Goal: Transaction & Acquisition: Purchase product/service

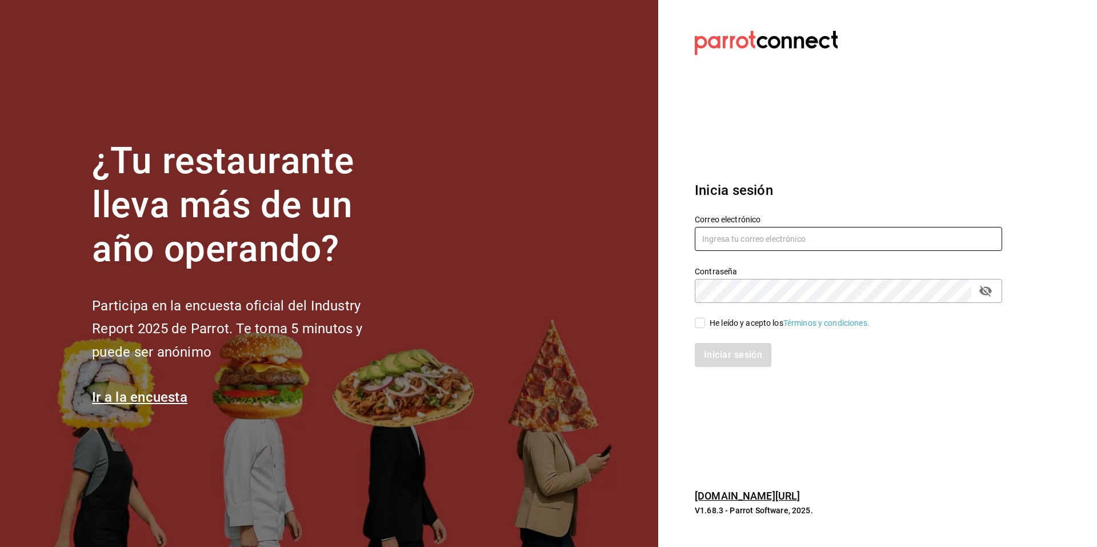
type input "[EMAIL_ADDRESS][DOMAIN_NAME]"
click at [702, 319] on input "He leído y acepto los Términos y condiciones." at bounding box center [700, 323] width 10 height 10
checkbox input "true"
click at [744, 359] on button "Iniciar sesión" at bounding box center [734, 355] width 78 height 24
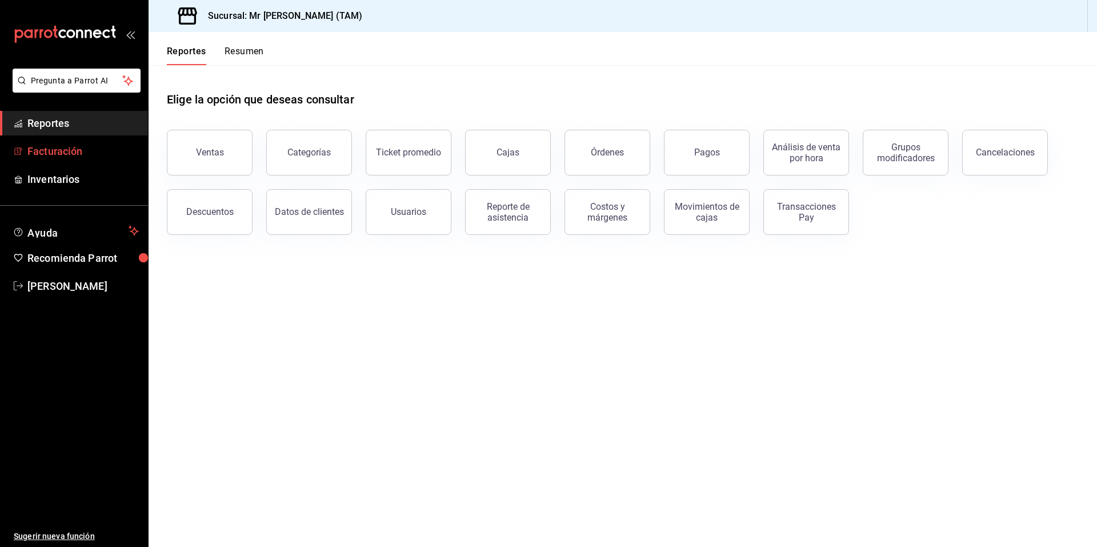
click at [86, 142] on link "Facturación" at bounding box center [74, 151] width 148 height 25
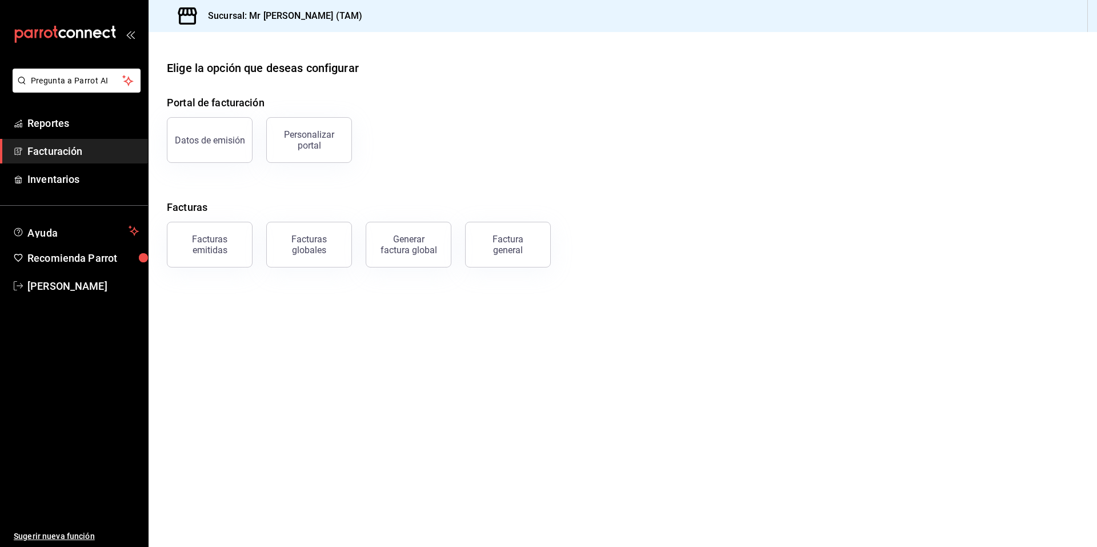
click at [79, 33] on icon "mailbox folders" at bounding box center [65, 34] width 103 height 17
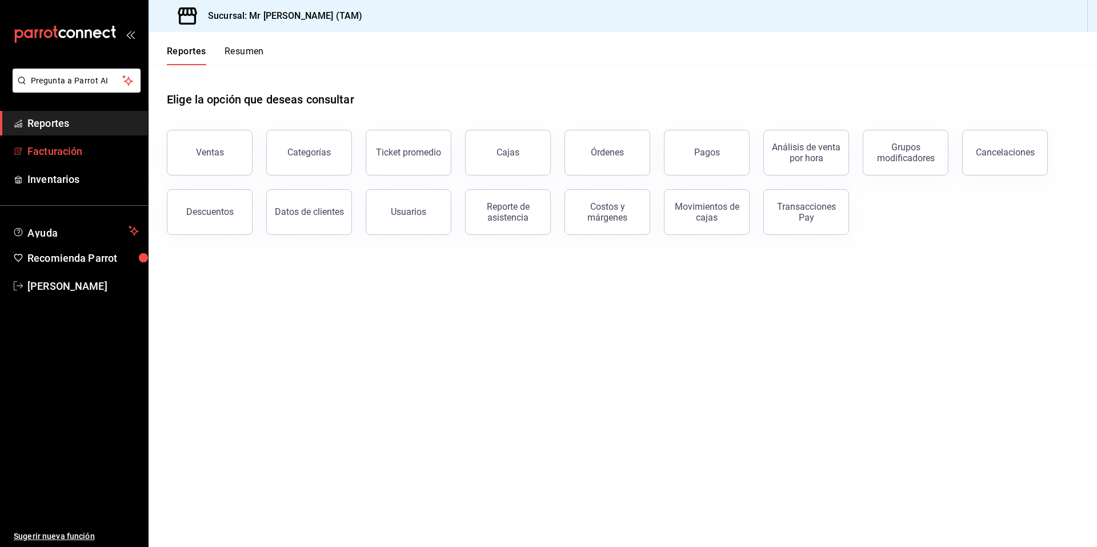
click at [62, 152] on span "Facturación" at bounding box center [82, 150] width 111 height 15
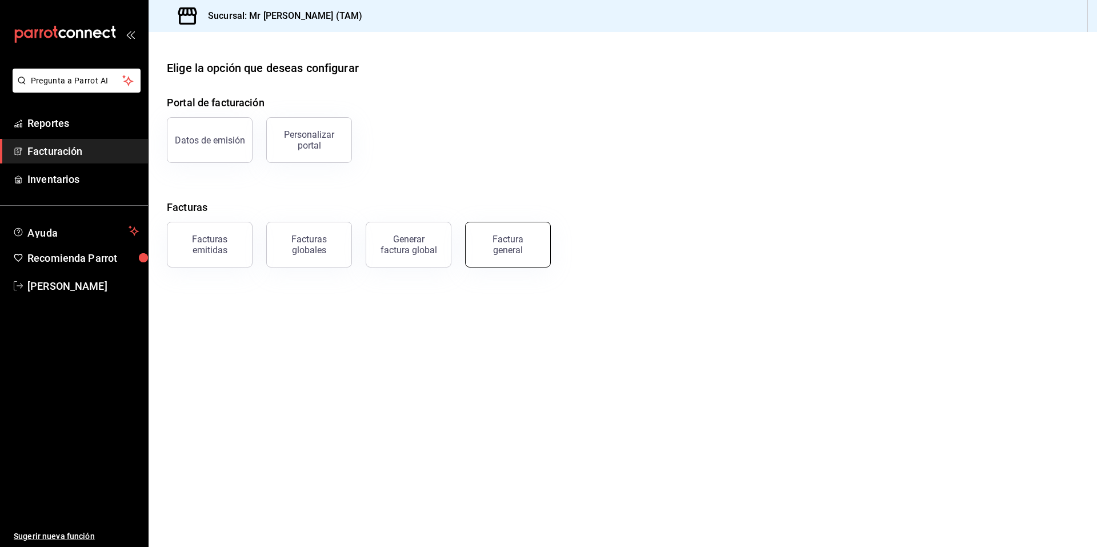
click at [523, 228] on button "Factura general" at bounding box center [508, 245] width 86 height 46
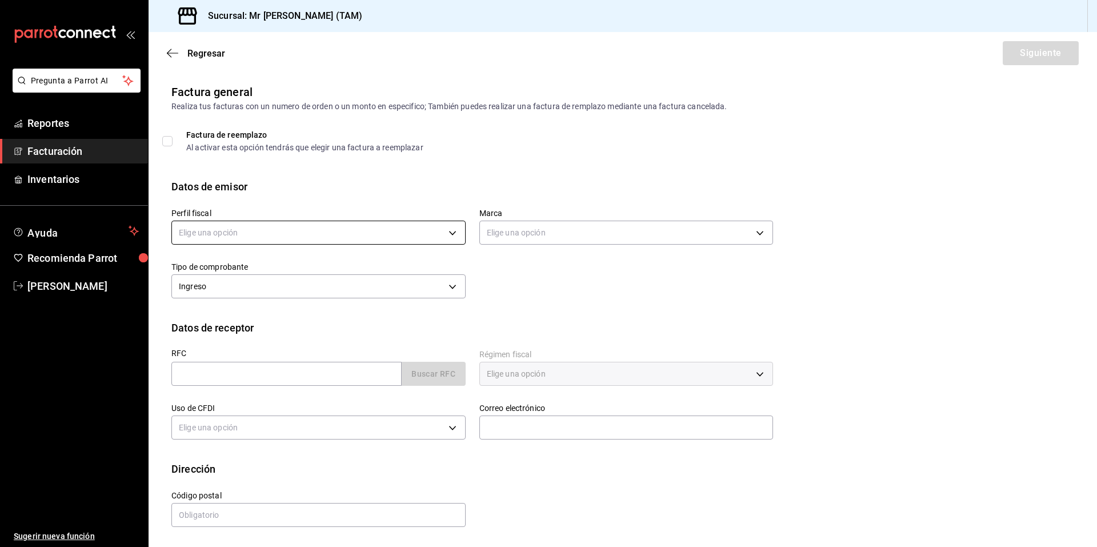
click at [252, 231] on body "Pregunta a Parrot AI Reportes Facturación Inventarios Ayuda Recomienda Parrot R…" at bounding box center [548, 273] width 1097 height 547
click at [240, 294] on li "LARISSA ITZEL ANG BAUTISTA" at bounding box center [318, 290] width 293 height 21
type input "81e23790-b5c9-42c9-a779-7127cee00b47"
type input "7082ddc5-3cea-471a-bd4f-d41619b848f0"
click at [232, 370] on input "text" at bounding box center [286, 374] width 230 height 24
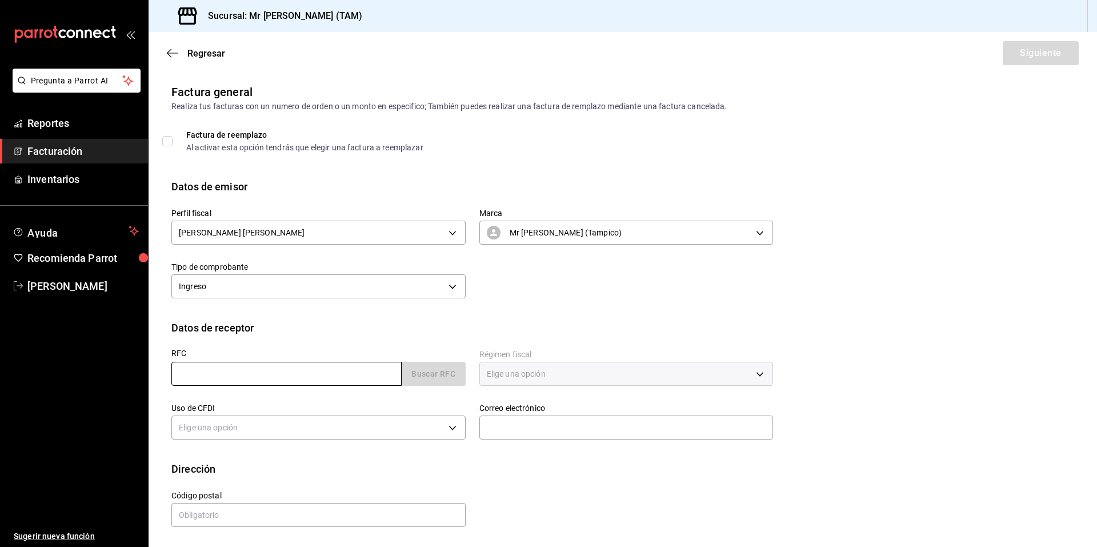
click at [255, 371] on input "text" at bounding box center [286, 374] width 230 height 24
click at [1013, 322] on div "Datos de receptor" at bounding box center [622, 327] width 902 height 15
click at [224, 381] on input "text" at bounding box center [286, 374] width 230 height 24
paste input "ESP9104052X6"
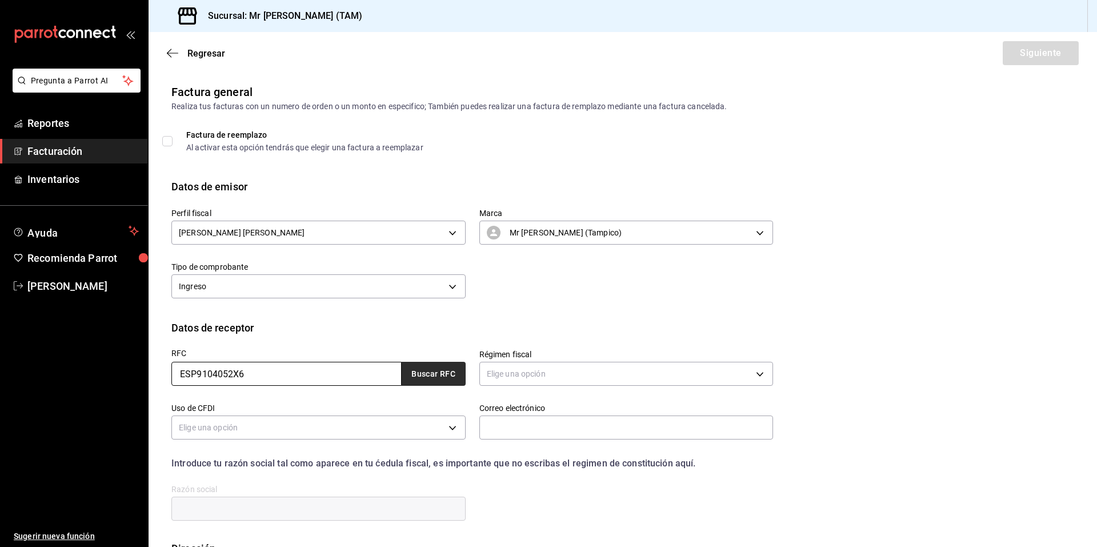
type input "ESP9104052X6"
click at [414, 374] on button "Buscar RFC" at bounding box center [434, 374] width 64 height 24
type input "pedro1989.pg79@gmail.com"
type input "78398"
type input "ESPARTEC"
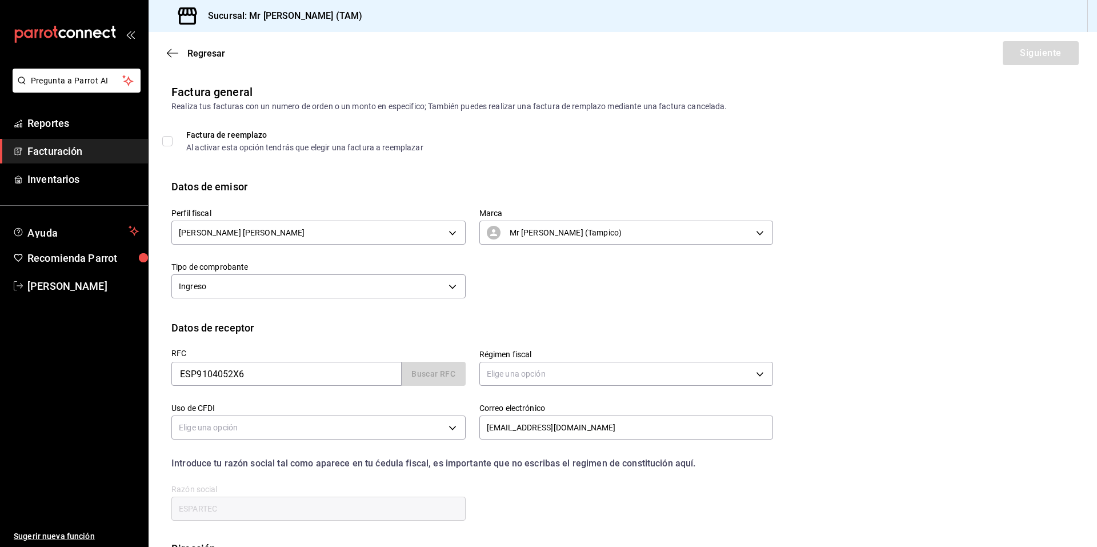
type input "601"
type input "G03"
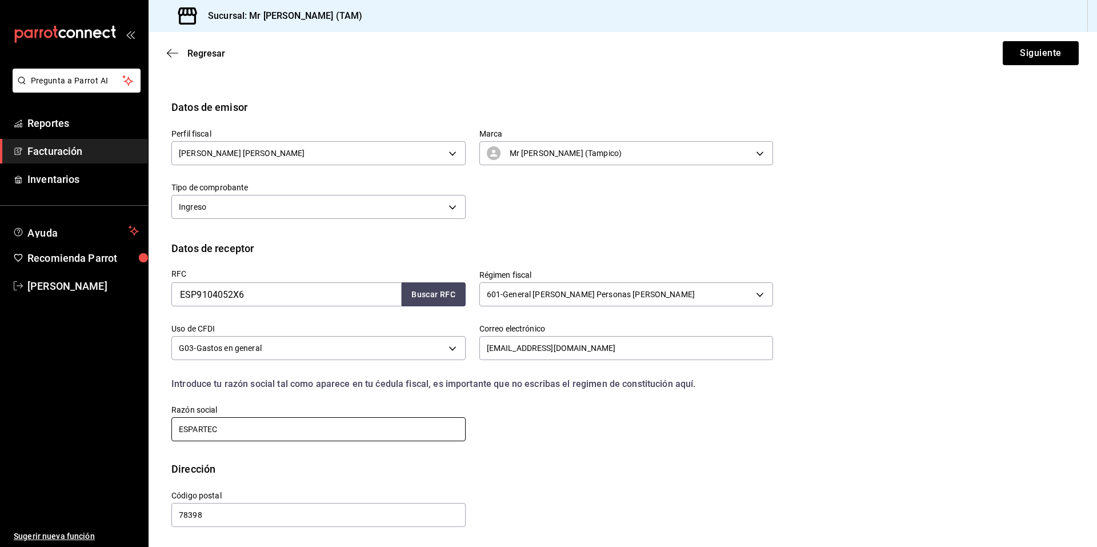
scroll to position [79, 0]
click at [639, 432] on div "RFC ESP9104052X6 Buscar RFC Régimen fiscal 601 - General de Ley Personas Morale…" at bounding box center [465, 349] width 615 height 187
click at [1038, 53] on button "Siguiente" at bounding box center [1040, 53] width 76 height 24
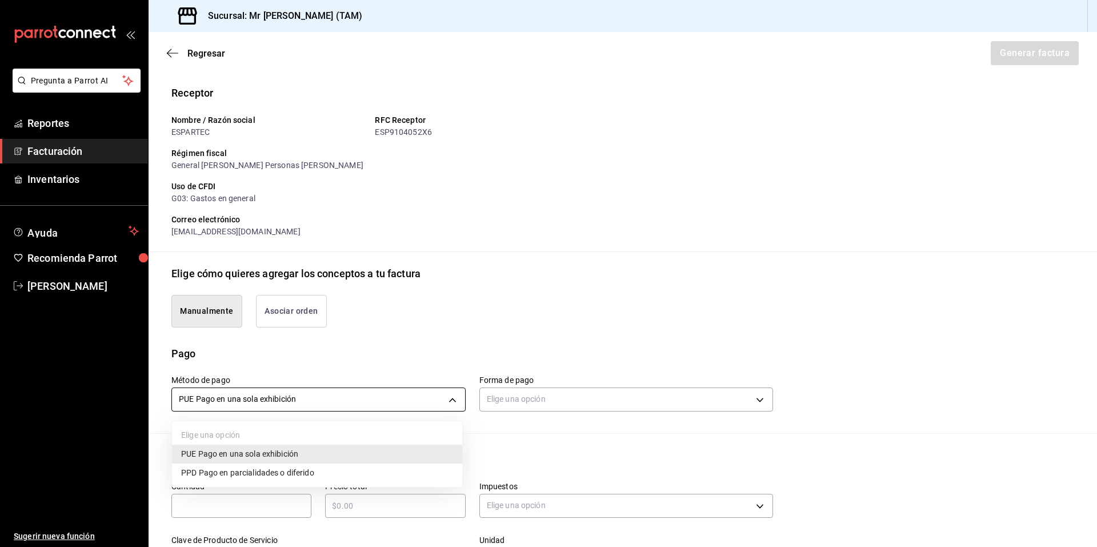
click at [328, 396] on body "Pregunta a Parrot AI Reportes Facturación Inventarios Ayuda Recomienda Parrot R…" at bounding box center [548, 273] width 1097 height 547
click at [277, 471] on span "PPD Pago en parcialidades o diferido" at bounding box center [247, 473] width 133 height 12
type input "PPD"
type input "99"
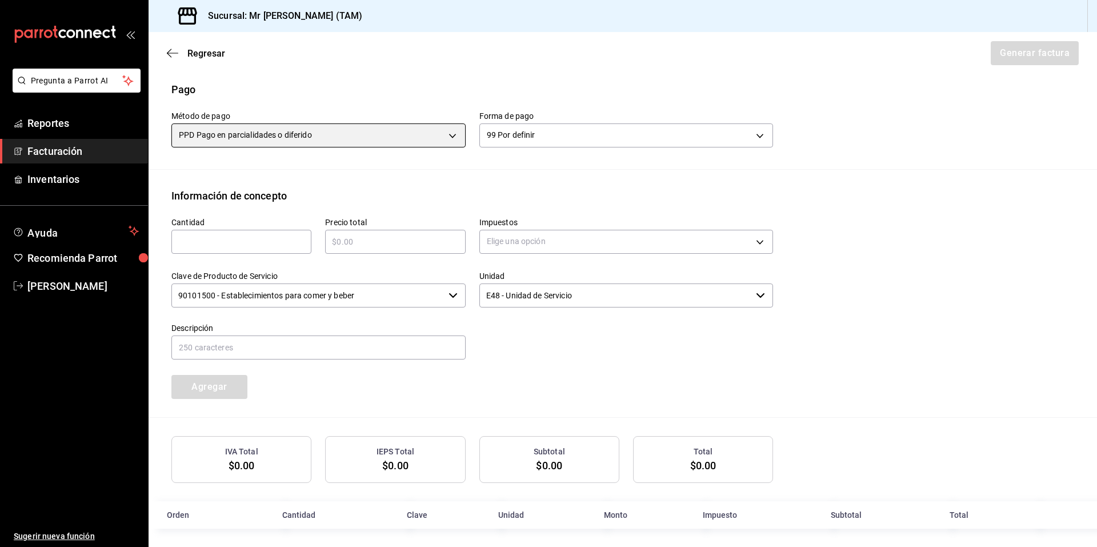
scroll to position [348, 0]
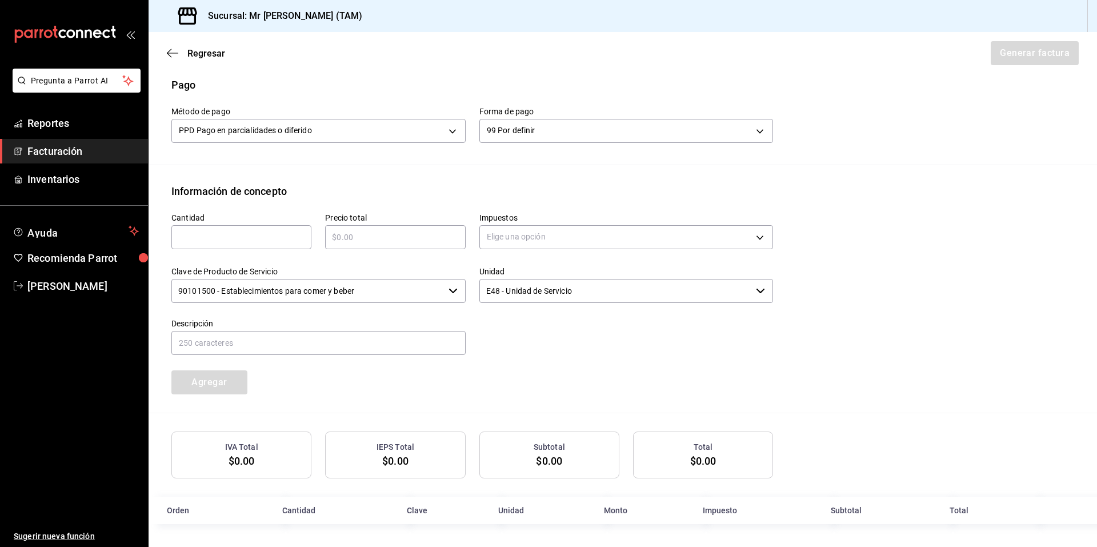
click at [490, 81] on div "Pago" at bounding box center [622, 84] width 902 height 15
click at [215, 239] on input "text" at bounding box center [241, 237] width 140 height 14
type input "1"
click at [342, 236] on input "text" at bounding box center [395, 237] width 140 height 14
click at [416, 178] on div "Emisor Perfil fiscal LARISSA ITZEL ANG BAUTISTA Tipo de comprobante Ingreso Rec…" at bounding box center [623, 130] width 948 height 788
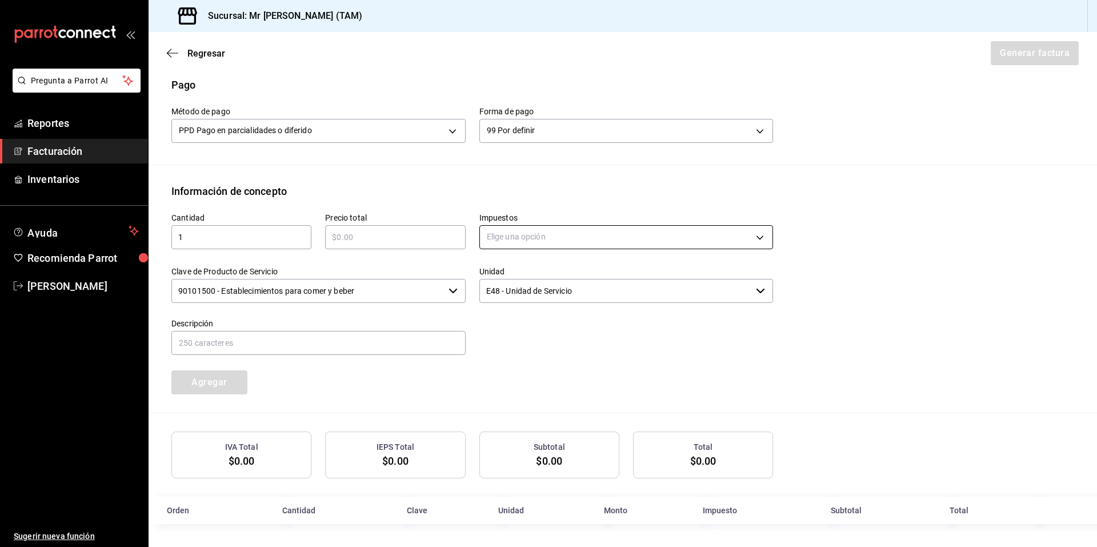
click at [511, 242] on body "Pregunta a Parrot AI Reportes Facturación Inventarios Ayuda Recomienda Parrot R…" at bounding box center [548, 273] width 1097 height 547
click at [518, 331] on li "IVA 16%" at bounding box center [622, 328] width 290 height 19
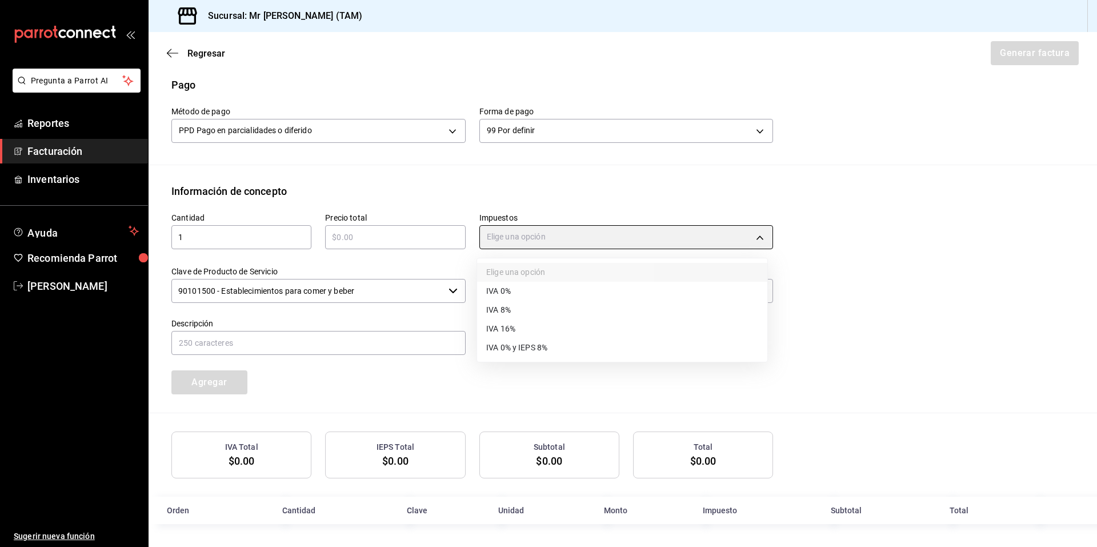
type input "IVA_16"
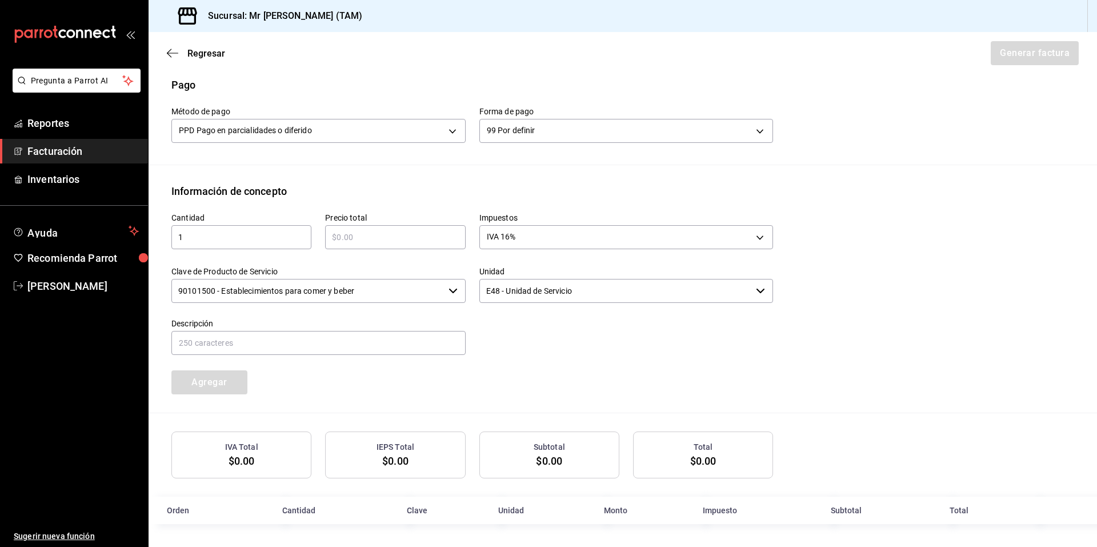
click at [364, 235] on input "text" at bounding box center [395, 237] width 140 height 14
type input "$192"
click at [578, 384] on div "Cantidad 1 ​ Precio total $192 ​ Impuestos IVA 16% IVA_16 Clave de Producto de …" at bounding box center [465, 296] width 615 height 195
click at [264, 354] on input "text" at bounding box center [318, 343] width 294 height 24
click at [234, 340] on input "text" at bounding box center [318, 343] width 294 height 24
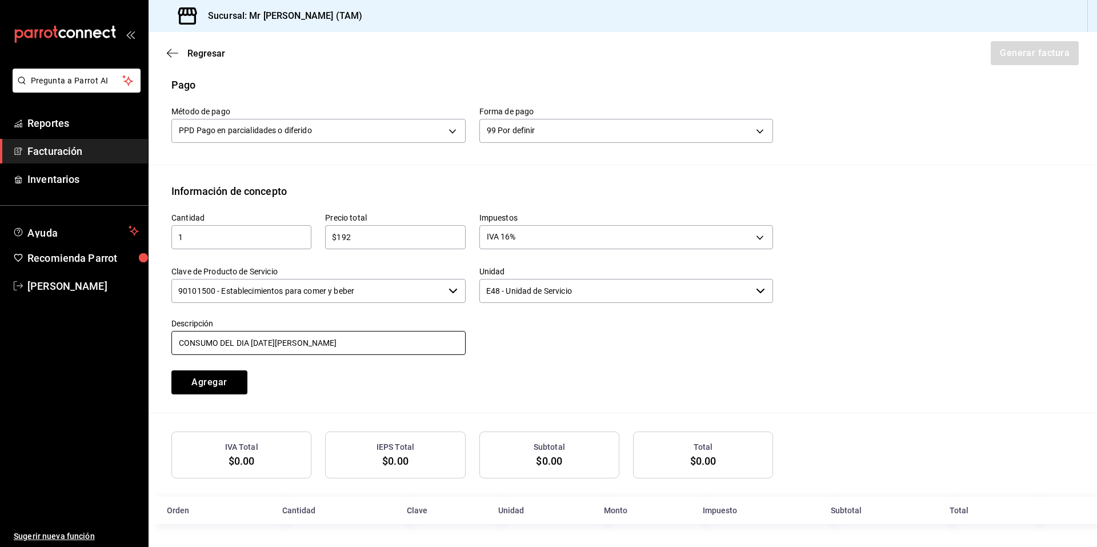
click at [248, 344] on input "CONSUMO DEL DIA 21 DE AGOSTO" at bounding box center [318, 343] width 294 height 24
click at [275, 340] on input "CONSUMO DEL DIA 21 DE AGOSTO" at bounding box center [318, 343] width 294 height 24
click at [272, 343] on input "CONSUMO DEL DIA 21 DE AGOSTO" at bounding box center [318, 343] width 294 height 24
click at [305, 340] on input "CONSUMO DEL DIA 21 AGOSTO" at bounding box center [318, 343] width 294 height 24
type input "CONSUMO DEL DIA 21 AGOSTO 2025"
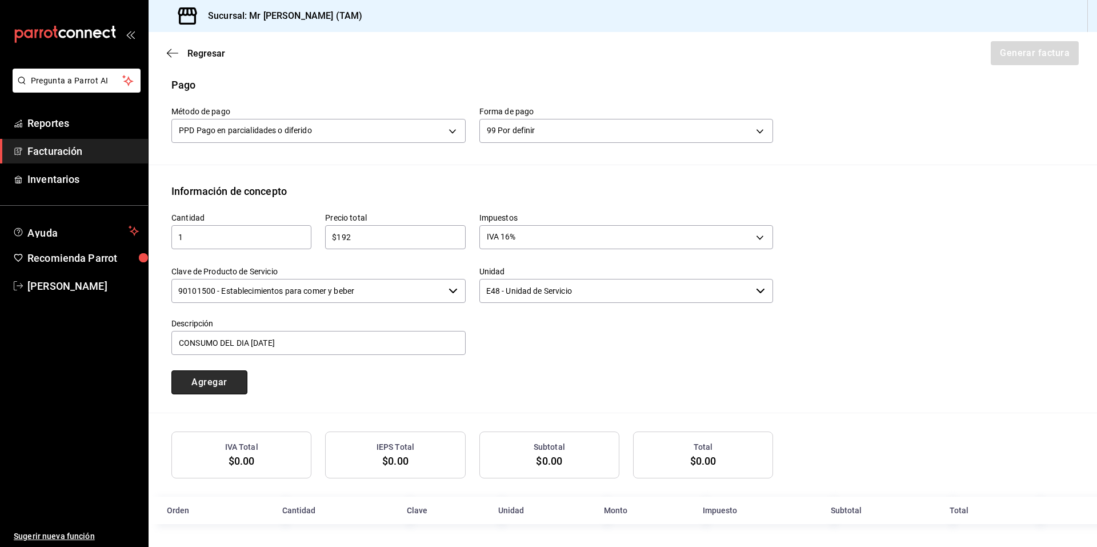
click at [223, 383] on button "Agregar" at bounding box center [209, 382] width 76 height 24
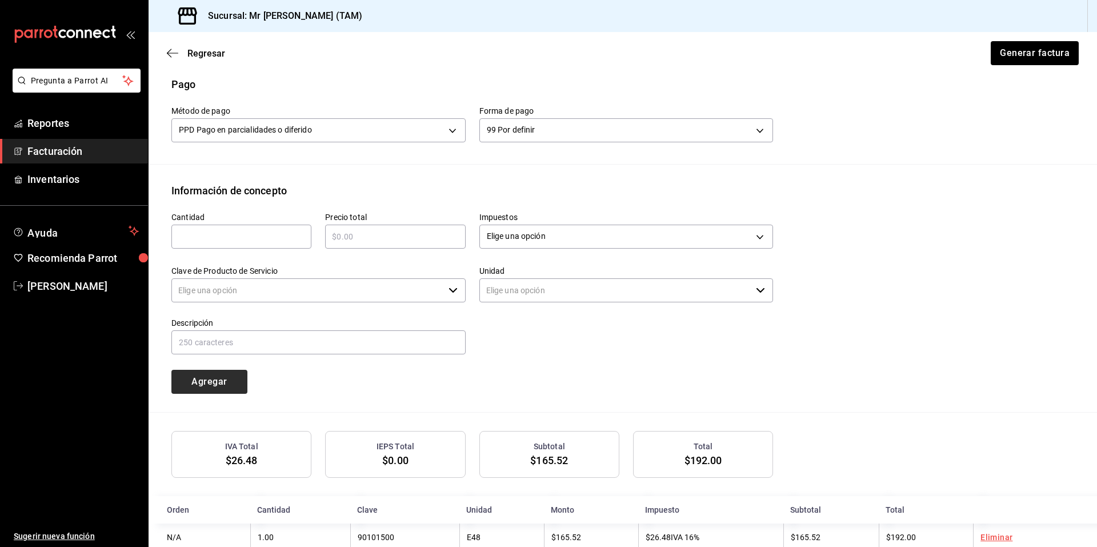
type input "90101500 - Establecimientos para comer y beber"
type input "E48 - Unidad de Servicio"
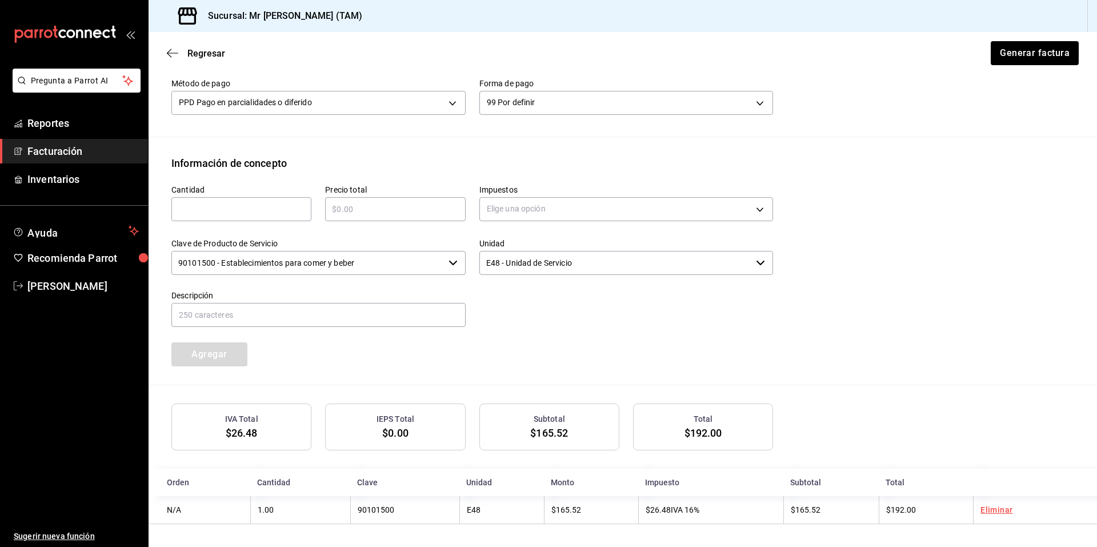
click at [221, 199] on div "​" at bounding box center [241, 209] width 140 height 24
type input "1"
click at [366, 213] on input "text" at bounding box center [395, 209] width 140 height 14
type input "$19.20"
click at [500, 201] on body "Pregunta a Parrot AI Reportes Facturación Inventarios Ayuda Recomienda Parrot R…" at bounding box center [548, 273] width 1097 height 547
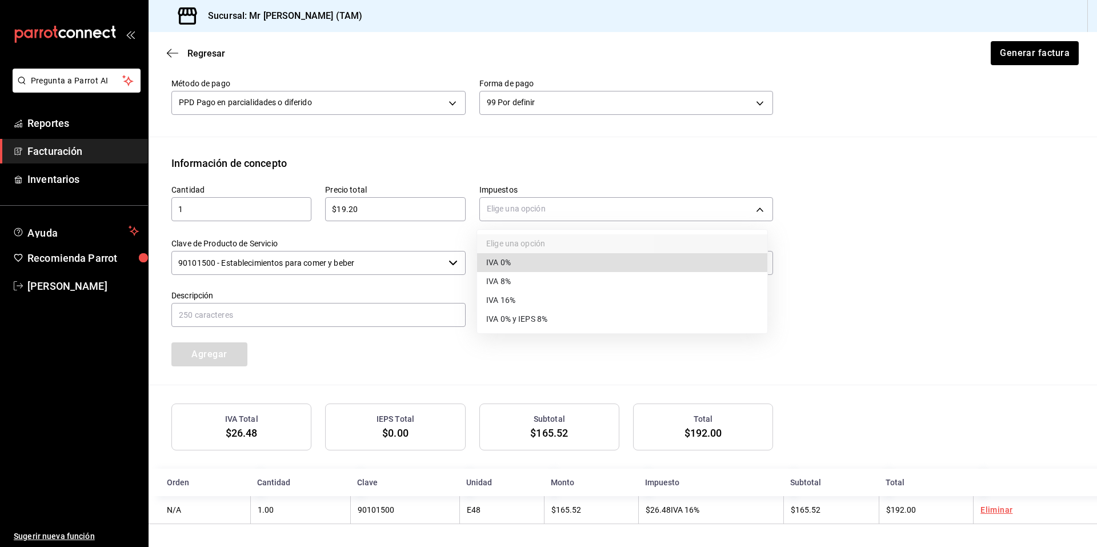
click at [508, 264] on span "IVA 0%" at bounding box center [498, 262] width 25 height 12
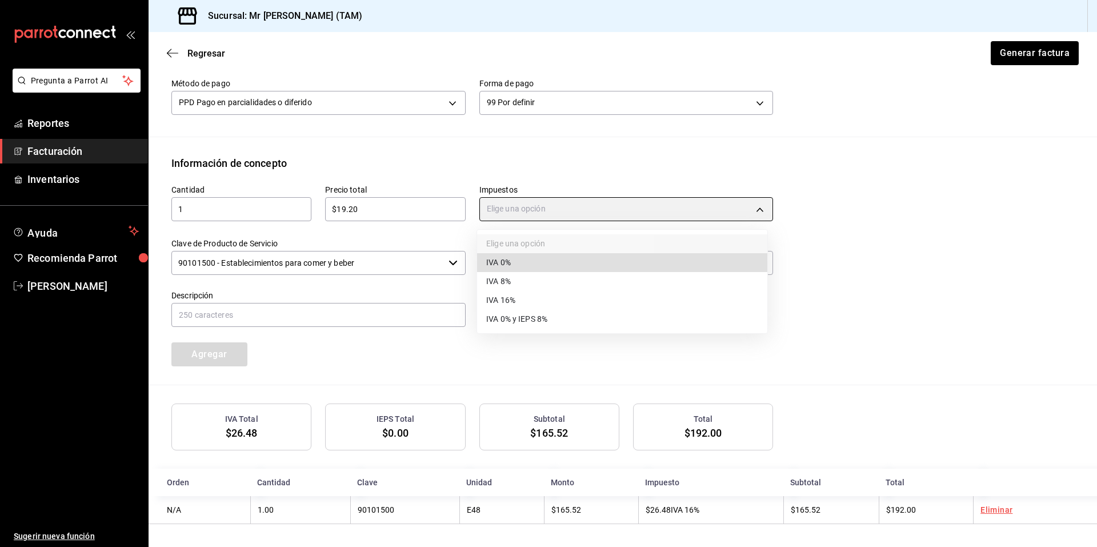
type input "IVA_0"
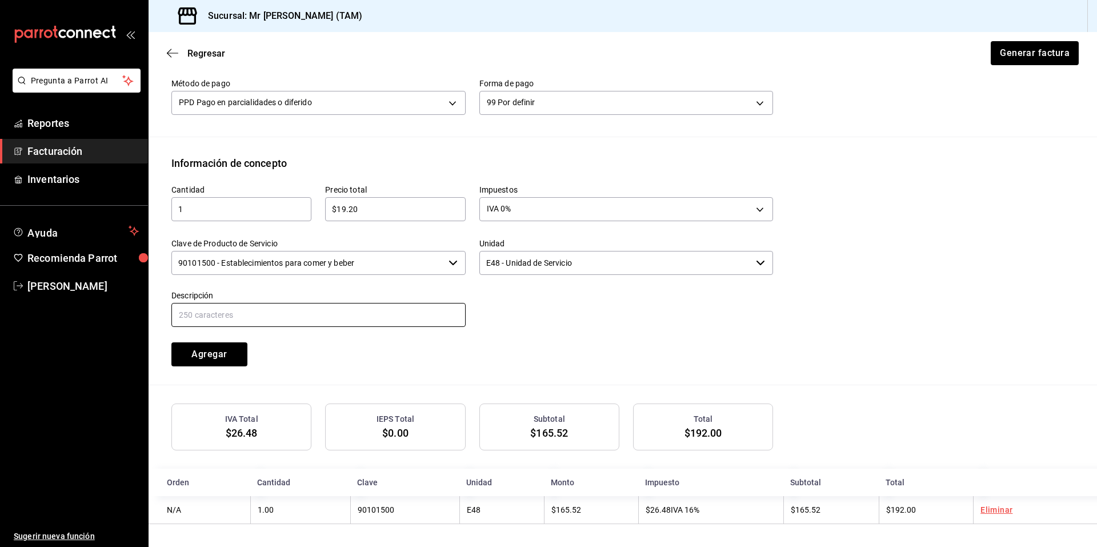
click at [322, 317] on input "text" at bounding box center [318, 315] width 294 height 24
click at [312, 266] on input "90101500 - Establecimientos para comer y beber" at bounding box center [307, 263] width 272 height 24
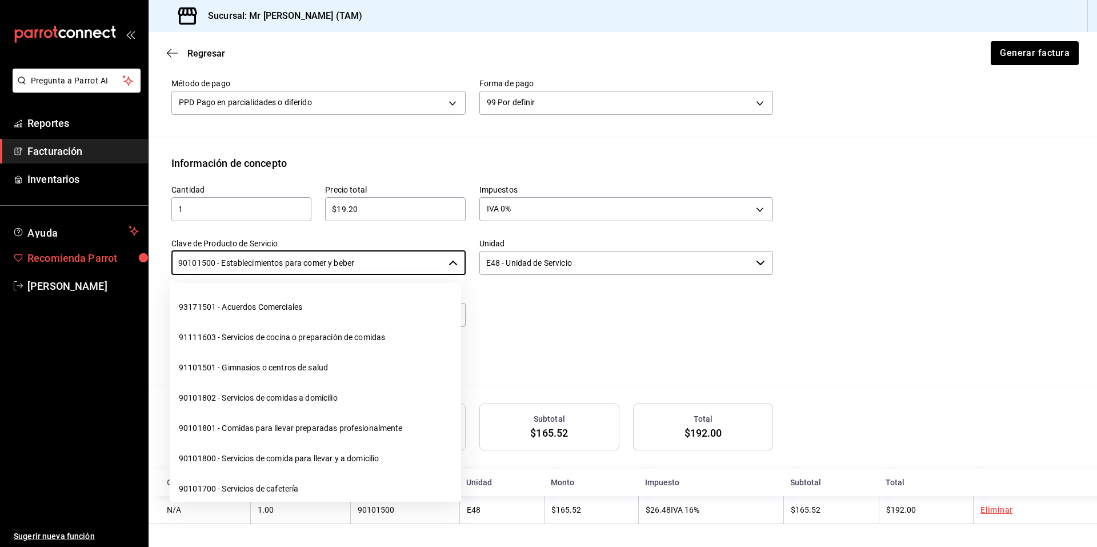
drag, startPoint x: 322, startPoint y: 263, endPoint x: 77, endPoint y: 247, distance: 245.0
click at [77, 247] on div "Pregunta a Parrot AI Reportes Facturación Inventarios Ayuda Recomienda Parrot R…" at bounding box center [548, 273] width 1097 height 547
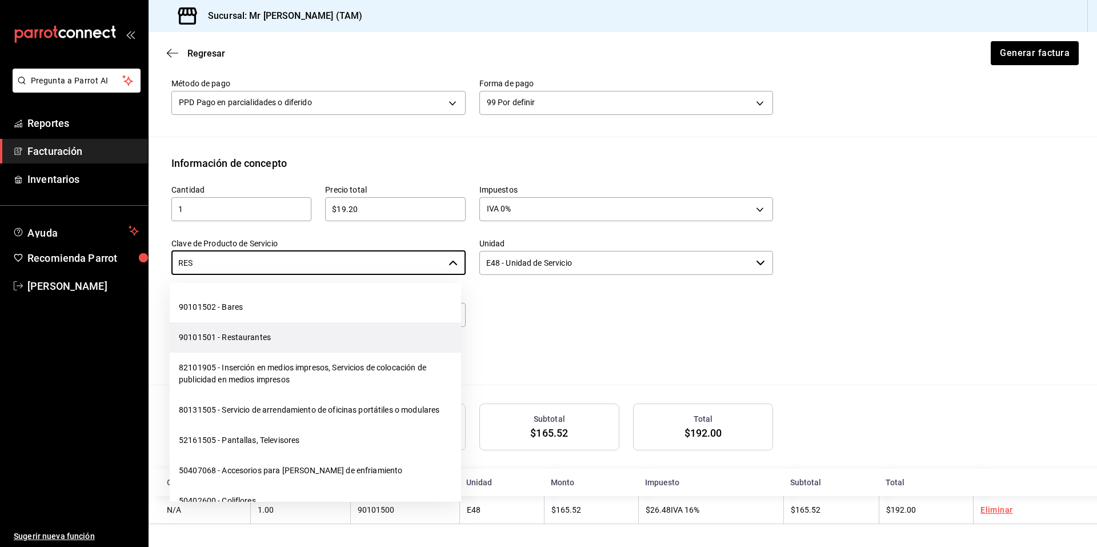
click at [237, 342] on li "90101501 - Restaurantes" at bounding box center [315, 337] width 291 height 30
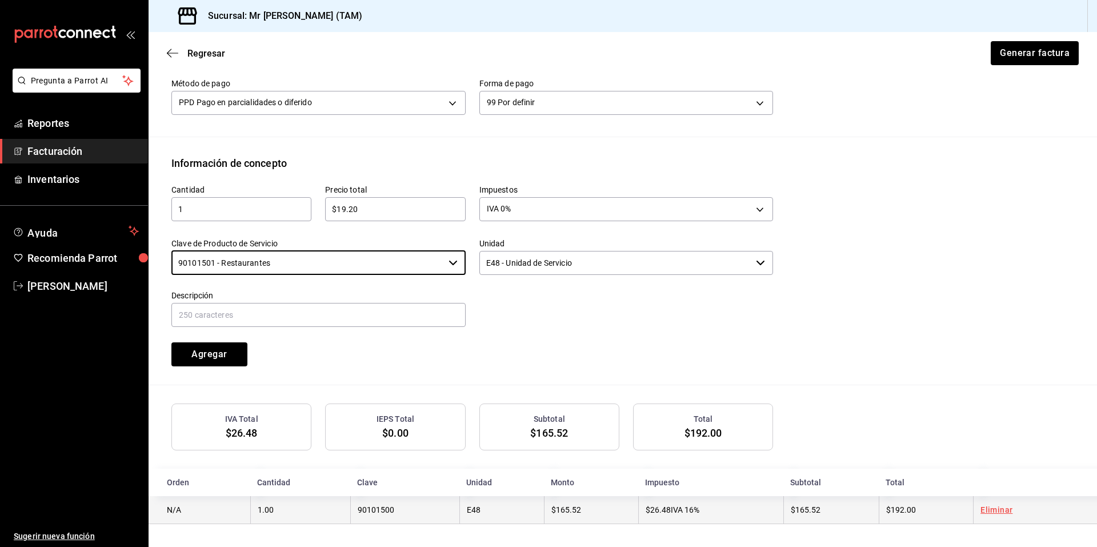
type input "90101501 - Restaurantes"
click at [817, 514] on td "$165.52" at bounding box center [830, 510] width 95 height 28
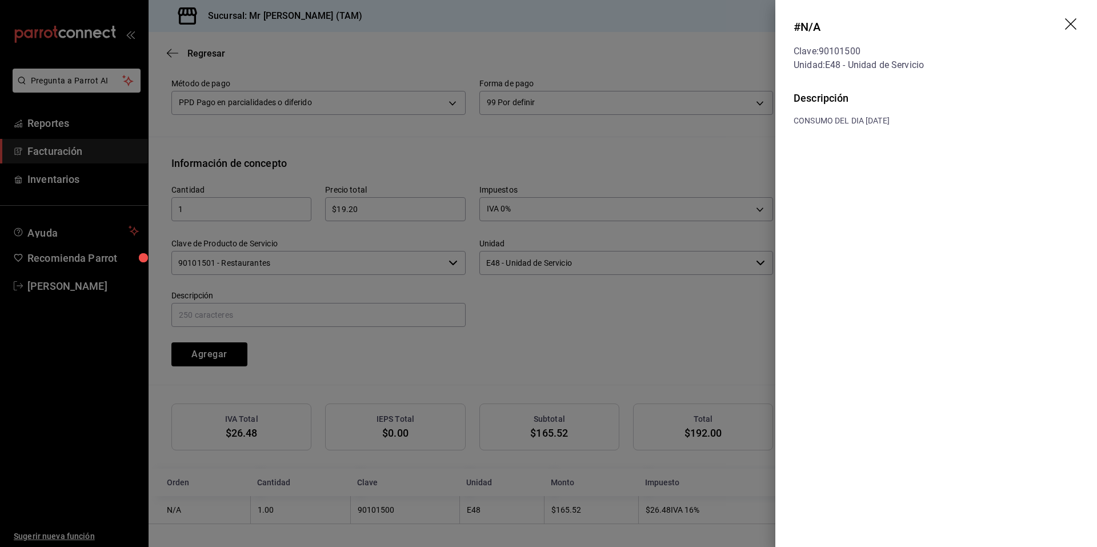
click at [1071, 24] on icon "drag" at bounding box center [1070, 23] width 11 height 11
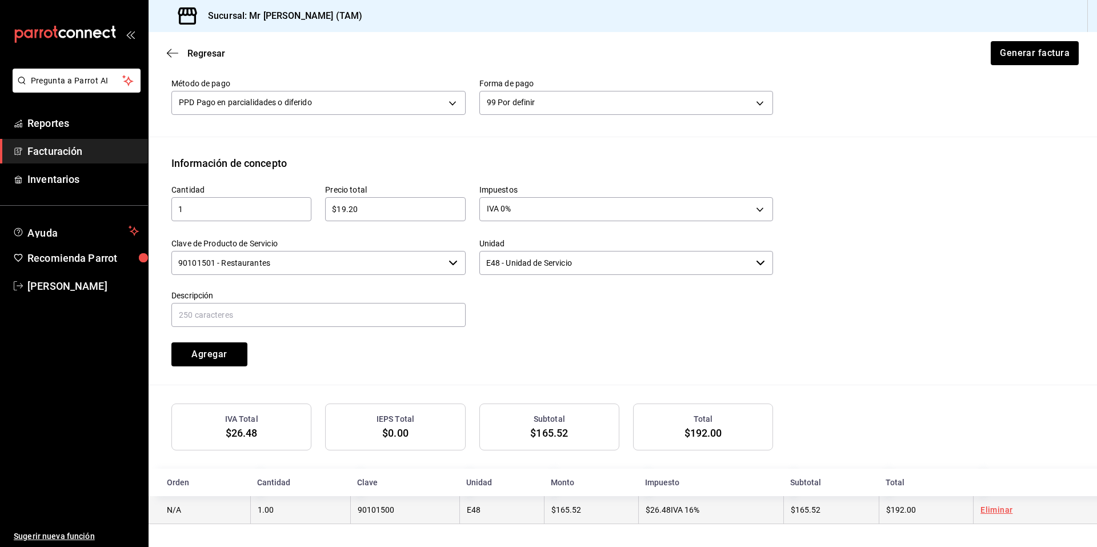
click at [981, 507] on link "Eliminar" at bounding box center [996, 509] width 32 height 9
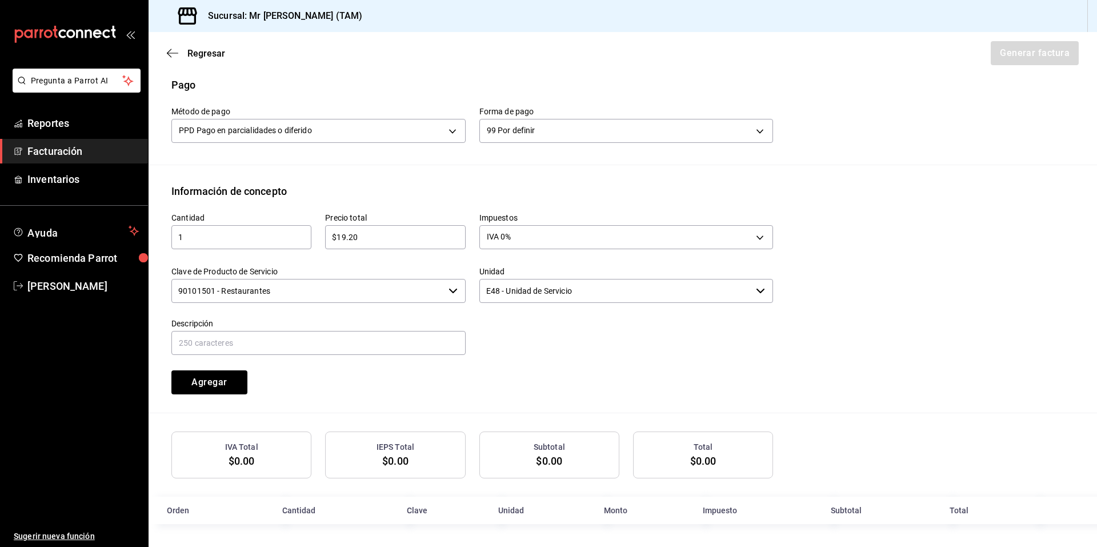
scroll to position [348, 0]
click at [258, 346] on input "text" at bounding box center [318, 343] width 294 height 24
type input "PROPINA"
click at [219, 381] on button "Agregar" at bounding box center [209, 382] width 76 height 24
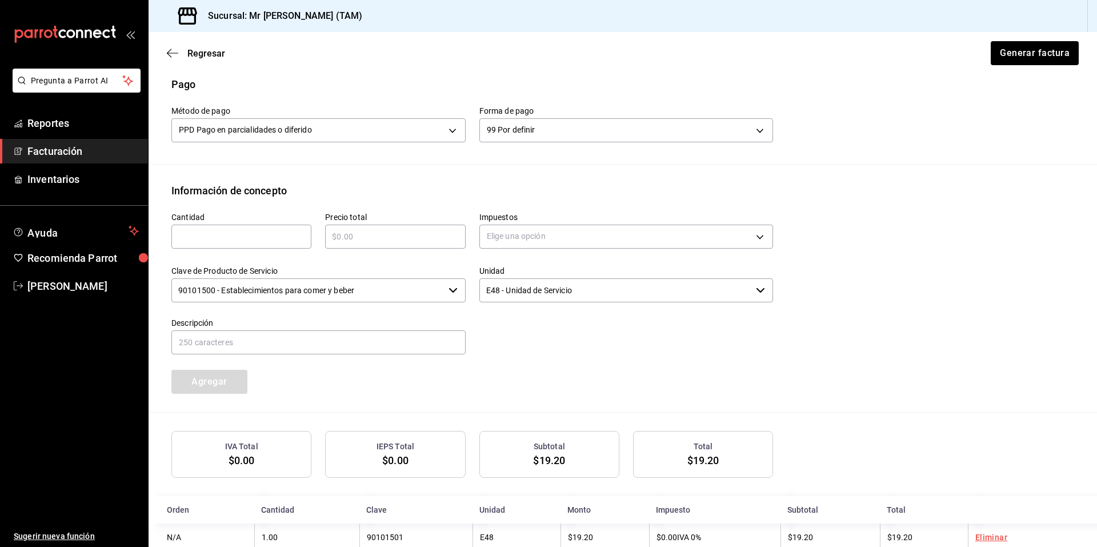
click at [401, 292] on input "90101500 - Establecimientos para comer y beber" at bounding box center [307, 290] width 272 height 24
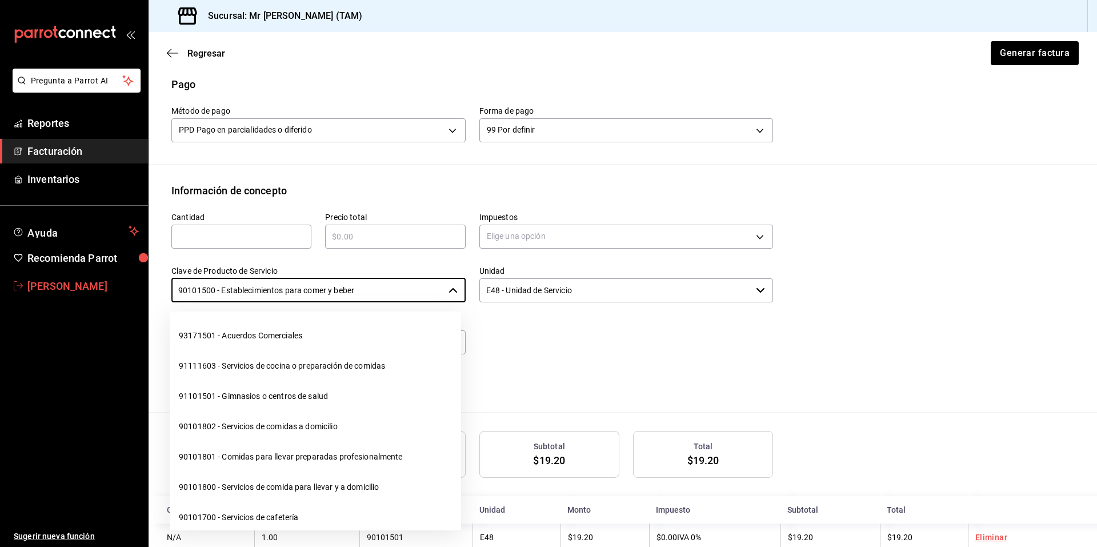
drag, startPoint x: 401, startPoint y: 292, endPoint x: 43, endPoint y: 287, distance: 357.6
click at [43, 287] on div "Pregunta a Parrot AI Reportes Facturación Inventarios Ayuda Recomienda Parrot R…" at bounding box center [548, 273] width 1097 height 547
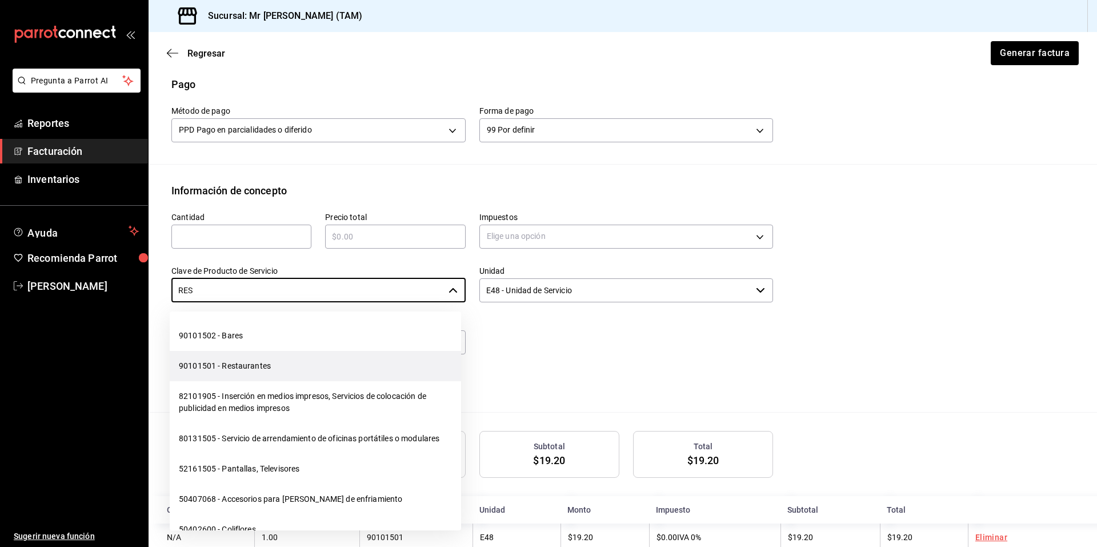
click at [224, 365] on li "90101501 - Restaurantes" at bounding box center [315, 366] width 291 height 30
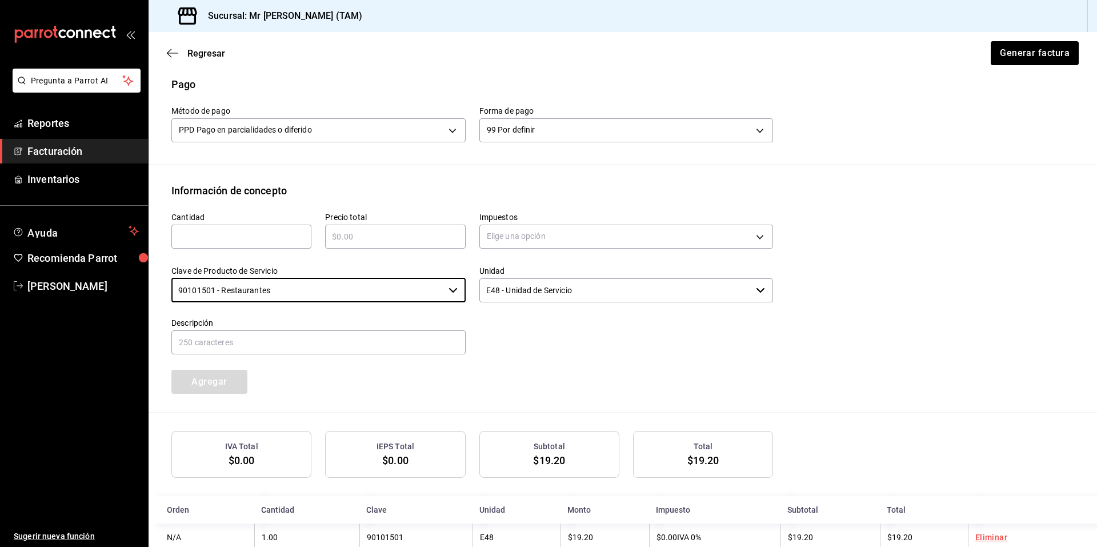
type input "90101501 - Restaurantes"
click at [232, 215] on label "Cantidad" at bounding box center [241, 216] width 140 height 8
click at [230, 243] on div "​" at bounding box center [241, 236] width 140 height 24
type input "1"
click at [366, 243] on div "​" at bounding box center [395, 236] width 140 height 24
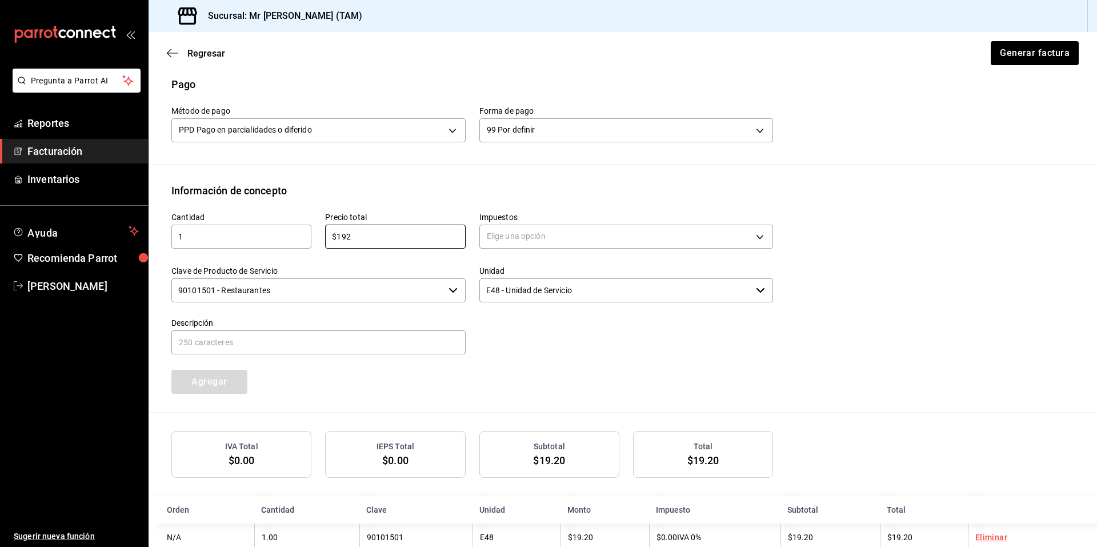
type input "$192"
click at [543, 242] on body "Pregunta a Parrot AI Reportes Facturación Inventarios Ayuda Recomienda Parrot R…" at bounding box center [548, 273] width 1097 height 547
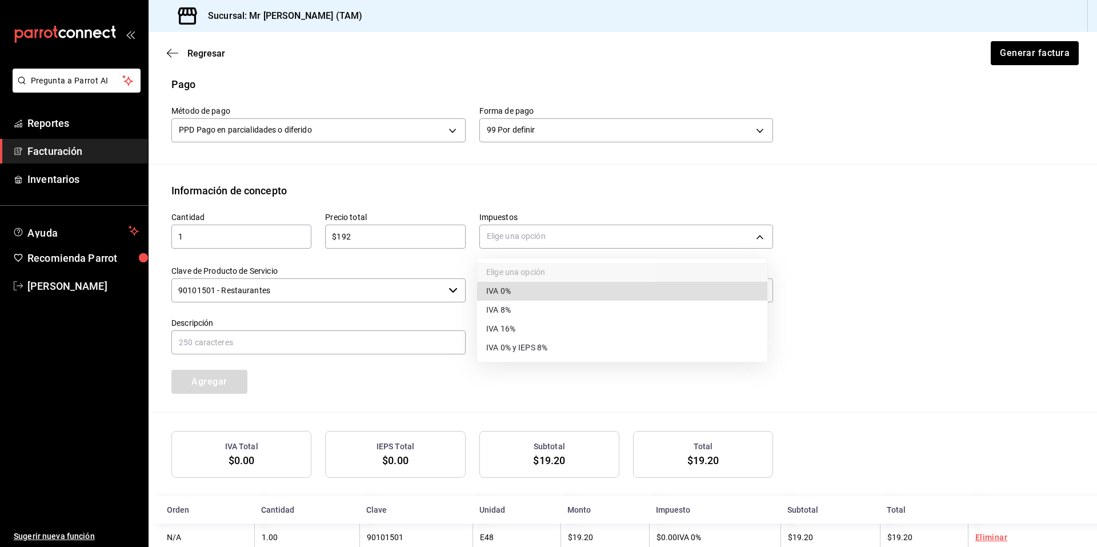
click at [546, 335] on li "IVA 16%" at bounding box center [622, 328] width 290 height 19
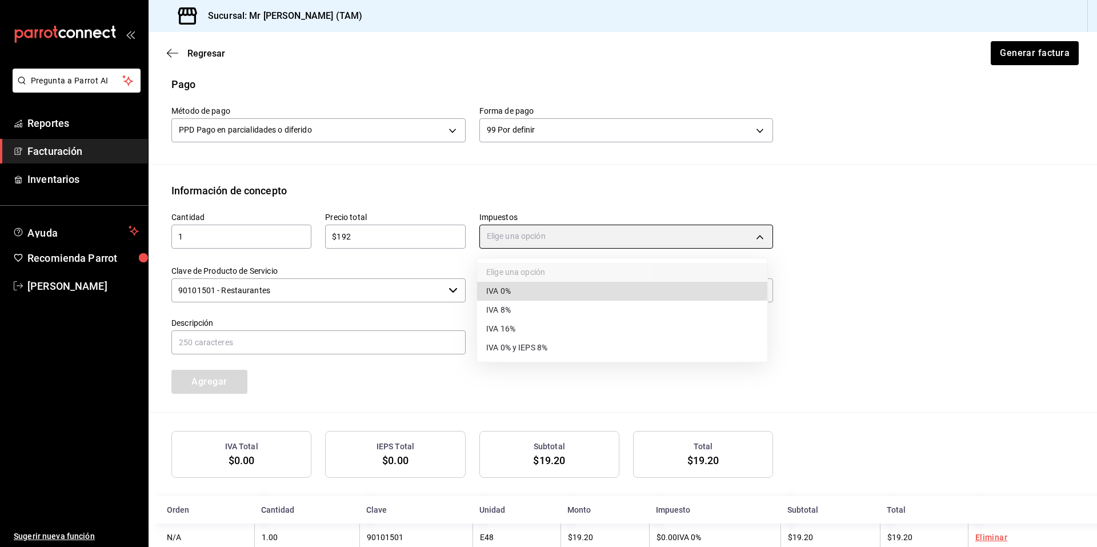
type input "IVA_16"
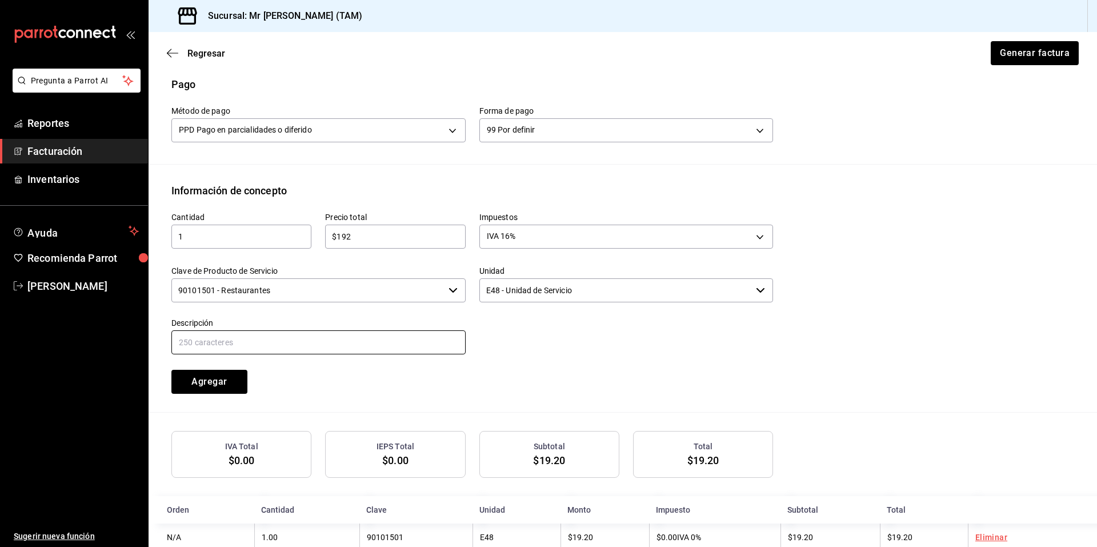
click at [274, 342] on input "text" at bounding box center [318, 342] width 294 height 24
type input "CONSUMO DEL DIA 21 AGOSTO 2025"
click at [378, 382] on div "Cantidad 1 ​ Precio total $192 ​ Impuestos IVA 16% IVA_16 Clave de Producto de …" at bounding box center [465, 295] width 615 height 195
click at [228, 381] on button "Agregar" at bounding box center [209, 382] width 76 height 24
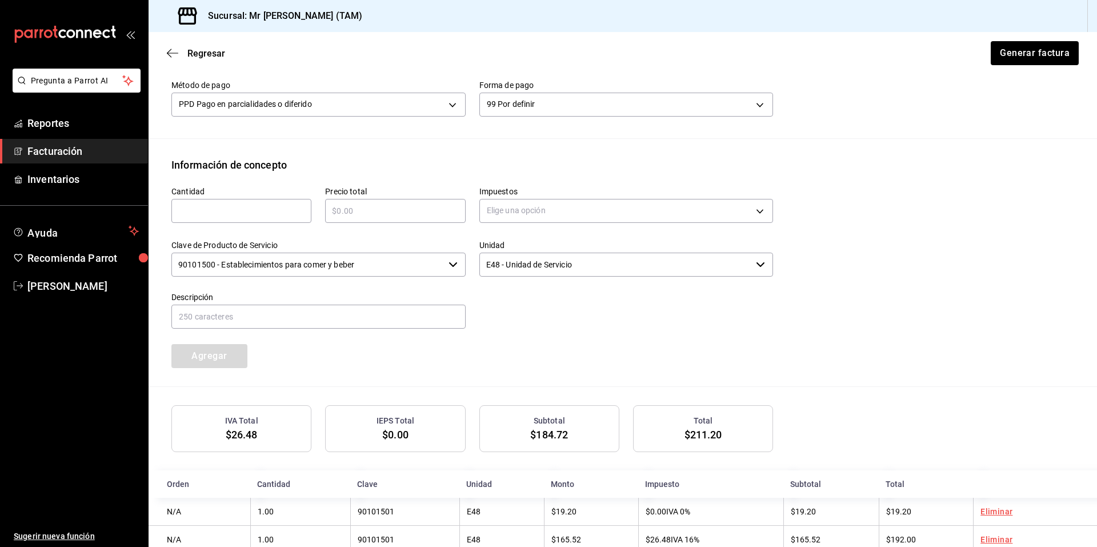
scroll to position [406, 0]
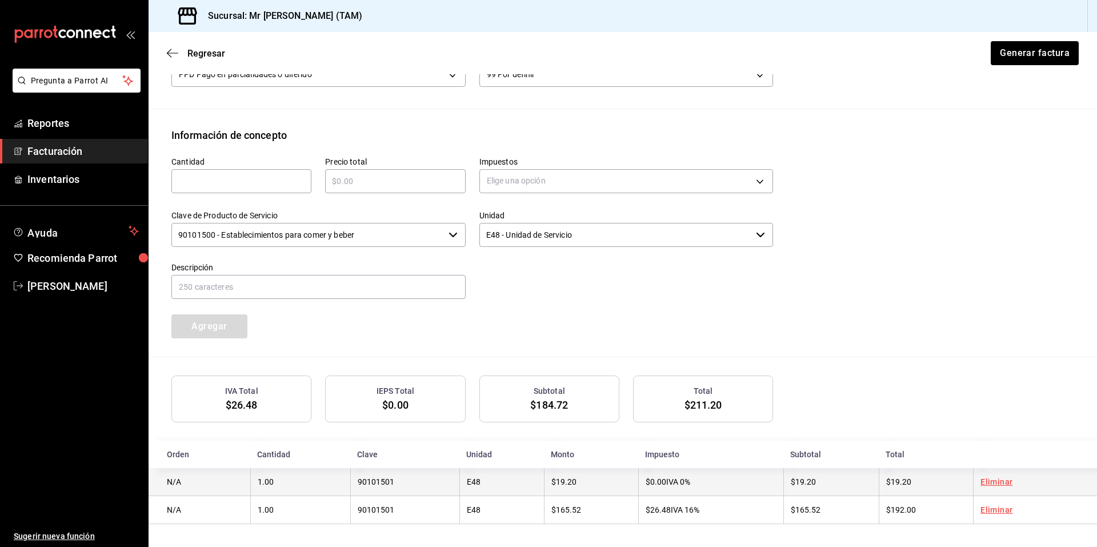
click at [992, 482] on link "Eliminar" at bounding box center [996, 481] width 32 height 9
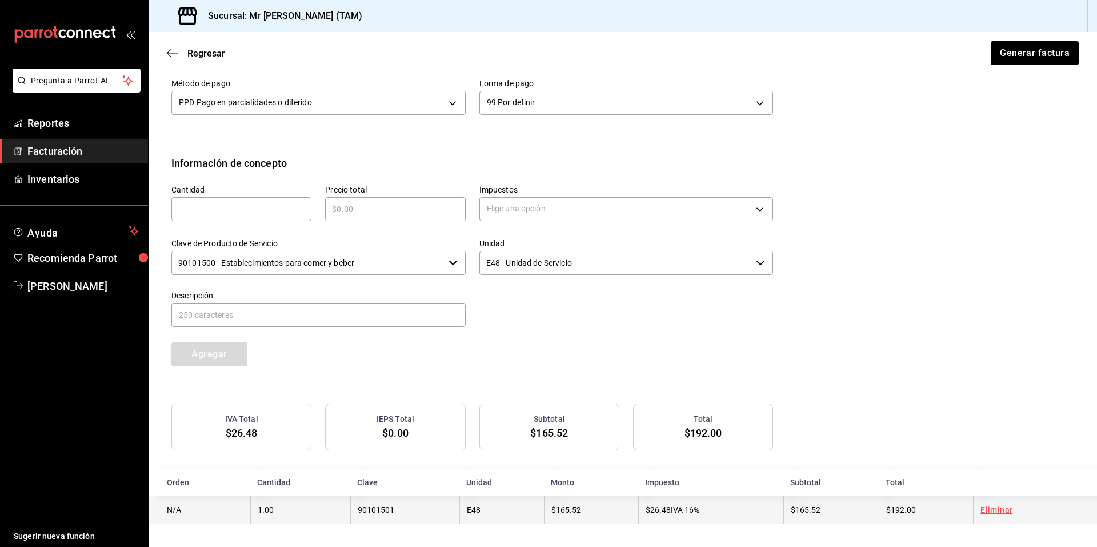
click at [988, 506] on link "Eliminar" at bounding box center [996, 509] width 32 height 9
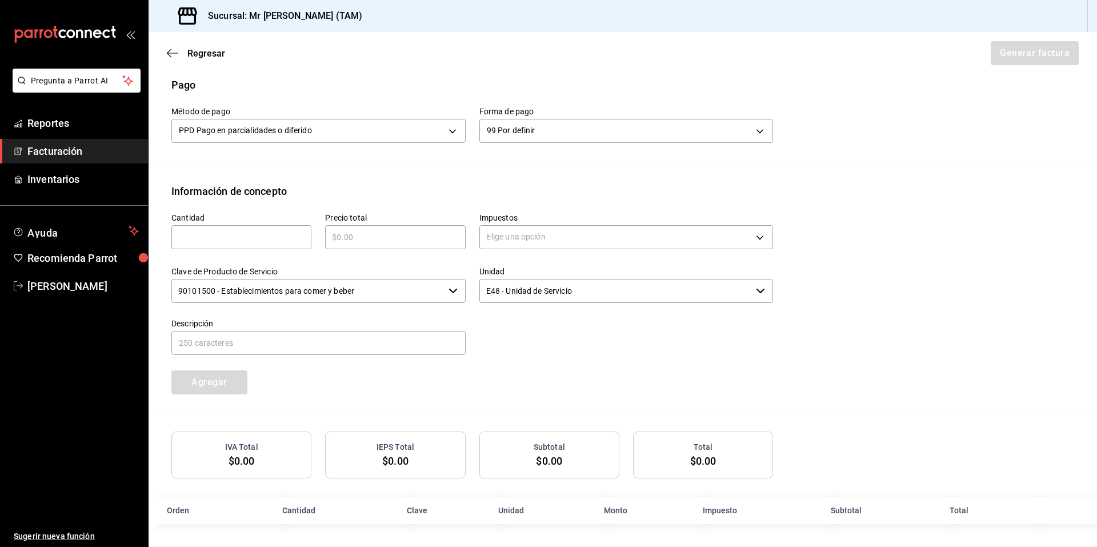
scroll to position [348, 0]
click at [250, 232] on input "text" at bounding box center [241, 237] width 140 height 14
click at [209, 240] on input "text" at bounding box center [241, 237] width 140 height 14
click at [259, 126] on body "Pregunta a Parrot AI Reportes Facturación Inventarios Ayuda Recomienda Parrot R…" at bounding box center [548, 273] width 1097 height 547
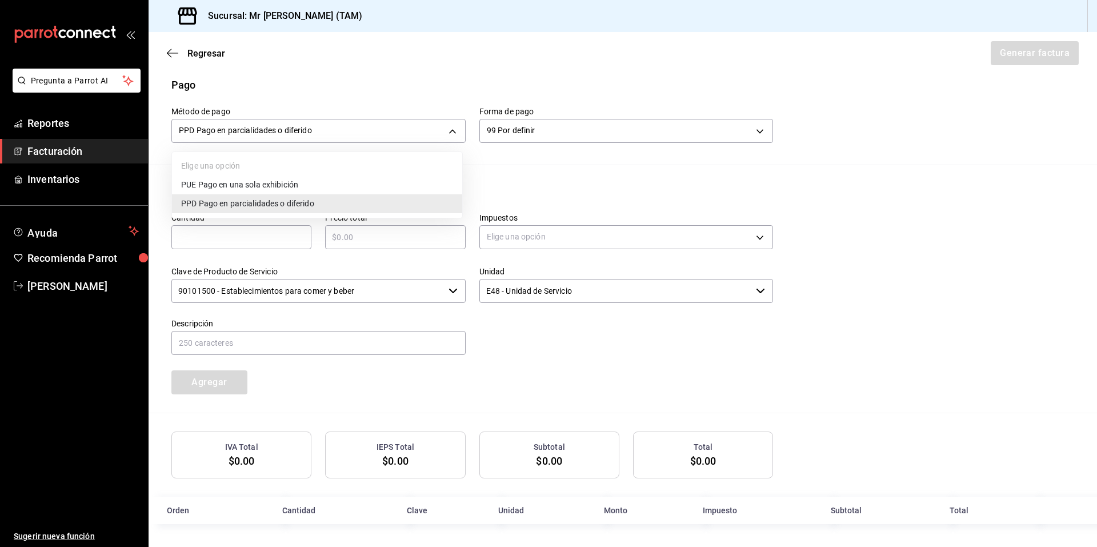
click at [235, 185] on span "PUE Pago en una sola exhibición" at bounding box center [239, 185] width 117 height 12
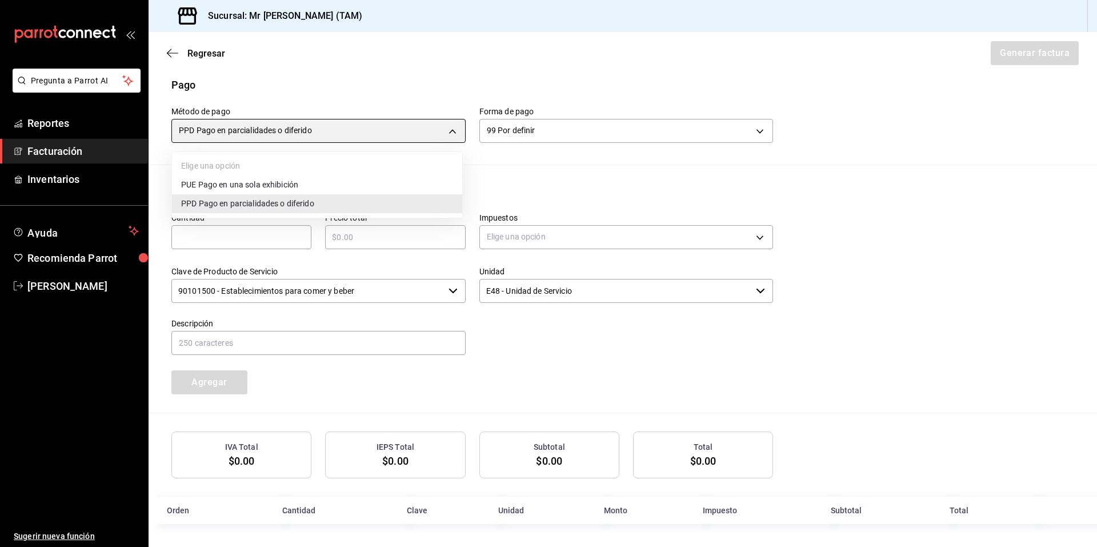
type input "PUE"
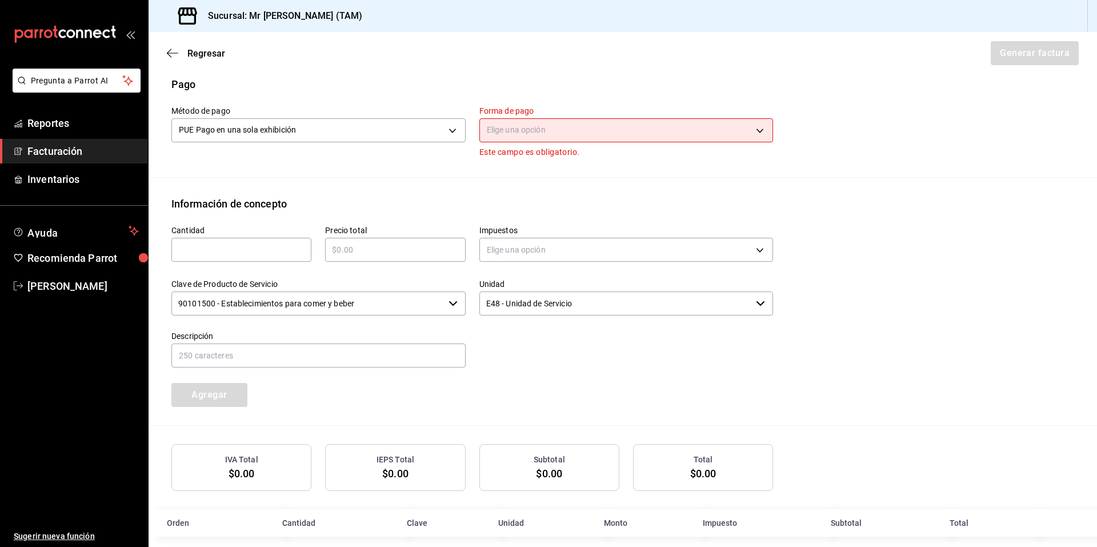
click at [222, 248] on input "text" at bounding box center [241, 250] width 140 height 14
click at [532, 126] on body "Pregunta a Parrot AI Reportes Facturación Inventarios Ayuda Recomienda Parrot R…" at bounding box center [548, 273] width 1097 height 547
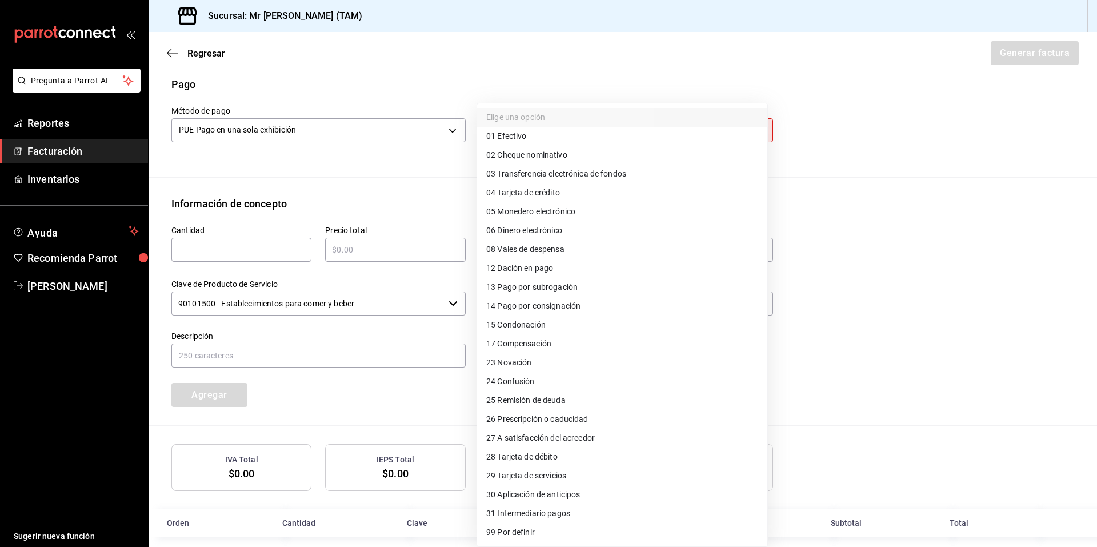
click at [532, 193] on span "04 Tarjeta de crédito" at bounding box center [523, 193] width 74 height 12
type input "04"
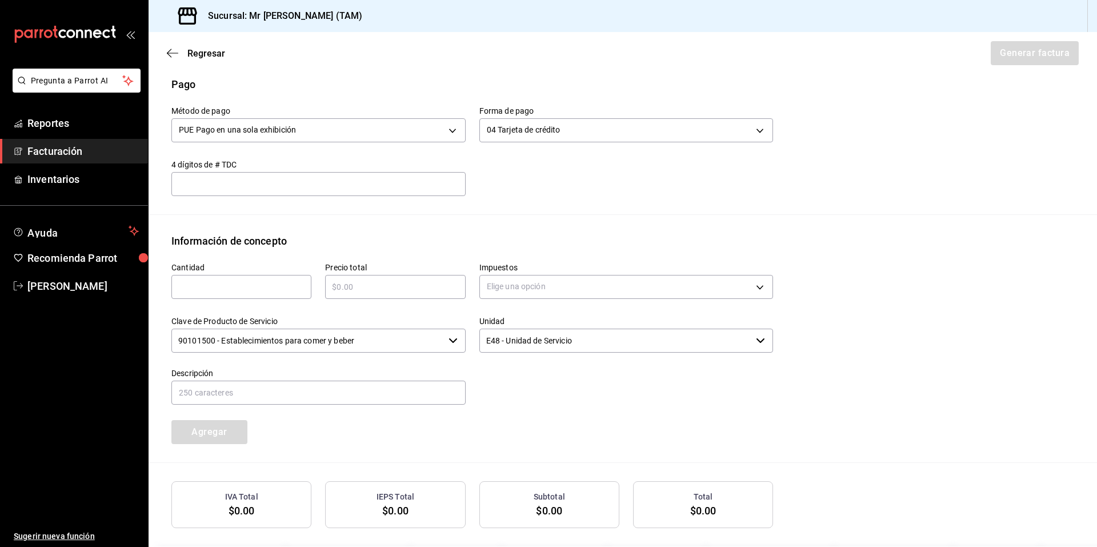
click at [308, 194] on div "​" at bounding box center [318, 184] width 294 height 24
type input "5599"
click at [297, 225] on div "Emisor Perfil fiscal LARISSA ITZEL ANG BAUTISTA Tipo de comprobante Ingreso Rec…" at bounding box center [623, 154] width 948 height 839
click at [203, 282] on input "text" at bounding box center [241, 287] width 140 height 14
type input "1"
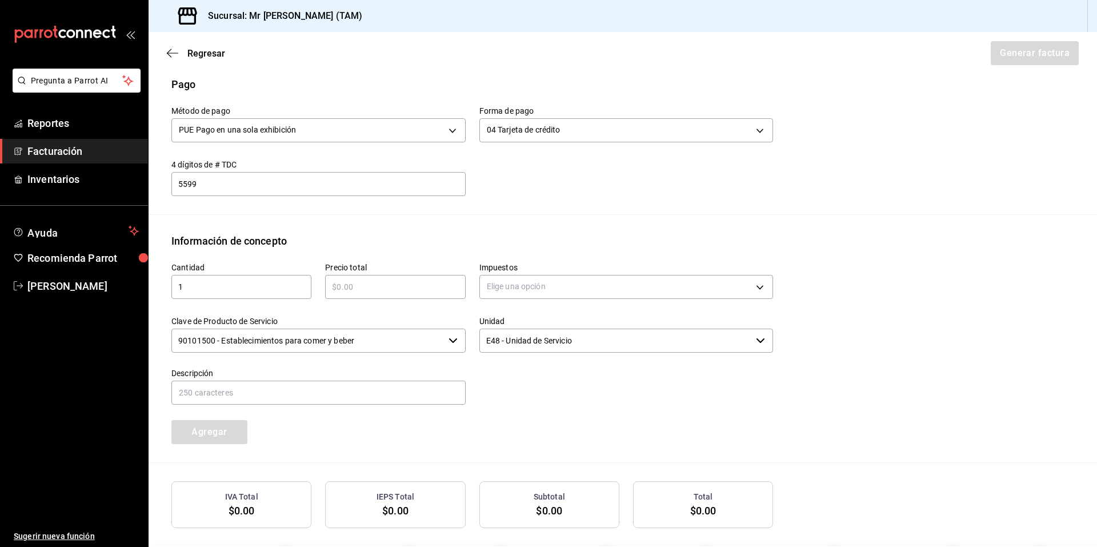
click at [419, 287] on input "text" at bounding box center [395, 287] width 140 height 14
type input "$192"
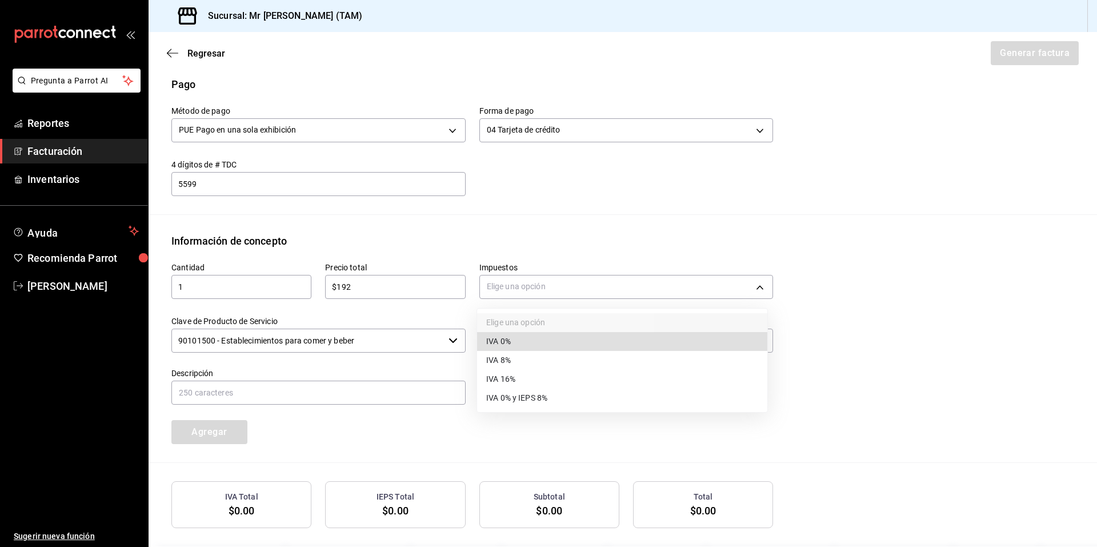
click at [551, 296] on body "Pregunta a Parrot AI Reportes Facturación Inventarios Ayuda Recomienda Parrot R…" at bounding box center [548, 273] width 1097 height 547
click at [522, 377] on li "IVA 16%" at bounding box center [622, 379] width 290 height 19
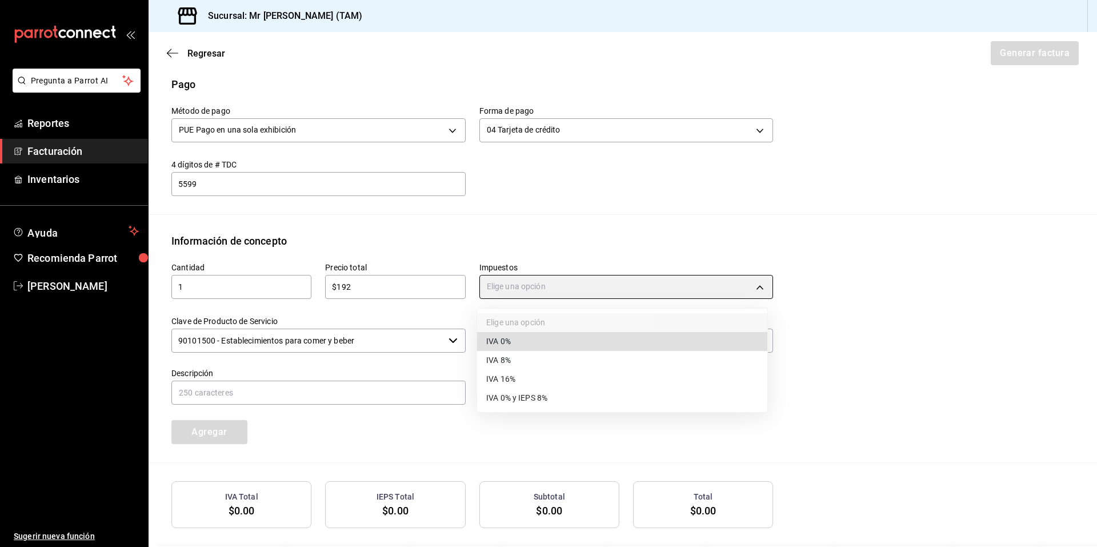
type input "IVA_16"
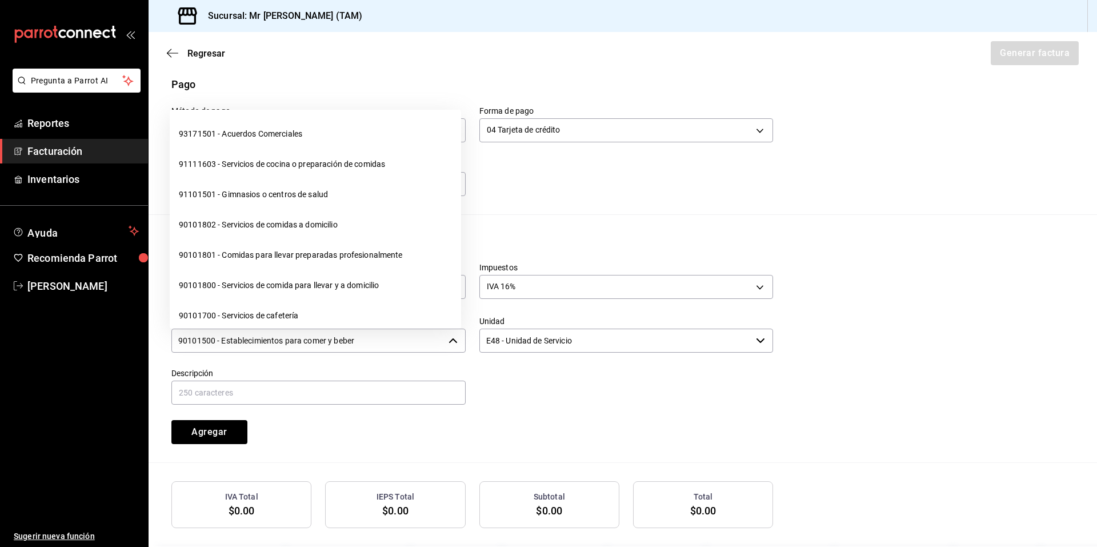
click at [298, 350] on input "90101500 - Establecimientos para comer y beber" at bounding box center [307, 340] width 272 height 24
drag, startPoint x: 391, startPoint y: 344, endPoint x: 146, endPoint y: 350, distance: 245.7
click at [146, 350] on div "Pregunta a Parrot AI Reportes Facturación Inventarios Ayuda Recomienda Parrot R…" at bounding box center [548, 273] width 1097 height 547
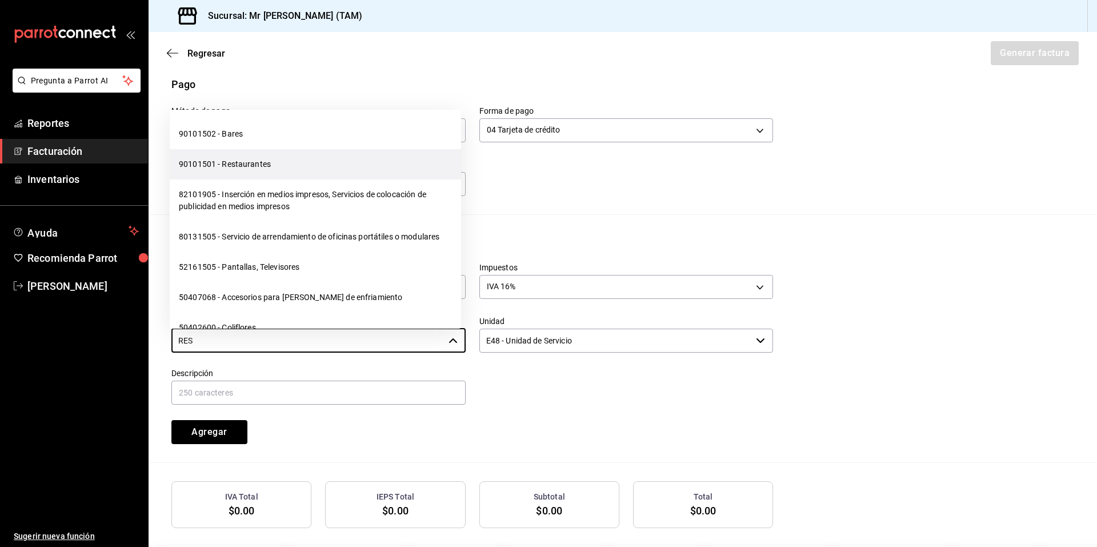
drag, startPoint x: 290, startPoint y: 179, endPoint x: 295, endPoint y: 163, distance: 17.0
click at [295, 163] on ul "90101502 - Bares 90101501 - Restaurantes 82101905 - Inserción en medios impreso…" at bounding box center [315, 219] width 291 height 219
click at [295, 163] on li "90101501 - Restaurantes" at bounding box center [315, 164] width 291 height 30
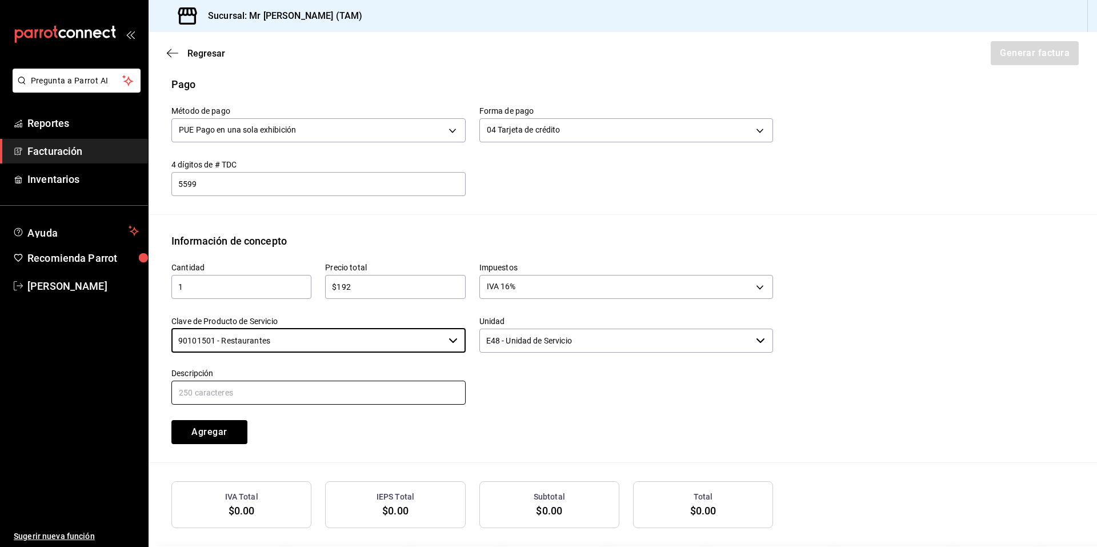
type input "90101501 - Restaurantes"
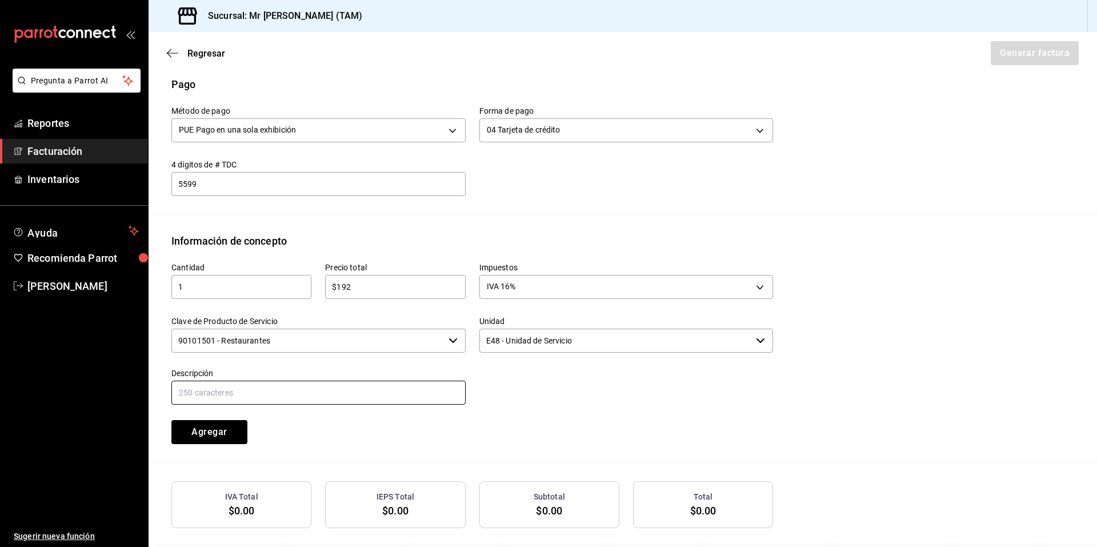
click at [399, 385] on input "text" at bounding box center [318, 392] width 294 height 24
type input "CONSUMO DEL DIA 21 AGOSTO 2025"
click at [192, 426] on button "Agregar" at bounding box center [209, 432] width 76 height 24
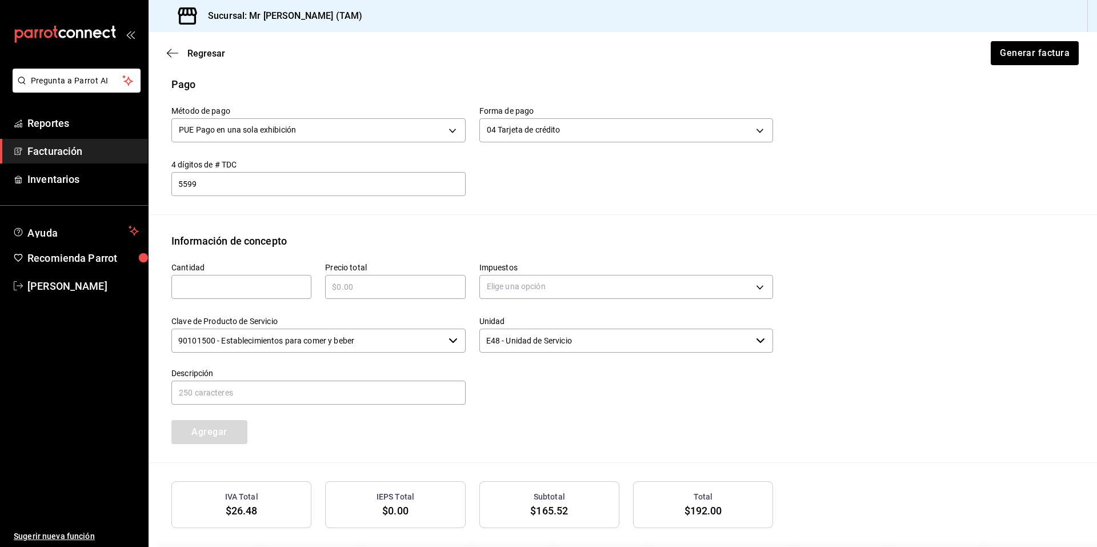
click at [204, 286] on input "text" at bounding box center [241, 287] width 140 height 14
type input "1"
click at [406, 291] on input "text" at bounding box center [395, 287] width 140 height 14
type input "$19.20"
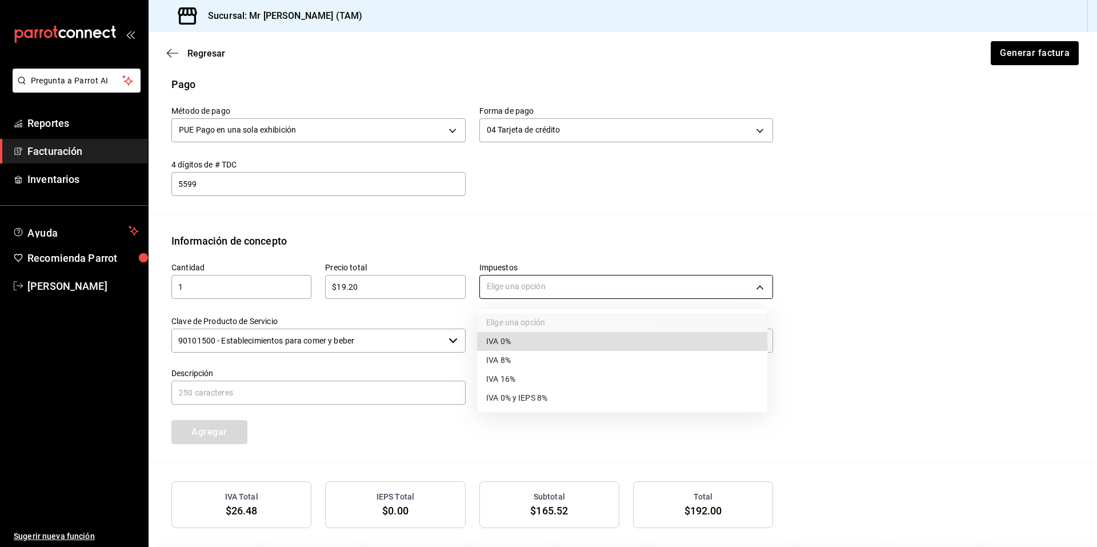
click at [520, 279] on body "Pregunta a Parrot AI Reportes Facturación Inventarios Ayuda Recomienda Parrot R…" at bounding box center [548, 273] width 1097 height 547
click at [520, 347] on li "IVA 0%" at bounding box center [622, 341] width 290 height 19
type input "IVA_0"
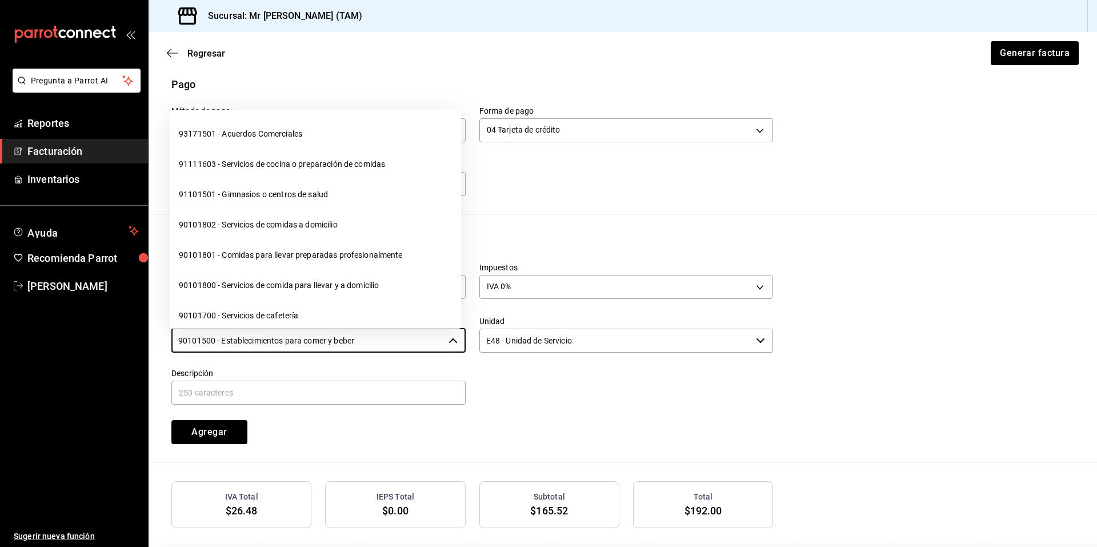
drag, startPoint x: 367, startPoint y: 342, endPoint x: 107, endPoint y: 342, distance: 260.5
click at [107, 342] on div "Pregunta a Parrot AI Reportes Facturación Inventarios Ayuda Recomienda Parrot R…" at bounding box center [548, 273] width 1097 height 547
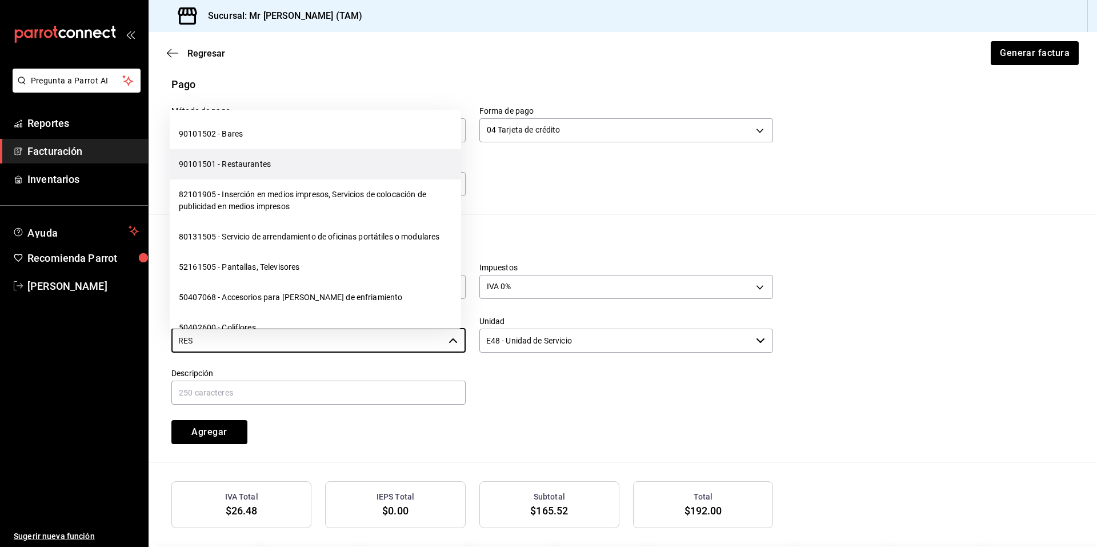
click at [230, 165] on li "90101501 - Restaurantes" at bounding box center [315, 164] width 291 height 30
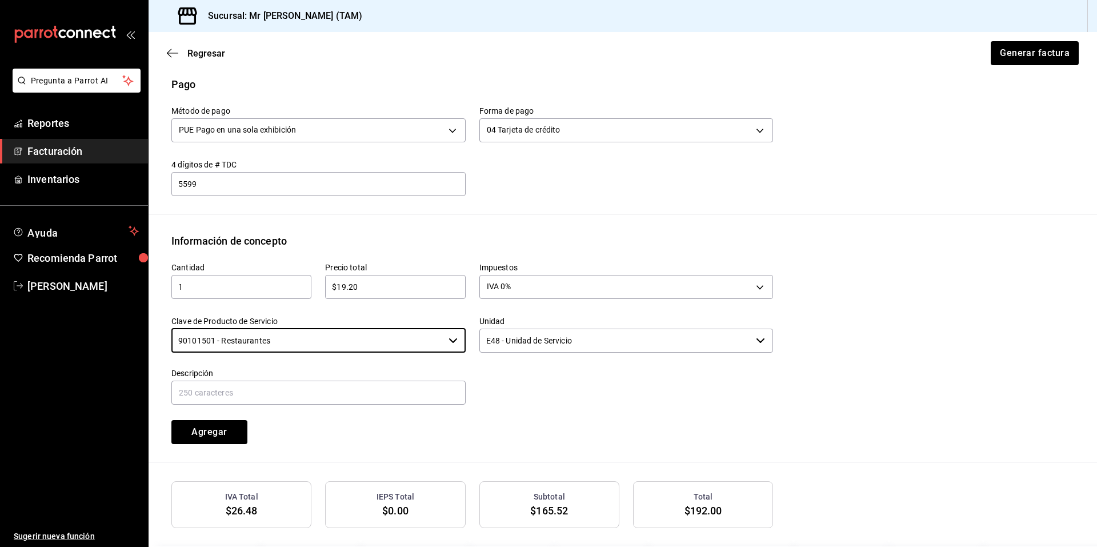
type input "90101501 - Restaurantes"
click at [508, 347] on input "E48 - Unidad de Servicio" at bounding box center [615, 340] width 272 height 24
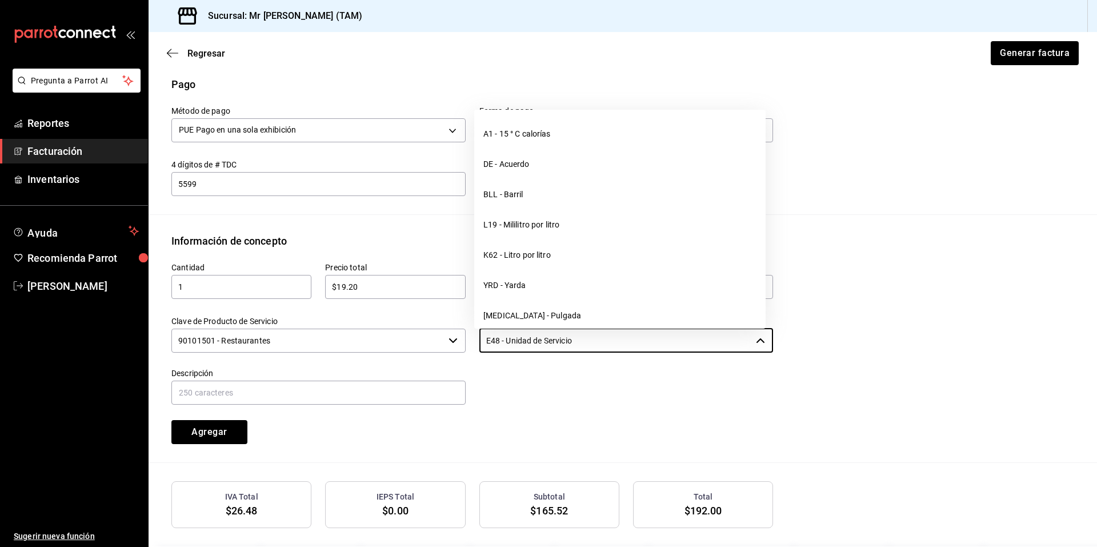
click at [470, 395] on div at bounding box center [620, 380] width 308 height 52
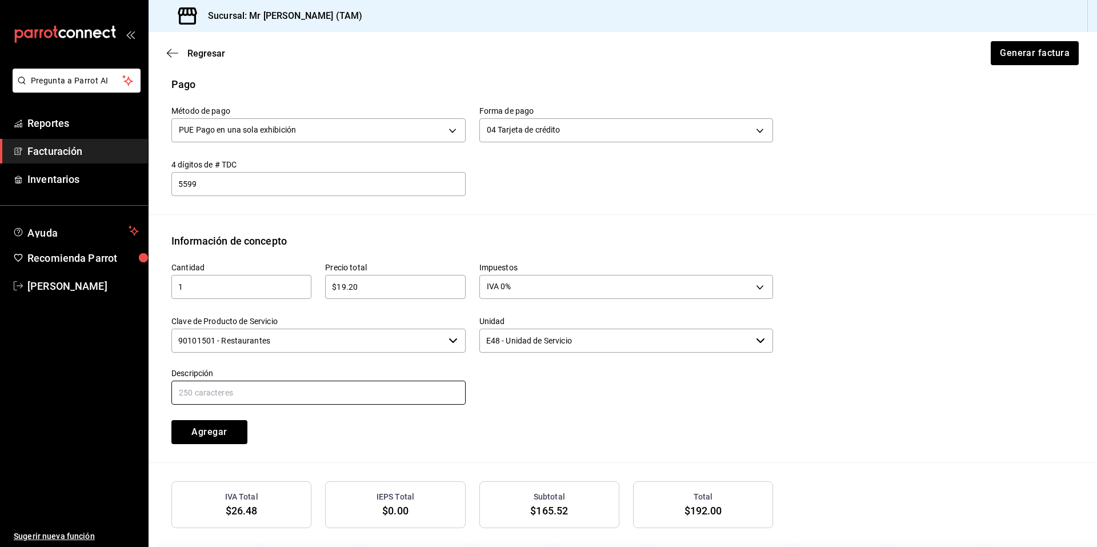
click at [351, 387] on input "text" at bounding box center [318, 392] width 294 height 24
type input "PROPINA"
click at [946, 382] on div "Cantidad 1 ​ Precio total $19.20 ​ Impuestos IVA 0% IVA_0 Clave de Producto de …" at bounding box center [622, 355] width 902 height 214
click at [220, 435] on button "Agregar" at bounding box center [209, 432] width 76 height 24
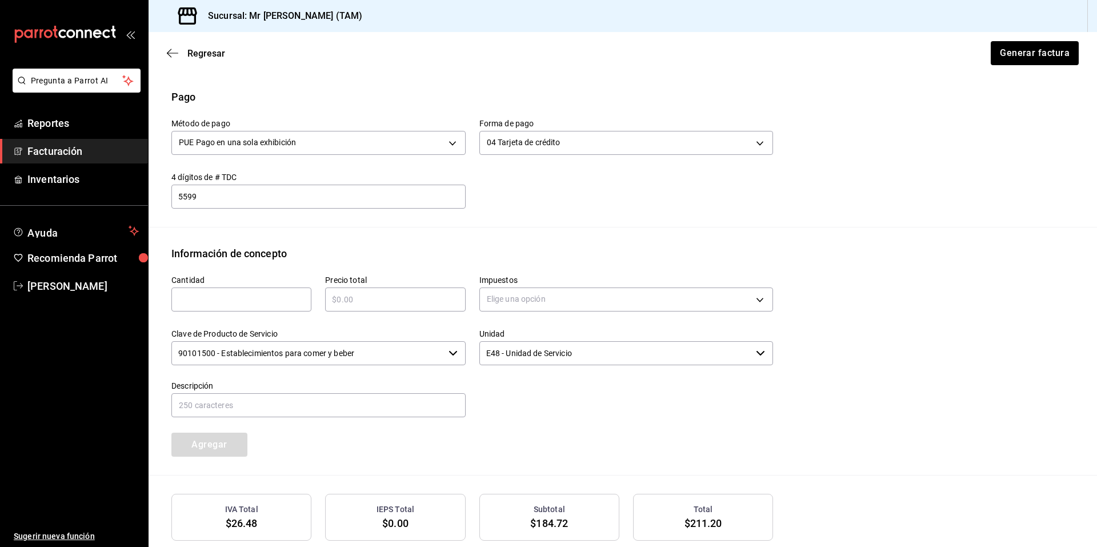
scroll to position [284, 0]
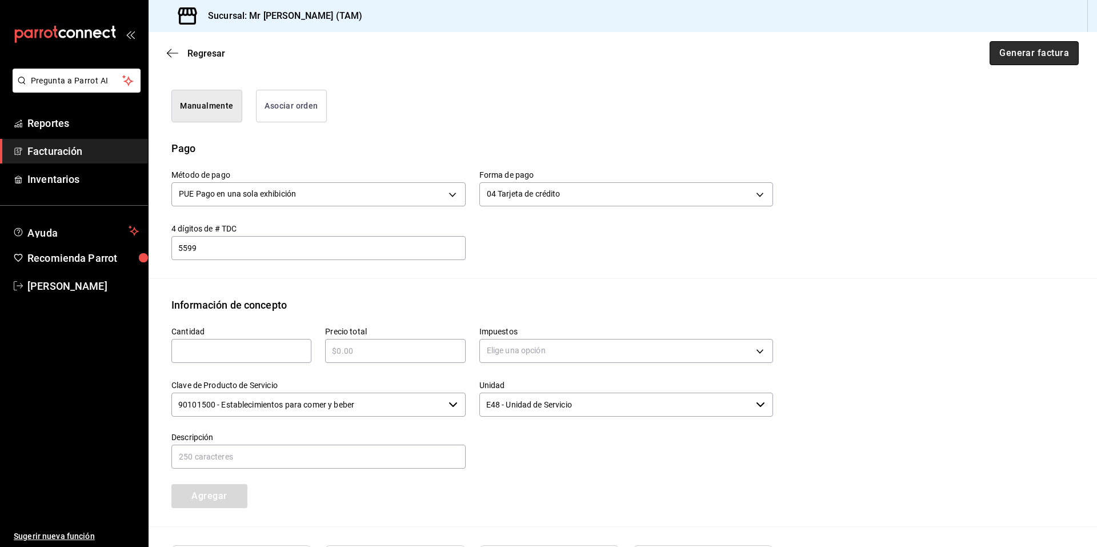
click at [1017, 56] on button "Generar factura" at bounding box center [1033, 53] width 89 height 24
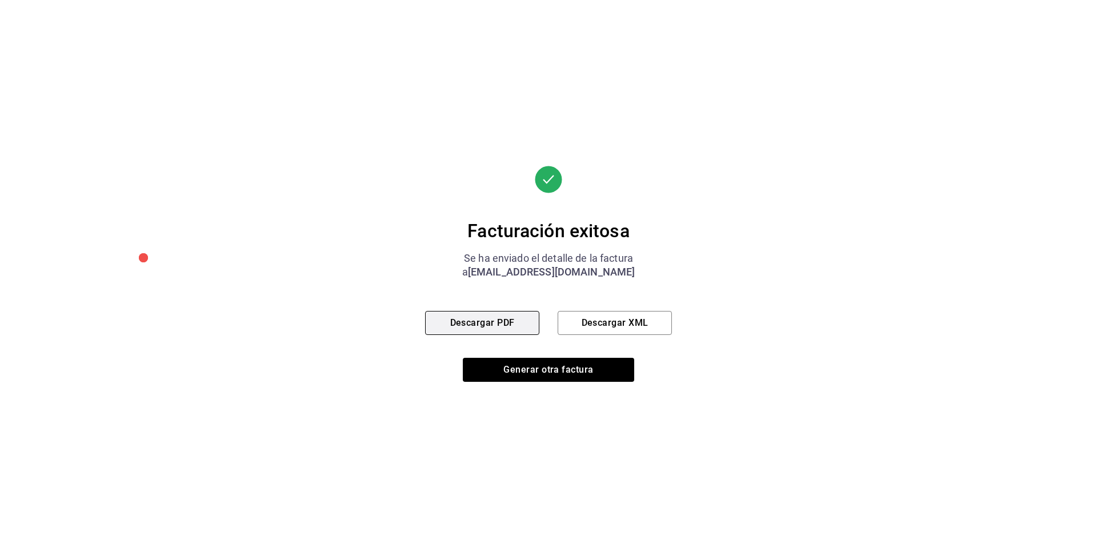
click at [490, 320] on button "Descargar PDF" at bounding box center [482, 323] width 114 height 24
click at [637, 325] on button "Descargar XML" at bounding box center [614, 323] width 114 height 24
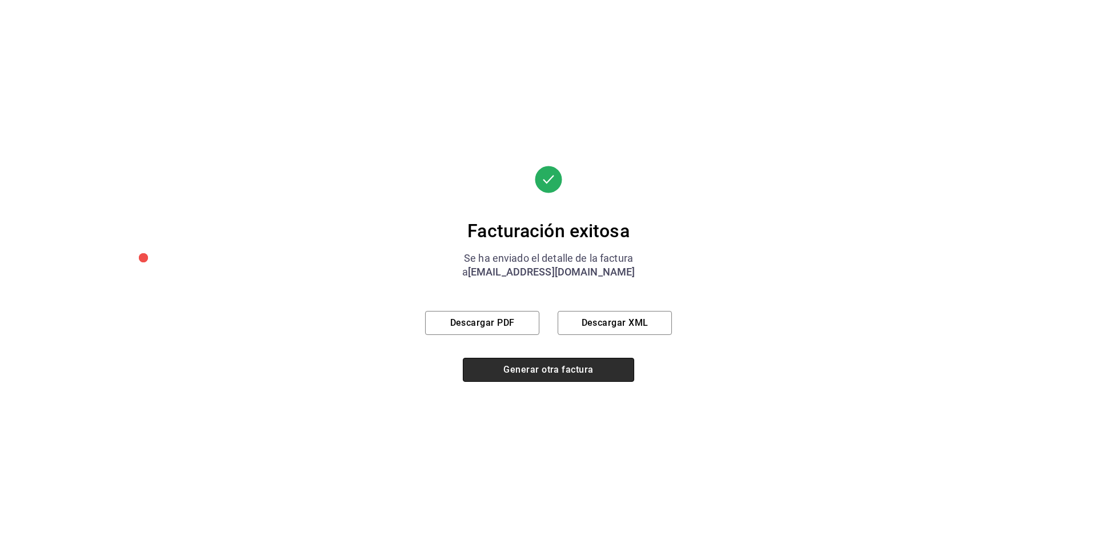
click at [543, 375] on button "Generar otra factura" at bounding box center [548, 370] width 171 height 24
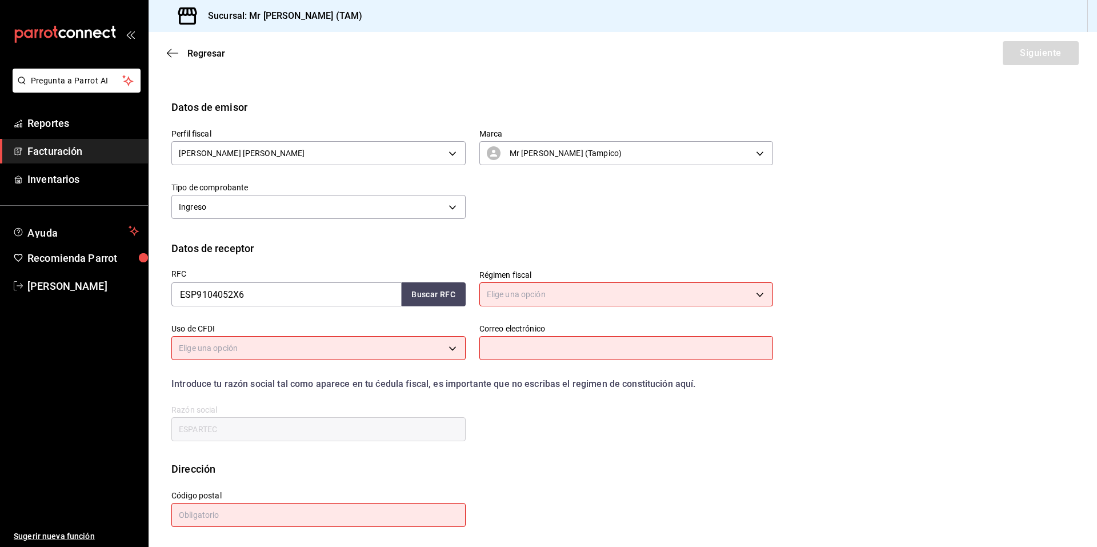
scroll to position [0, 0]
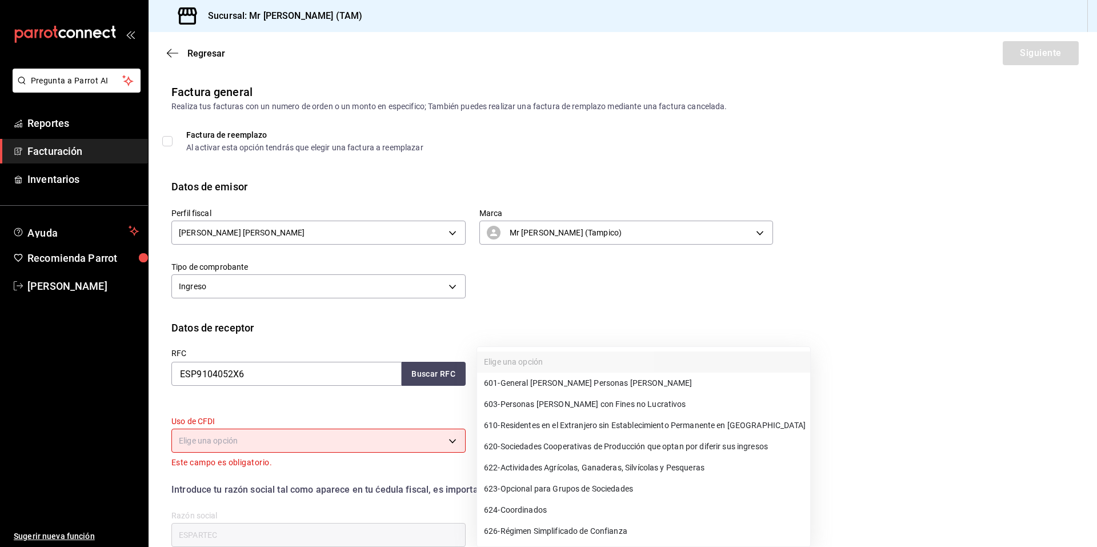
click at [559, 378] on body "Pregunta a Parrot AI Reportes Facturación Inventarios Ayuda Recomienda Parrot R…" at bounding box center [548, 273] width 1097 height 547
click at [580, 283] on div at bounding box center [548, 273] width 1097 height 547
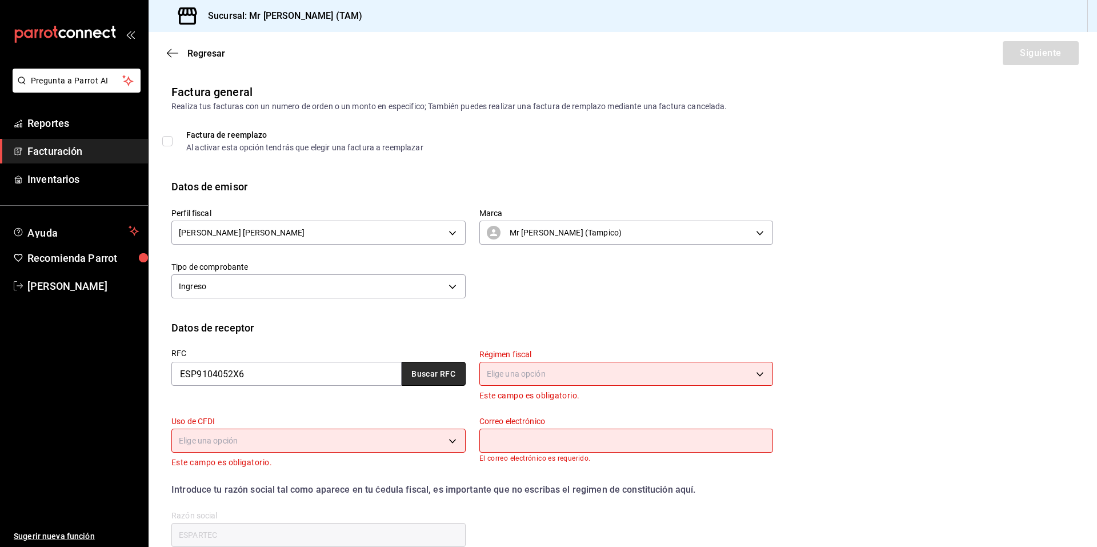
click at [416, 368] on button "Buscar RFC" at bounding box center [434, 374] width 64 height 24
type input "601"
type input "G03"
type input "pedro1989.pg79@gmail.com"
type input "78398"
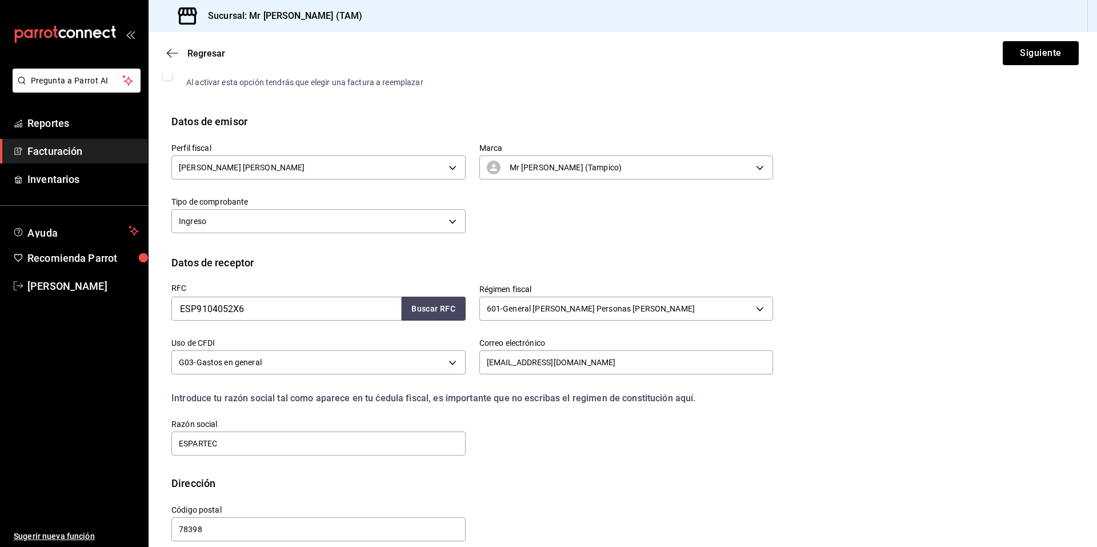
scroll to position [79, 0]
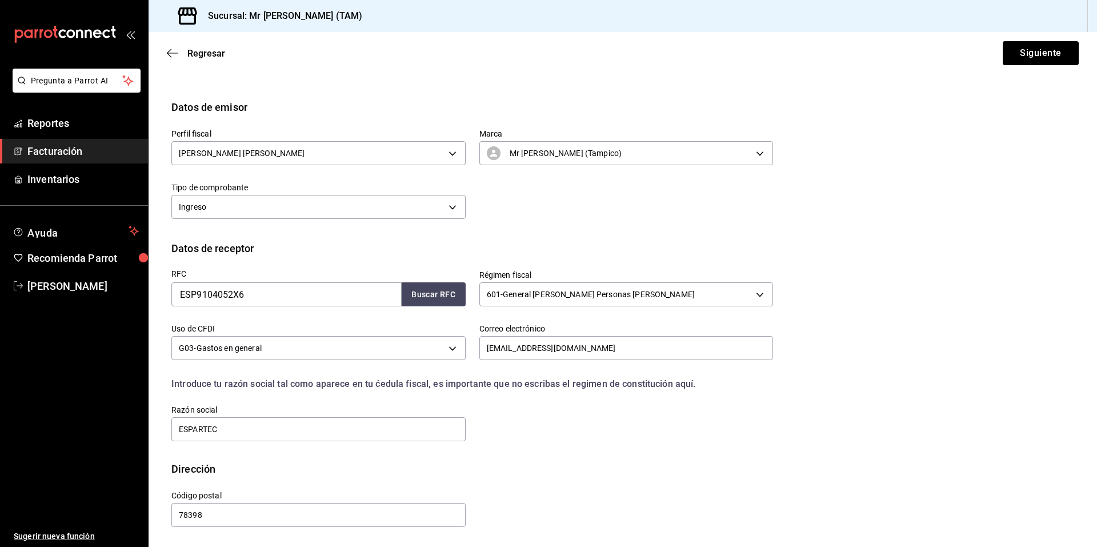
click at [559, 440] on div "RFC ESP9104052X6 Buscar RFC Régimen fiscal 601 - General de Ley Personas Morale…" at bounding box center [465, 349] width 615 height 187
click at [1029, 49] on button "Siguiente" at bounding box center [1040, 53] width 76 height 24
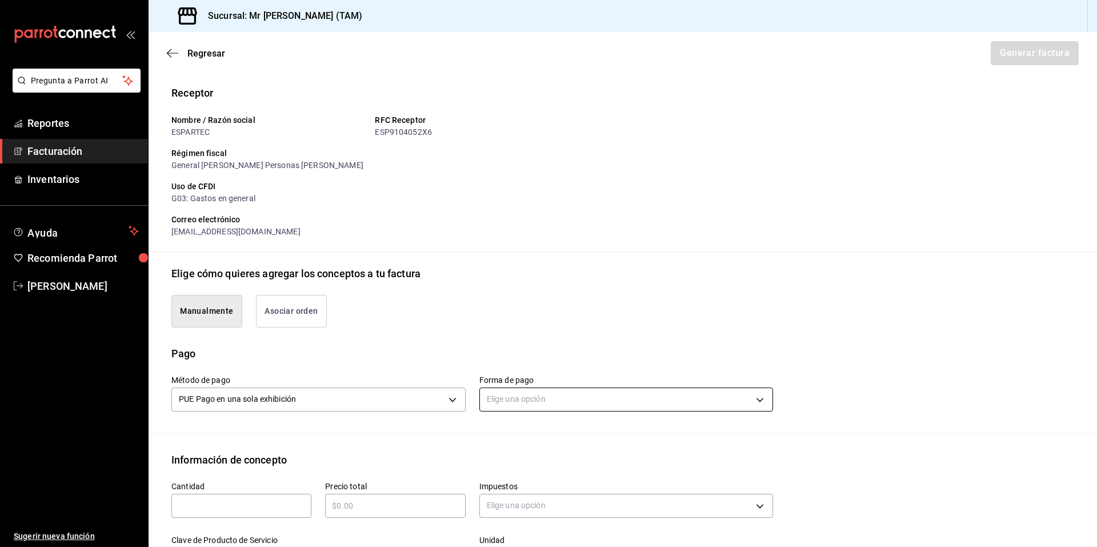
click at [532, 395] on body "Pregunta a Parrot AI Reportes Facturación Inventarios Ayuda Recomienda Parrot R…" at bounding box center [548, 273] width 1097 height 547
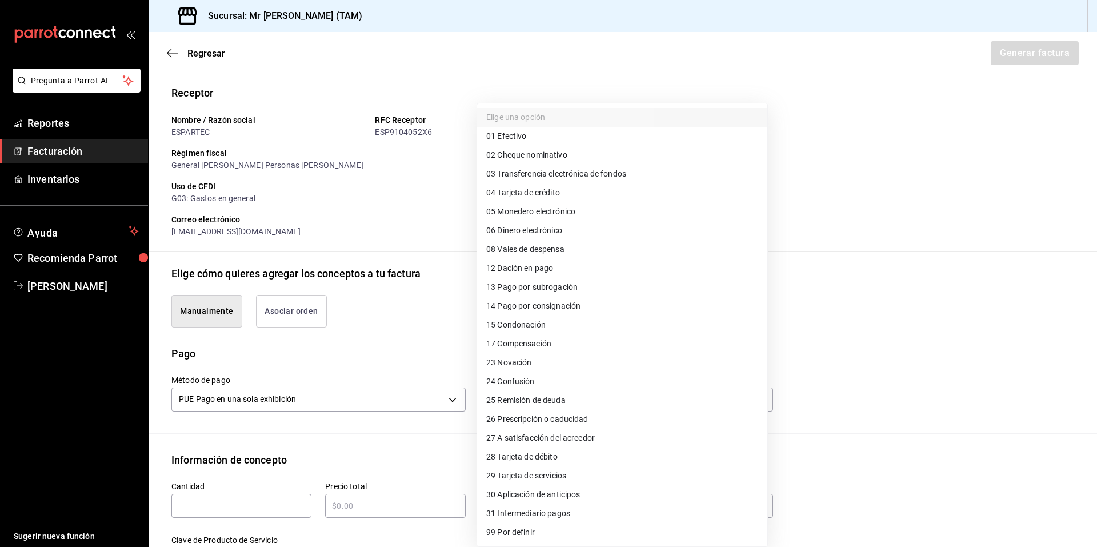
click at [535, 195] on span "04 Tarjeta de crédito" at bounding box center [523, 193] width 74 height 12
type input "04"
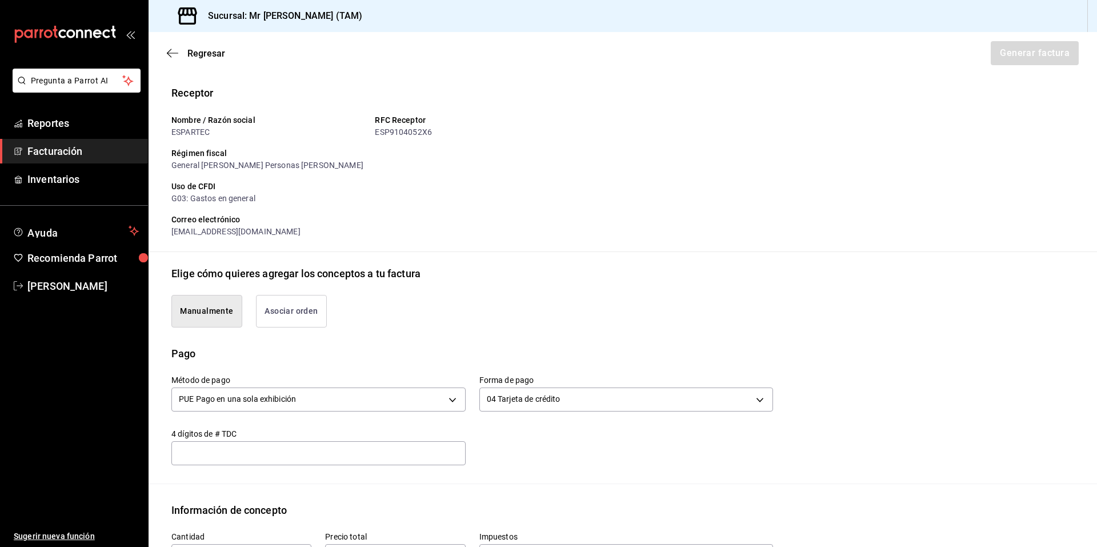
click at [274, 460] on div "​" at bounding box center [318, 453] width 294 height 24
type input "6553"
click at [523, 330] on div "Manualmente Asociar orden" at bounding box center [622, 313] width 902 height 65
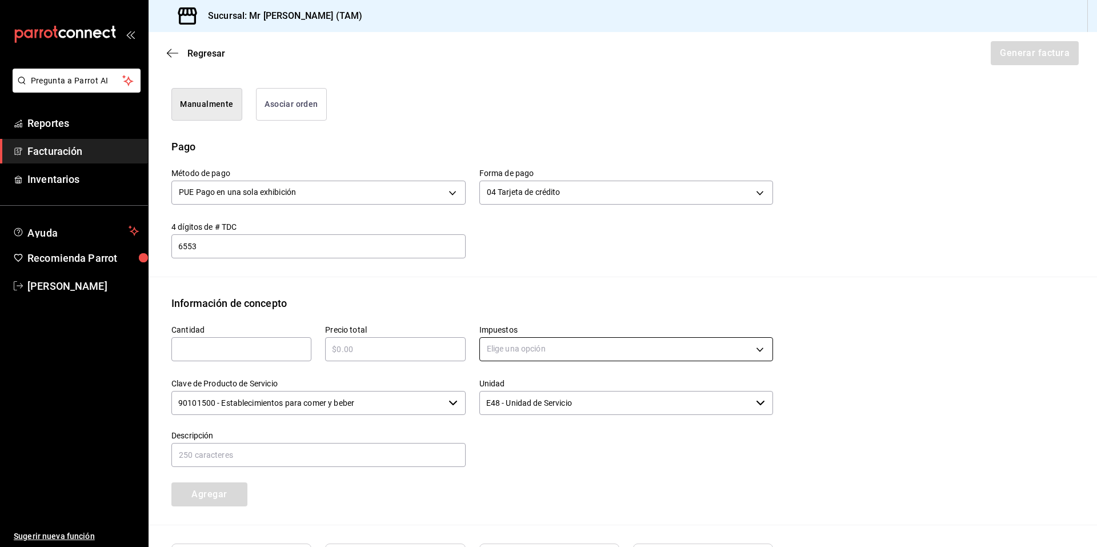
scroll to position [284, 0]
click at [223, 348] on input "text" at bounding box center [241, 351] width 140 height 14
type input "1"
click at [356, 343] on div "​" at bounding box center [395, 351] width 140 height 24
type input "$383"
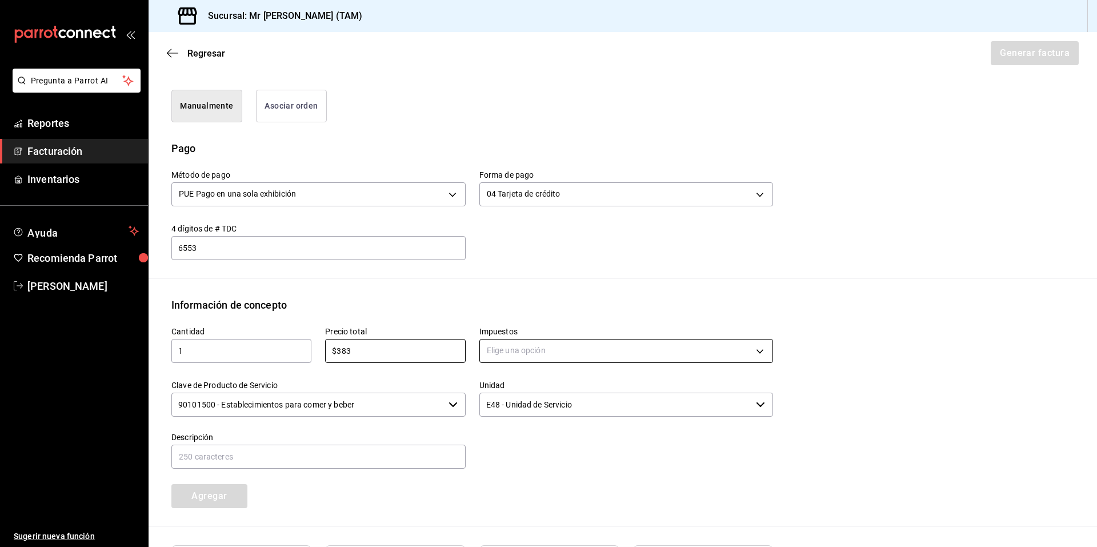
click at [563, 344] on body "Pregunta a Parrot AI Reportes Facturación Inventarios Ayuda Recomienda Parrot R…" at bounding box center [548, 273] width 1097 height 547
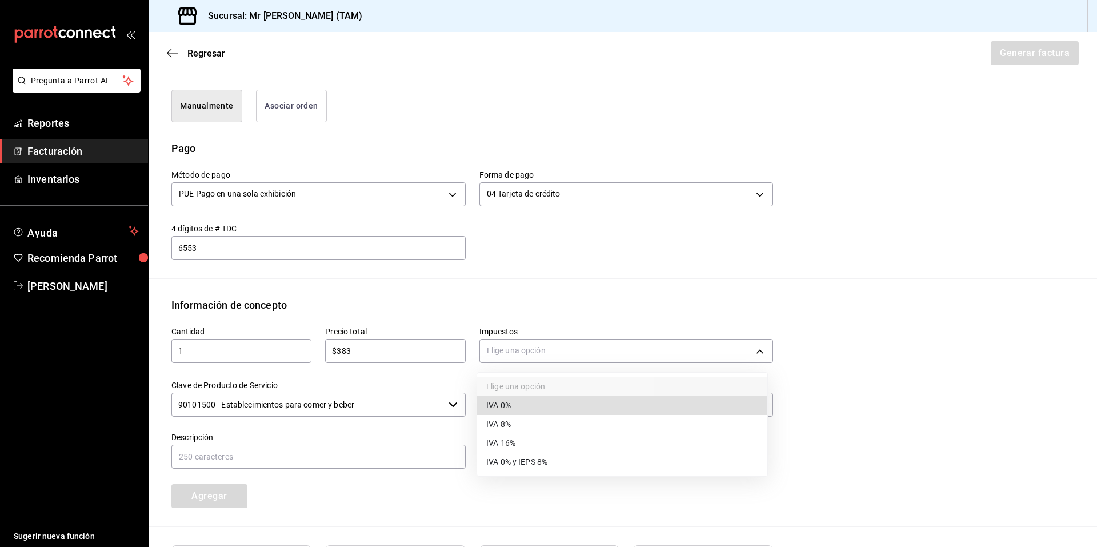
click at [543, 439] on li "IVA 16%" at bounding box center [622, 443] width 290 height 19
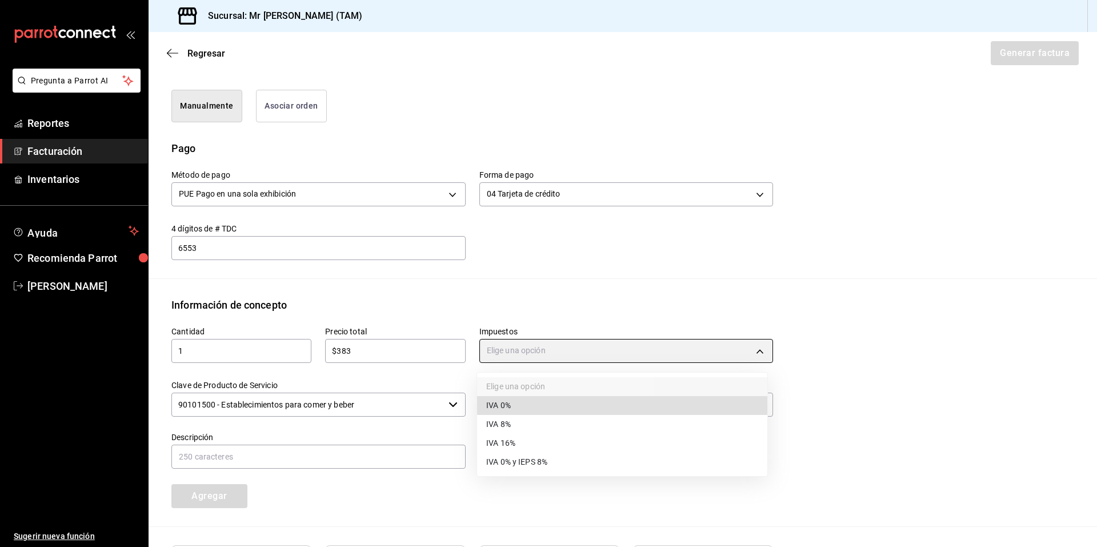
type input "IVA_16"
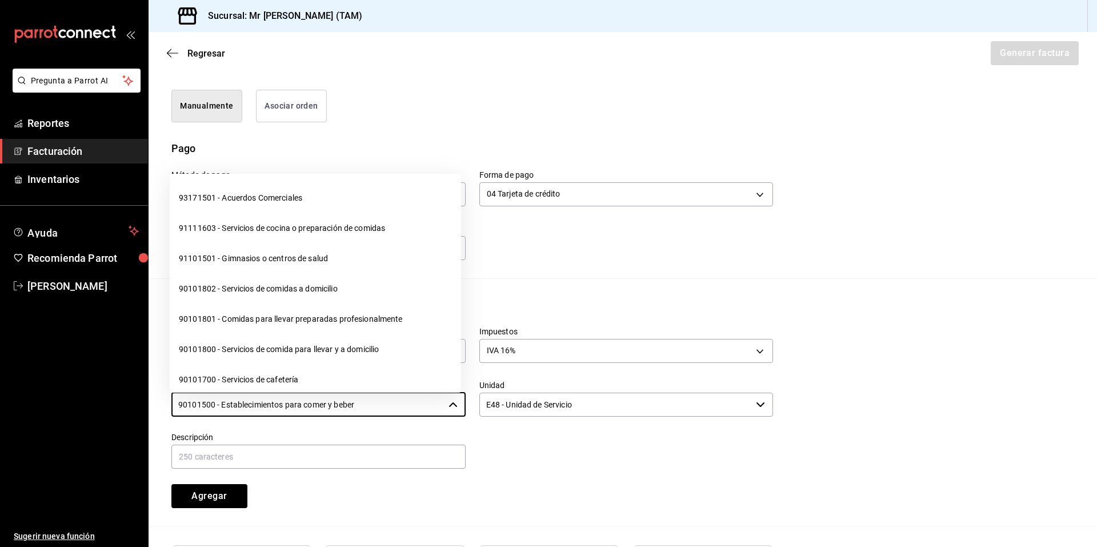
drag, startPoint x: 379, startPoint y: 410, endPoint x: 81, endPoint y: 386, distance: 298.6
click at [81, 386] on div "Pregunta a Parrot AI Reportes Facturación Inventarios Ayuda Recomienda Parrot R…" at bounding box center [548, 273] width 1097 height 547
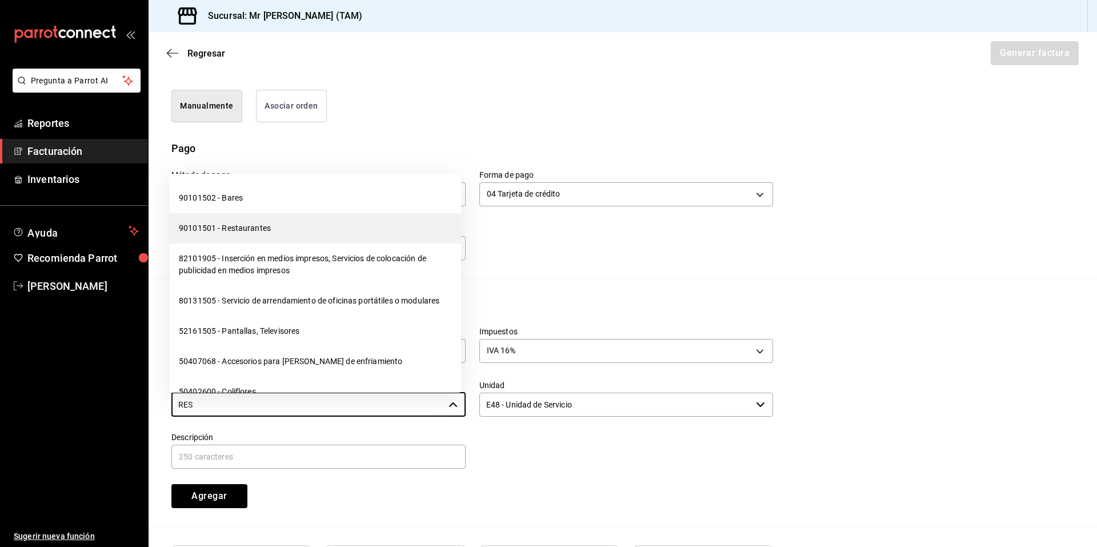
click at [221, 223] on li "90101501 - Restaurantes" at bounding box center [315, 228] width 291 height 30
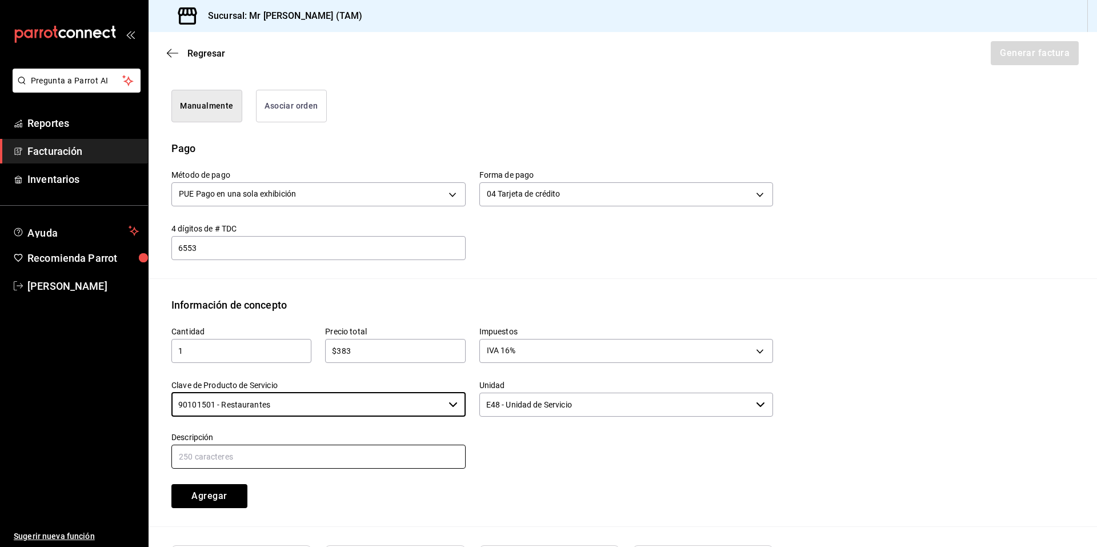
type input "90101501 - Restaurantes"
click at [336, 462] on input "text" at bounding box center [318, 456] width 294 height 24
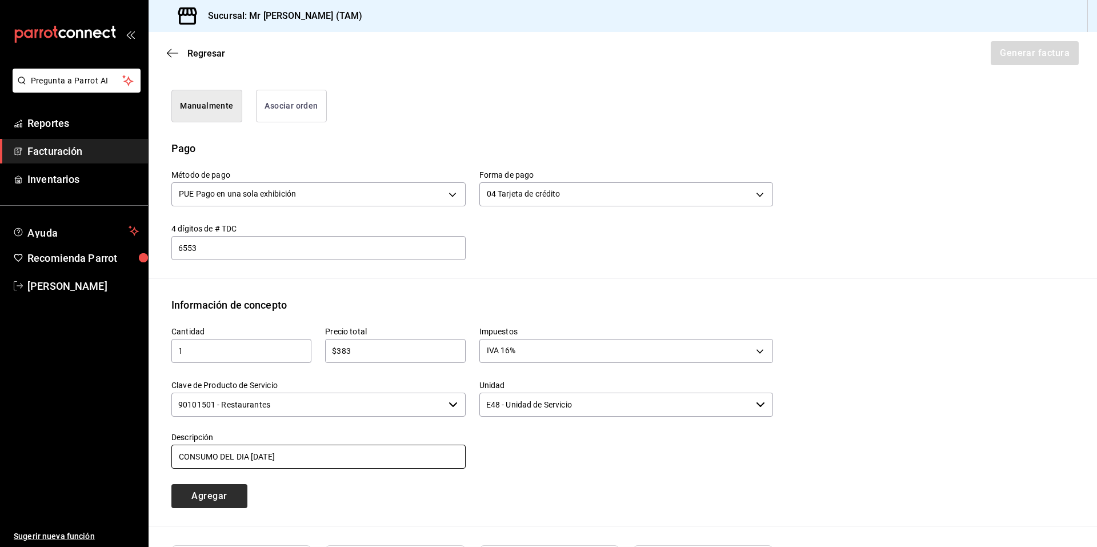
type input "CONSUMO DEL DIA 21 AGOSTO 2025"
click at [234, 492] on button "Agregar" at bounding box center [209, 496] width 76 height 24
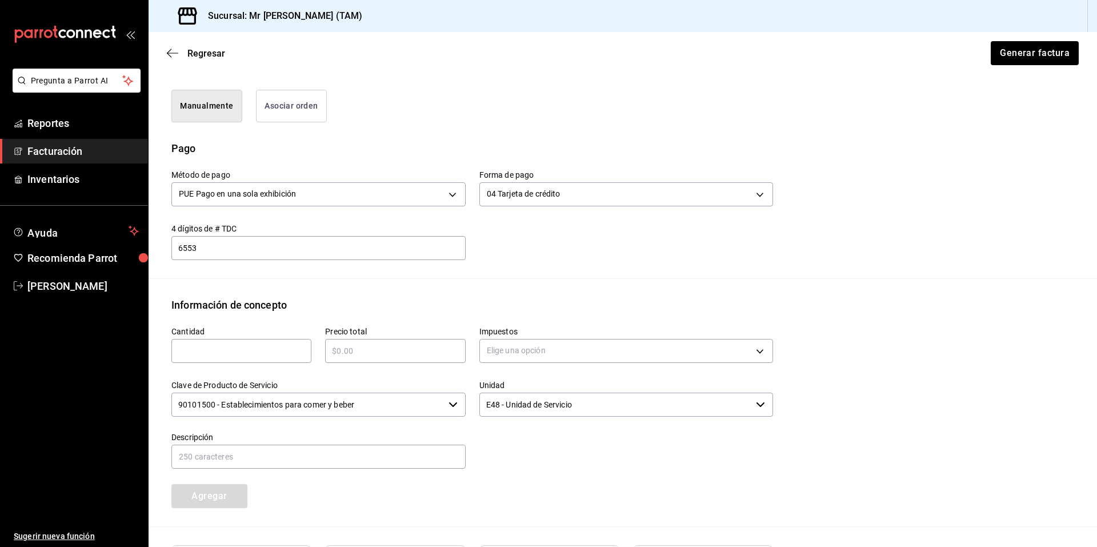
click at [212, 349] on input "text" at bounding box center [241, 351] width 140 height 14
type input "1"
click at [373, 347] on input "text" at bounding box center [395, 351] width 140 height 14
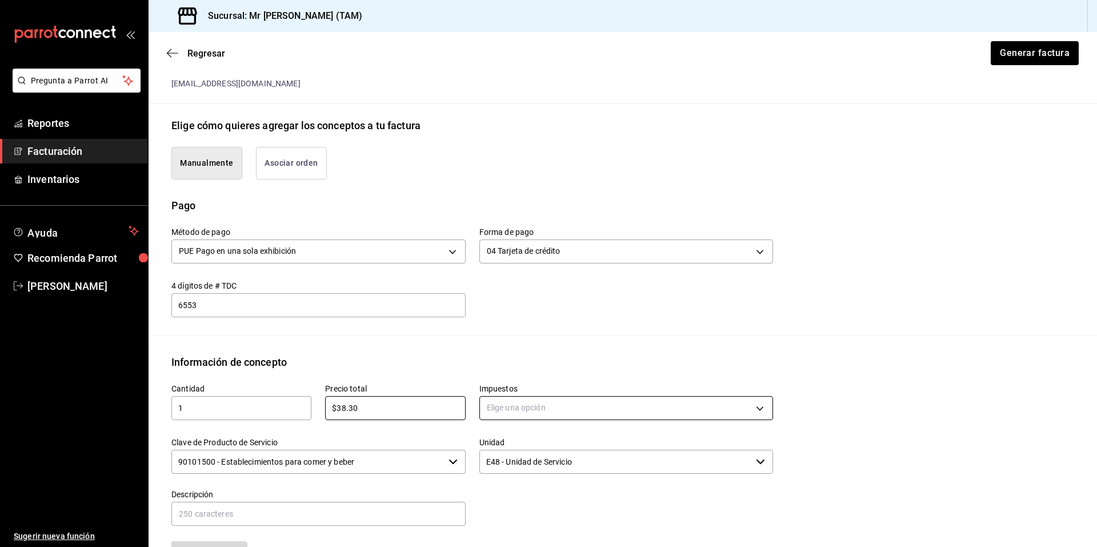
type input "$38.30"
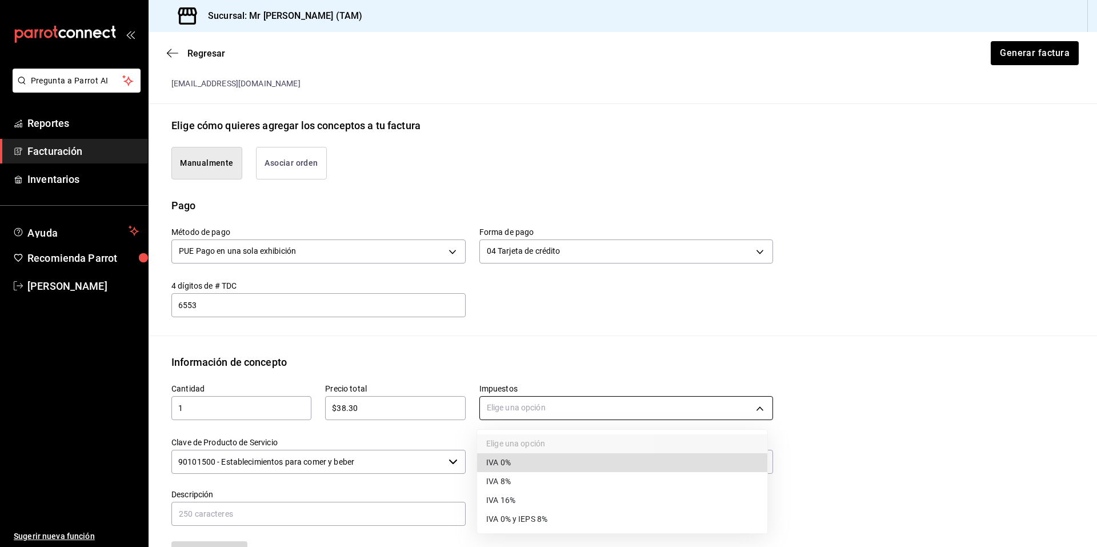
click at [540, 411] on body "Pregunta a Parrot AI Reportes Facturación Inventarios Ayuda Recomienda Parrot R…" at bounding box center [548, 273] width 1097 height 547
click at [528, 461] on li "IVA 0%" at bounding box center [622, 462] width 290 height 19
type input "IVA_0"
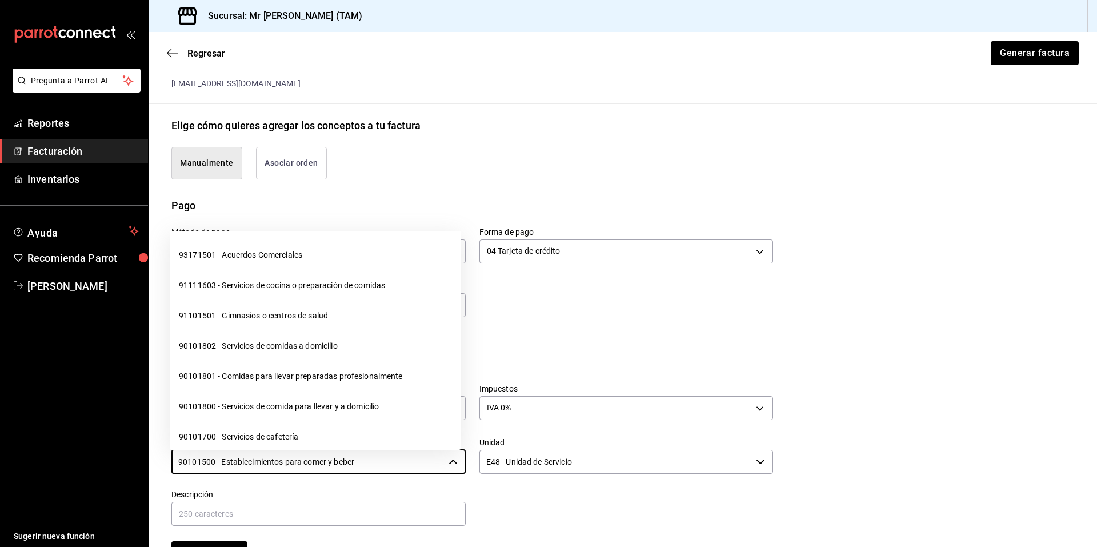
drag, startPoint x: 409, startPoint y: 457, endPoint x: 130, endPoint y: 459, distance: 278.8
click at [130, 459] on div "Pregunta a Parrot AI Reportes Facturación Inventarios Ayuda Recomienda Parrot R…" at bounding box center [548, 273] width 1097 height 547
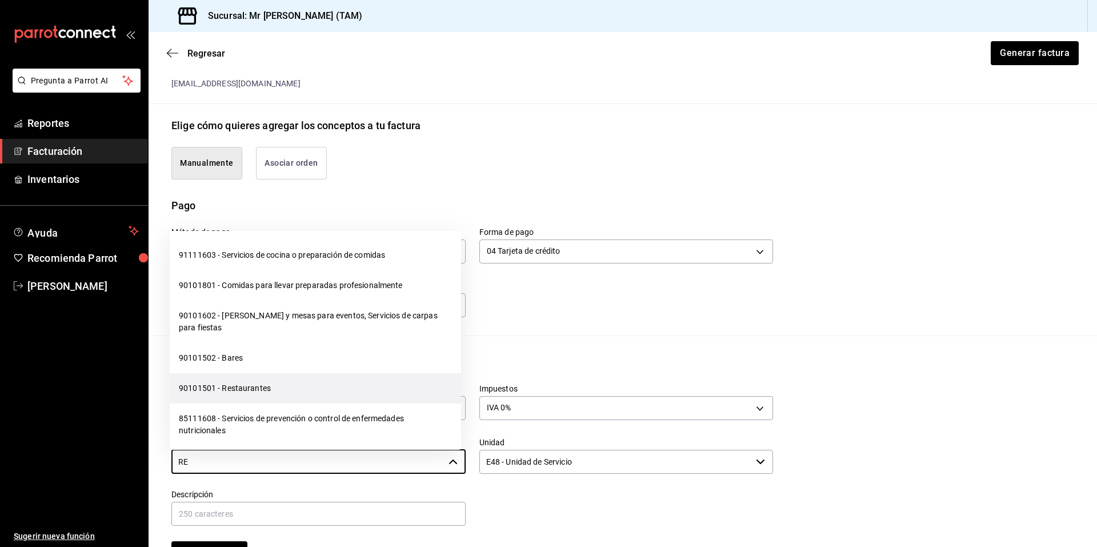
click at [203, 388] on li "90101501 - Restaurantes" at bounding box center [315, 388] width 291 height 30
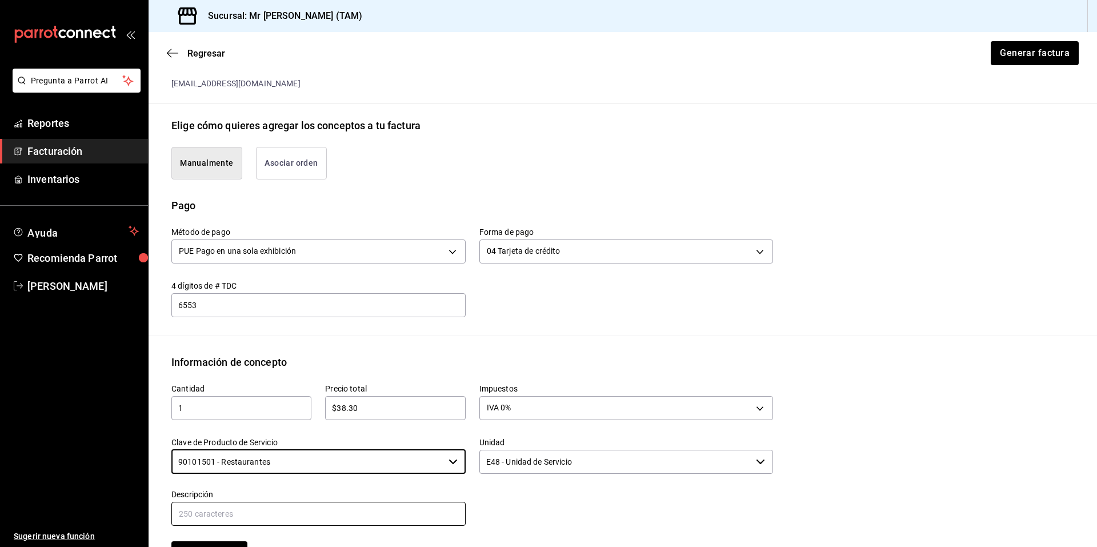
type input "90101501 - Restaurantes"
click at [379, 510] on input "text" at bounding box center [318, 514] width 294 height 24
type input "PROPINA"
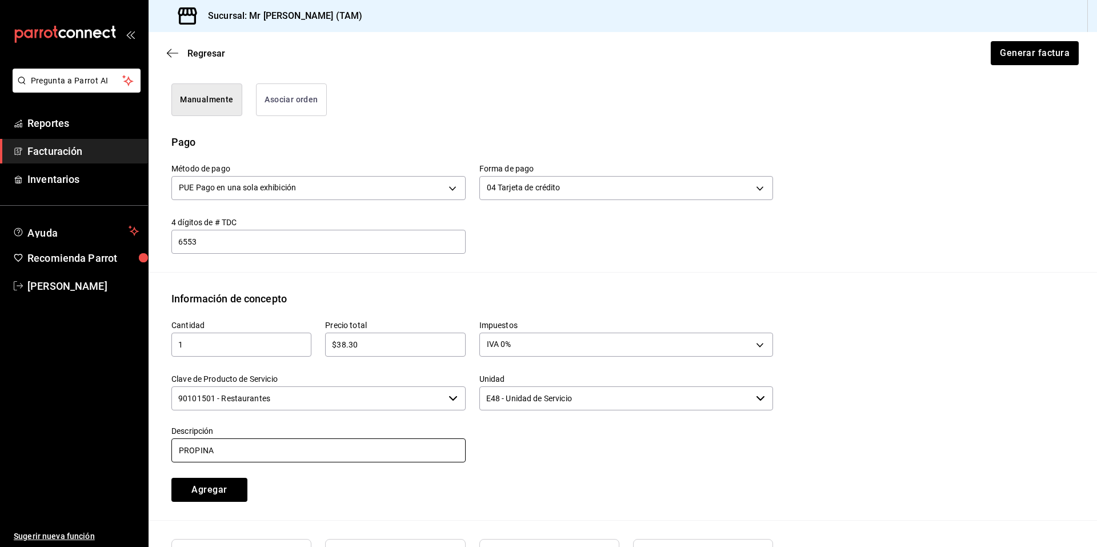
scroll to position [427, 0]
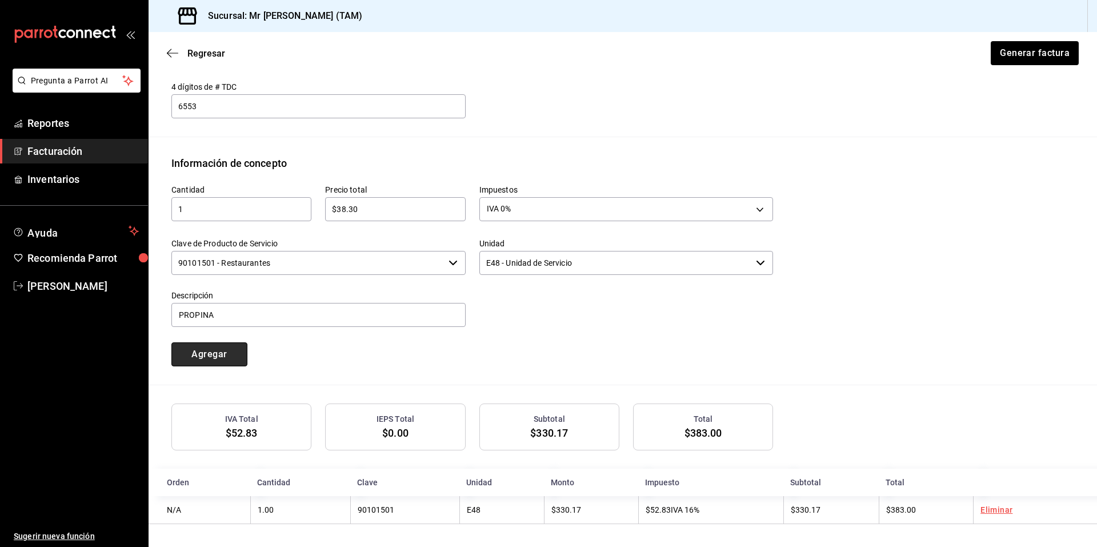
click at [214, 350] on button "Agregar" at bounding box center [209, 354] width 76 height 24
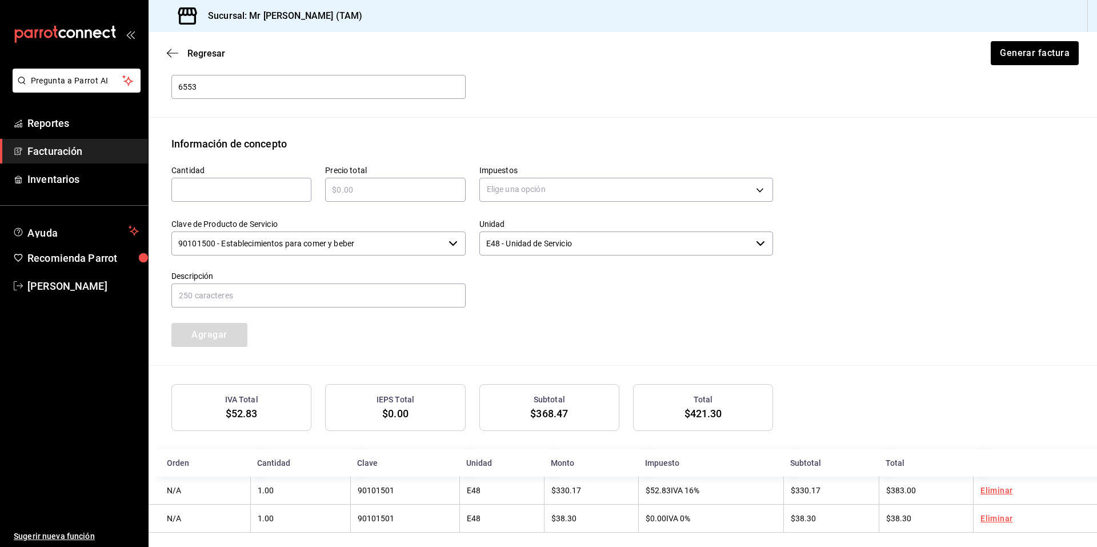
scroll to position [456, 0]
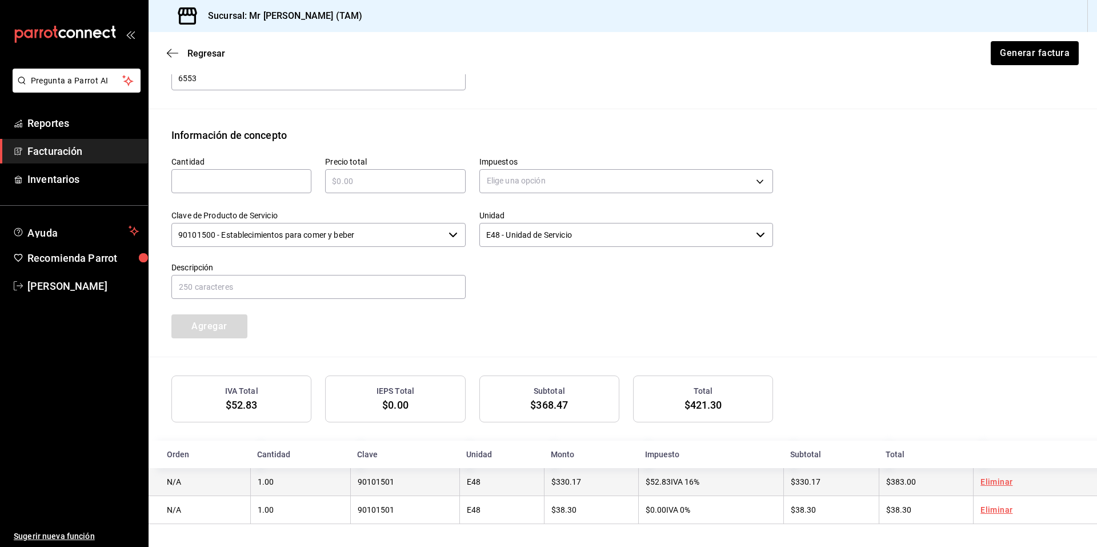
click at [561, 474] on td "$330.17" at bounding box center [591, 482] width 94 height 28
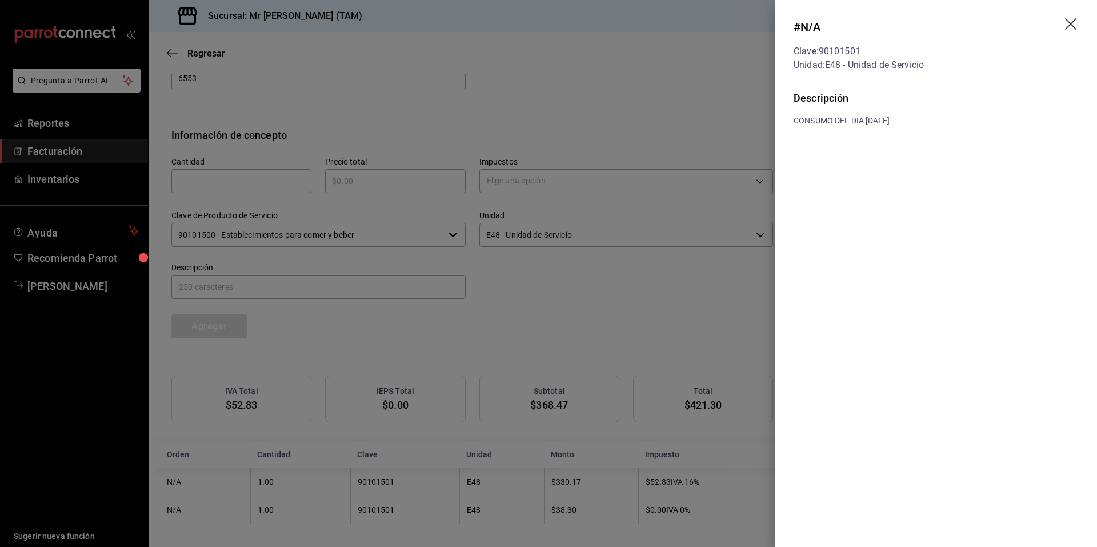
click at [1069, 24] on icon "drag" at bounding box center [1072, 25] width 14 height 14
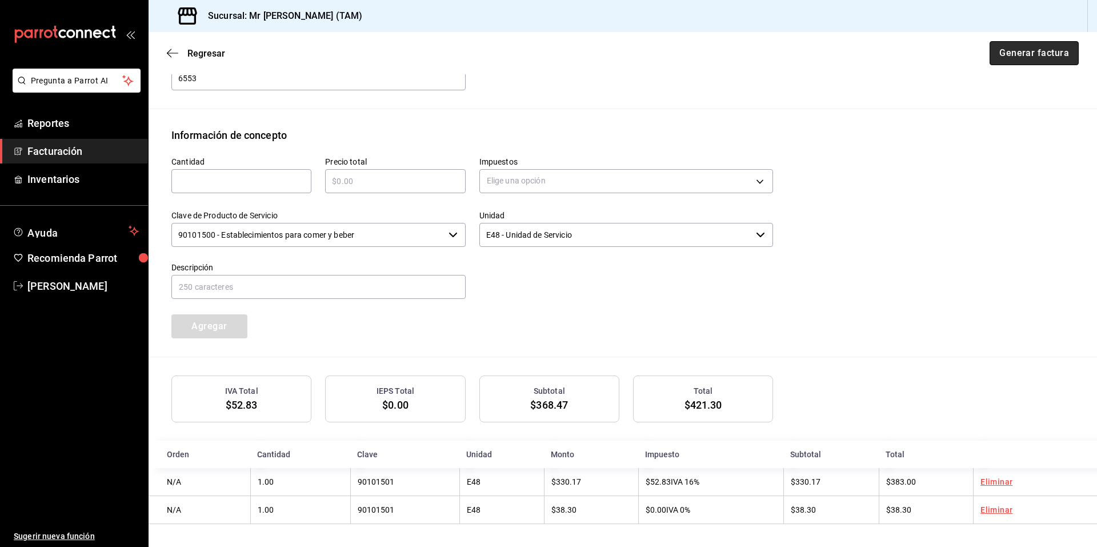
click at [1001, 52] on button "Generar factura" at bounding box center [1033, 53] width 89 height 24
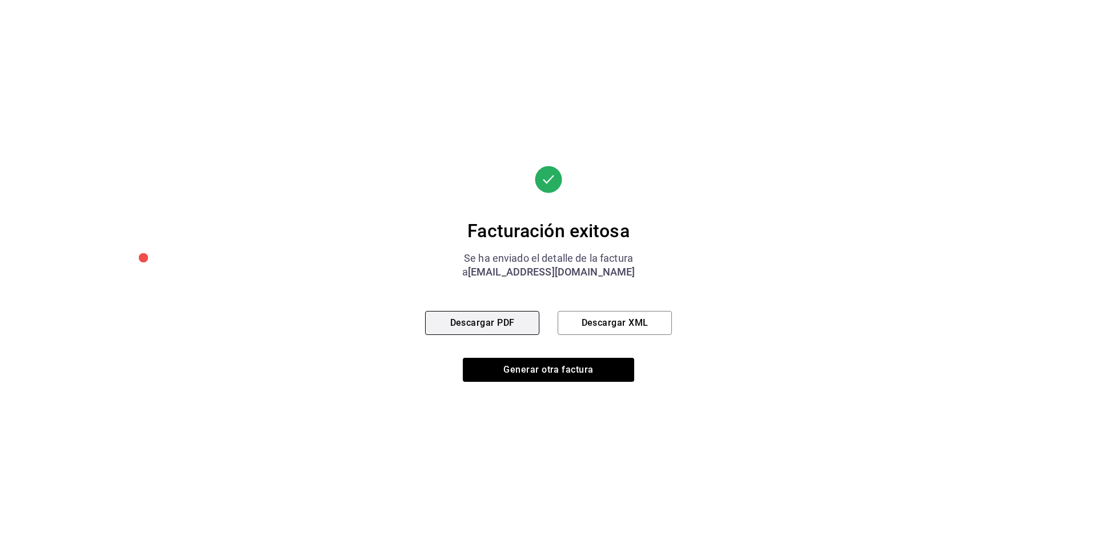
click at [475, 318] on button "Descargar PDF" at bounding box center [482, 323] width 114 height 24
click at [597, 315] on button "Descargar XML" at bounding box center [614, 323] width 114 height 24
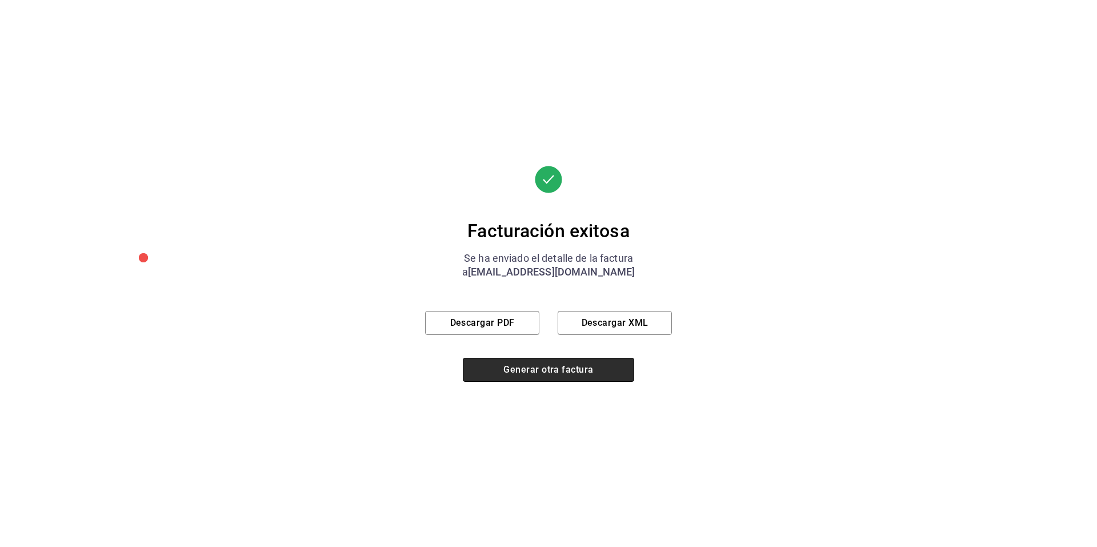
click at [528, 367] on button "Generar otra factura" at bounding box center [548, 370] width 171 height 24
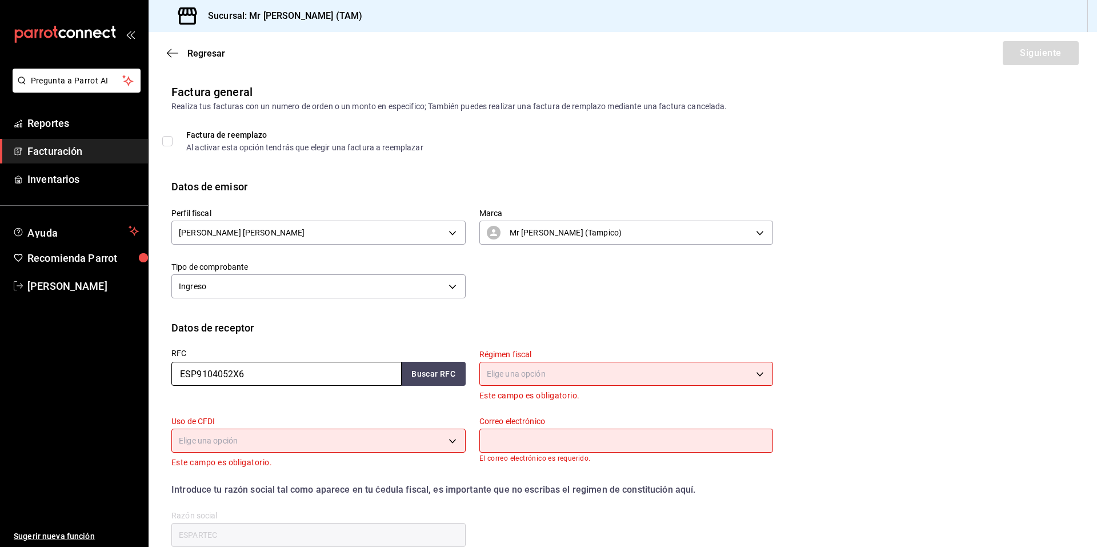
drag, startPoint x: 356, startPoint y: 376, endPoint x: 157, endPoint y: 378, distance: 199.4
click at [157, 378] on div "Datos de receptor RFC ESP9104052X6 Buscar RFC Régimen fiscal Elige una opción E…" at bounding box center [623, 443] width 948 height 247
paste input "CAR1806016K2"
type input "CAR1806016K2"
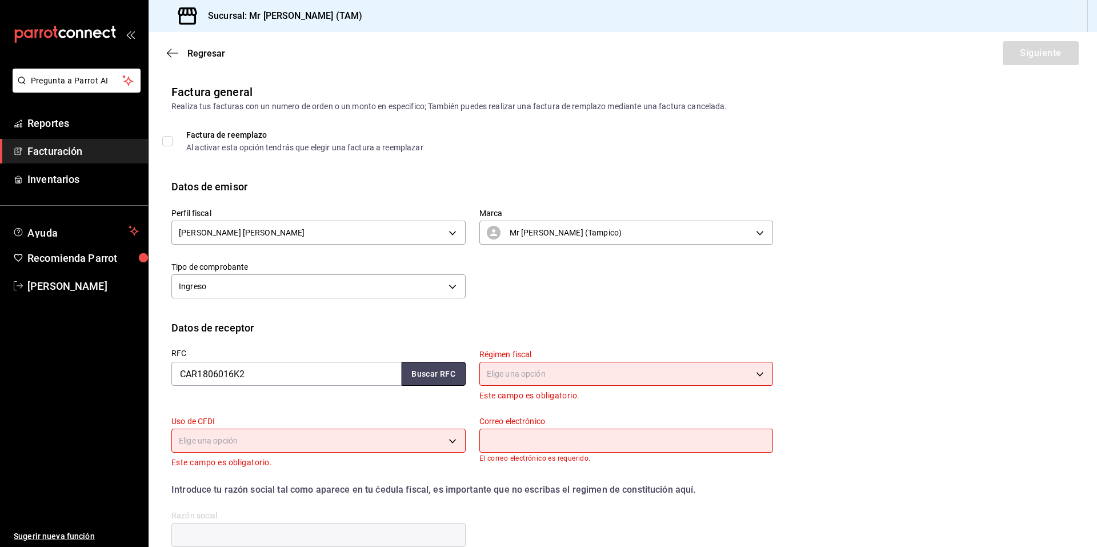
click at [431, 370] on button "Buscar RFC" at bounding box center [434, 374] width 64 height 24
type input "601"
type input "G03"
type input "arebola0431@gmail.com"
type input "COMERCIALIZADORA AREBOLA"
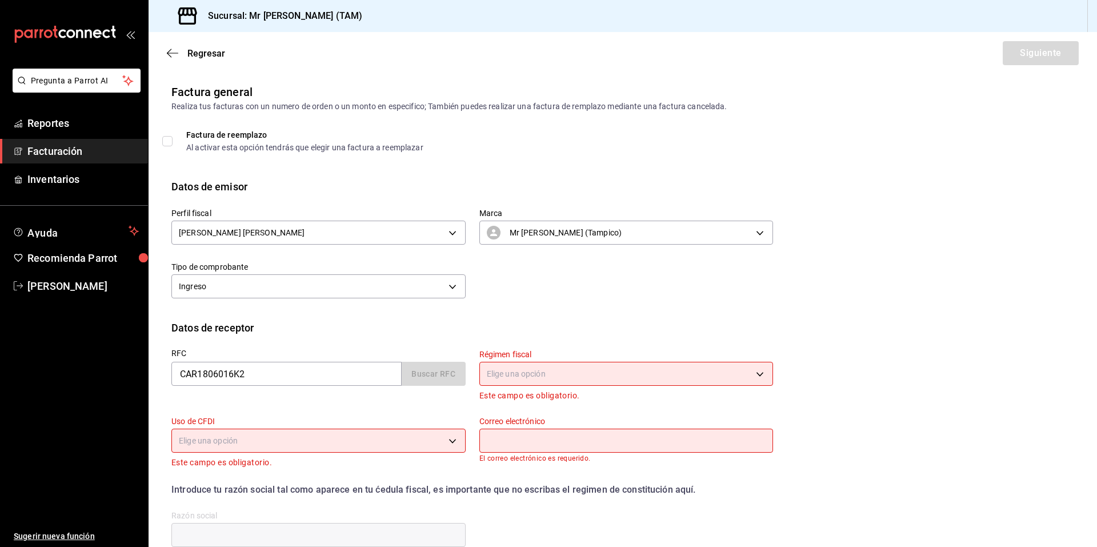
type input "89329"
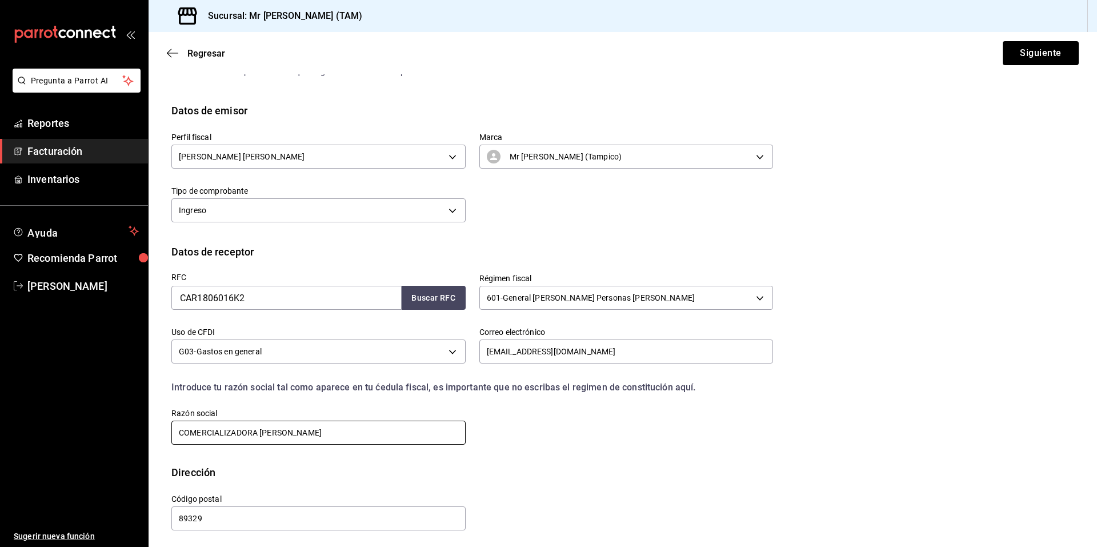
scroll to position [79, 0]
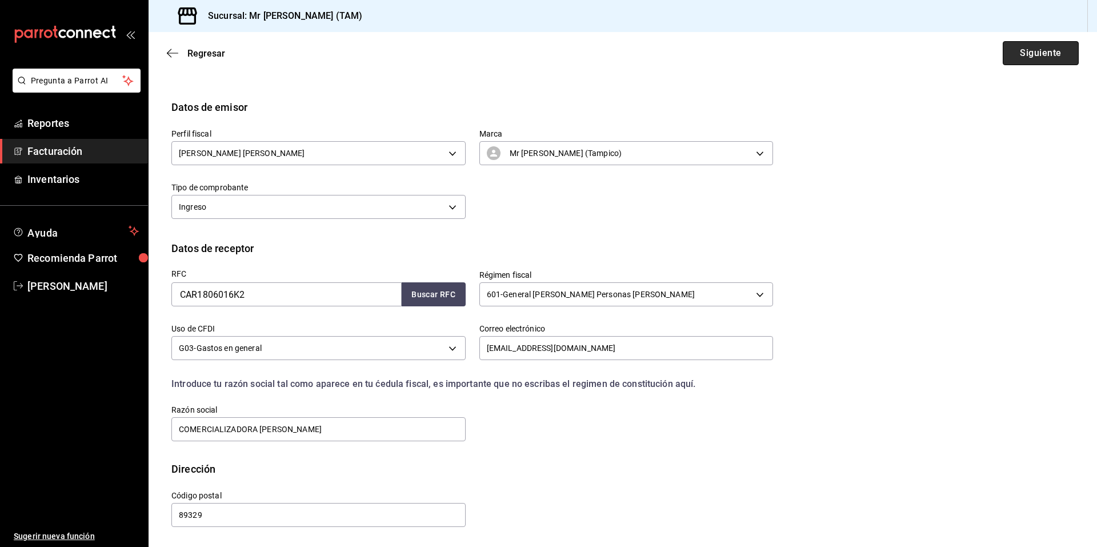
click at [1015, 57] on button "Siguiente" at bounding box center [1040, 53] width 76 height 24
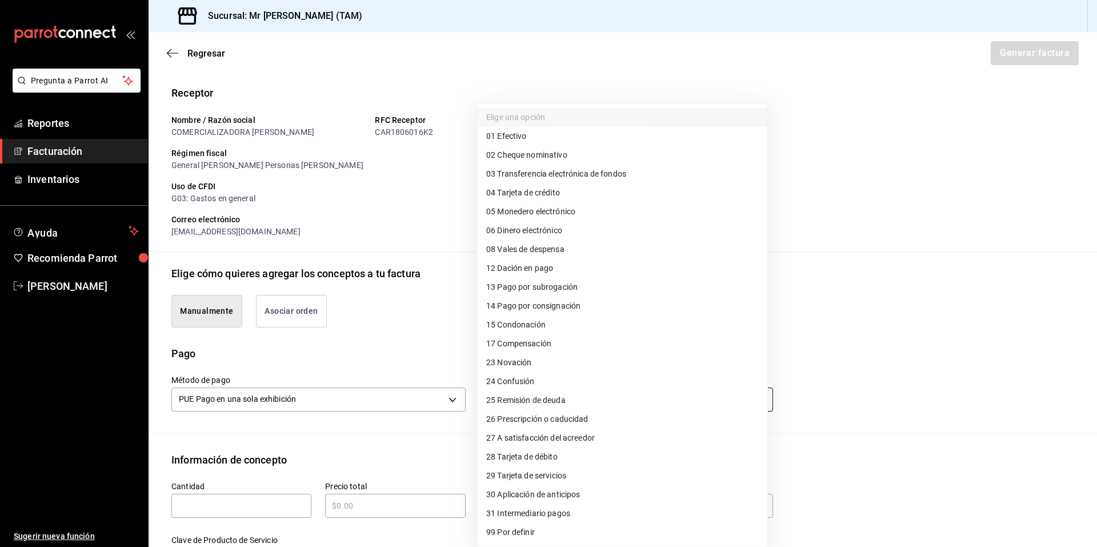
click at [581, 390] on body "Pregunta a Parrot AI Reportes Facturación Inventarios Ayuda Recomienda Parrot R…" at bounding box center [548, 273] width 1097 height 547
click at [549, 450] on li "28 Tarjeta de débito" at bounding box center [622, 456] width 290 height 19
type input "28"
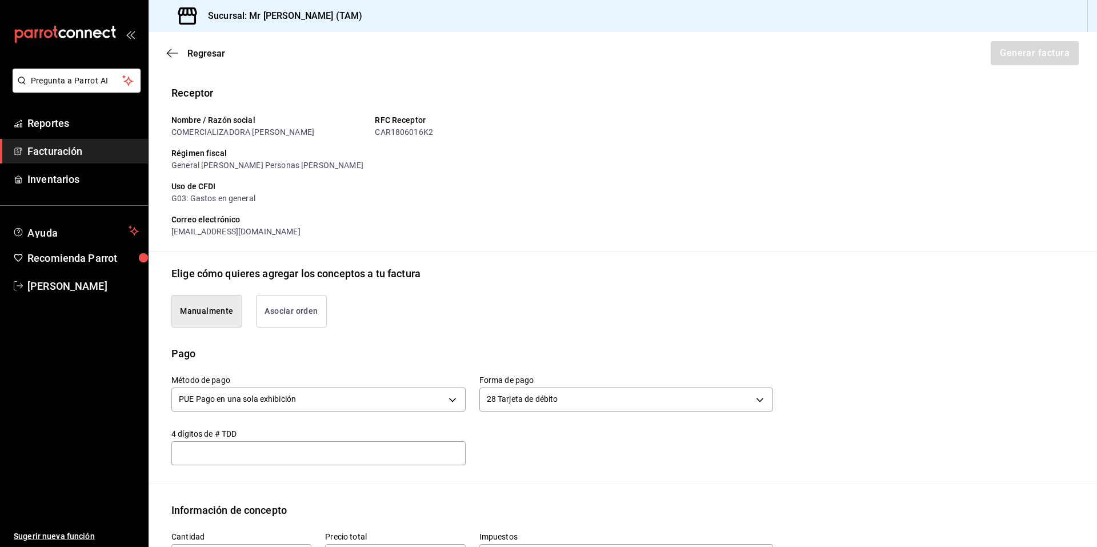
click at [339, 464] on div "​" at bounding box center [318, 453] width 294 height 24
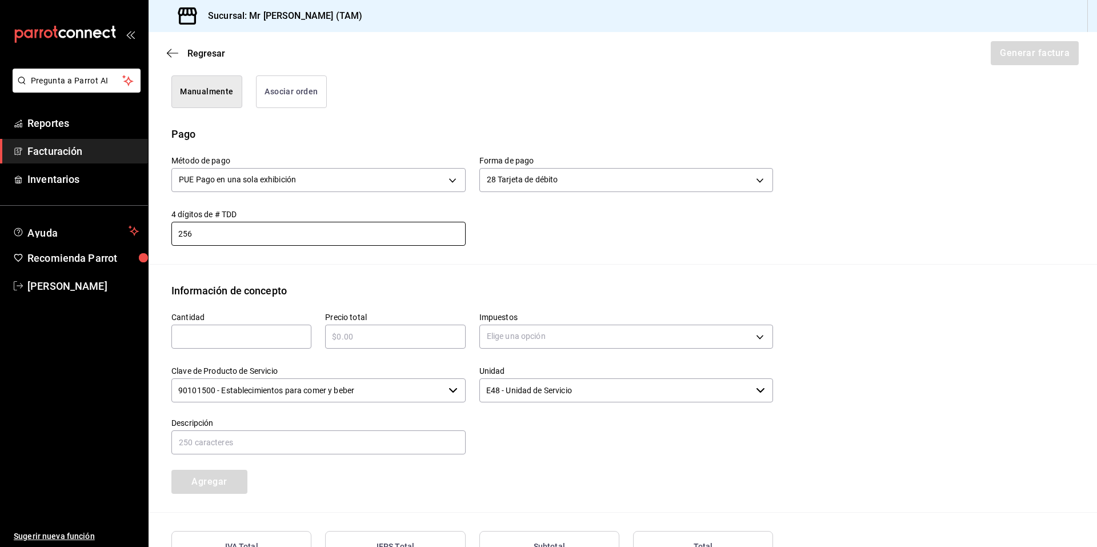
scroll to position [308, 0]
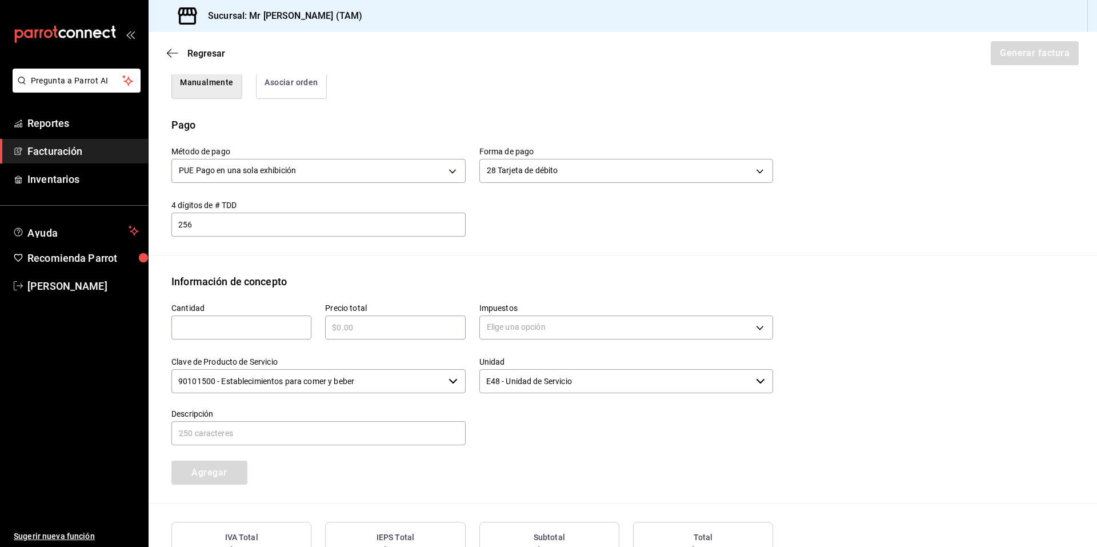
click at [181, 225] on input "256" at bounding box center [318, 225] width 294 height 14
click at [178, 223] on input "256" at bounding box center [318, 225] width 294 height 14
click at [189, 250] on div "Método de pago PUE Pago en una sola exhibición PUE Forma de pago 28 Tarjeta de …" at bounding box center [622, 194] width 902 height 122
click at [179, 224] on input "256" at bounding box center [318, 225] width 294 height 14
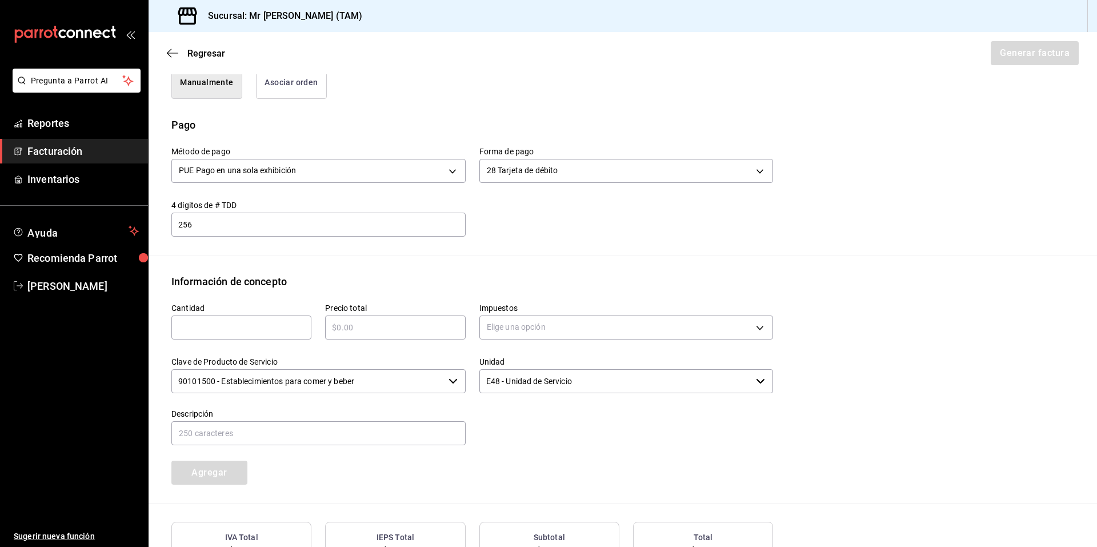
click at [191, 221] on input "256" at bounding box center [318, 225] width 294 height 14
drag, startPoint x: 192, startPoint y: 221, endPoint x: 158, endPoint y: 230, distance: 34.8
click at [158, 230] on div "4 dígitos de # TDD 256 ​" at bounding box center [312, 211] width 308 height 50
click at [232, 250] on div "Método de pago PUE Pago en una sola exhibición PUE Forma de pago 28 Tarjeta de …" at bounding box center [622, 194] width 902 height 122
drag, startPoint x: 218, startPoint y: 219, endPoint x: 171, endPoint y: 229, distance: 48.4
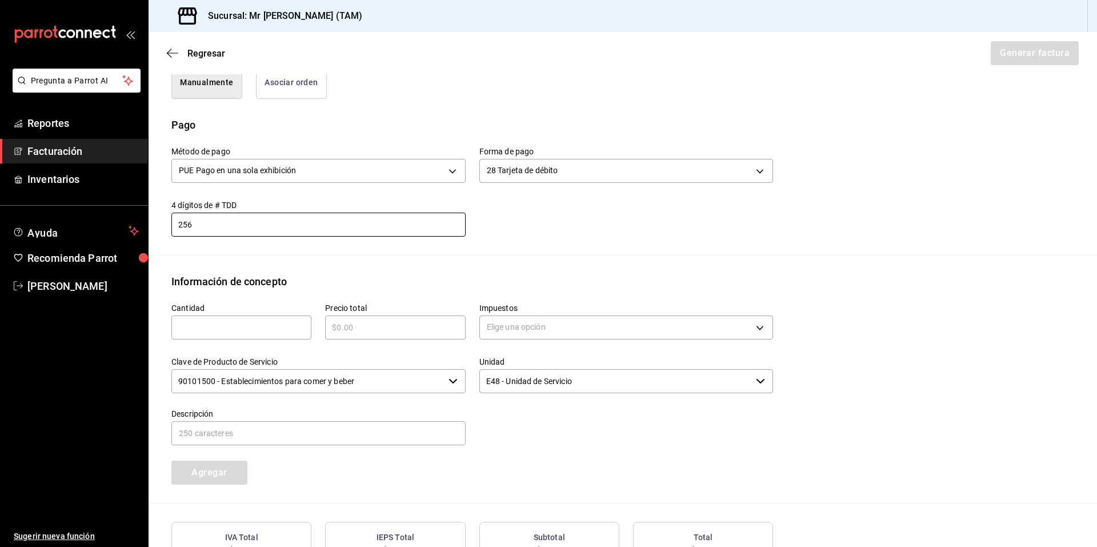
click at [171, 229] on div "4 dígitos de # TDD 256 ​" at bounding box center [312, 211] width 308 height 50
type input "256"
click at [251, 319] on div "​" at bounding box center [241, 327] width 140 height 24
type input "1"
click at [362, 320] on input "text" at bounding box center [395, 327] width 140 height 14
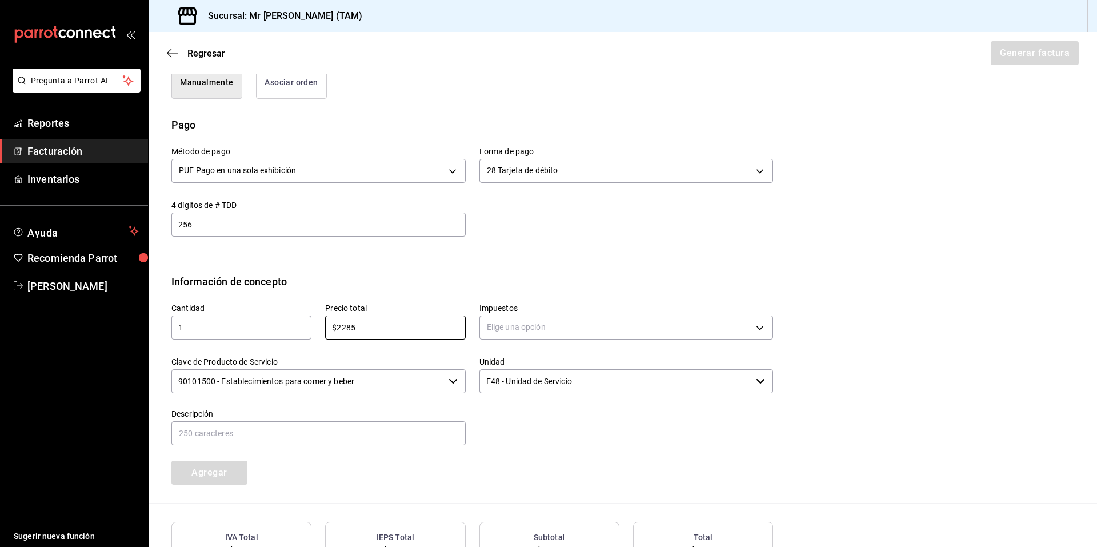
type input "$2285"
click at [462, 269] on div "Emisor Perfil fiscal LARISSA ITZEL ANG BAUTISTA Tipo de comprobante Ingreso Rec…" at bounding box center [623, 195] width 948 height 839
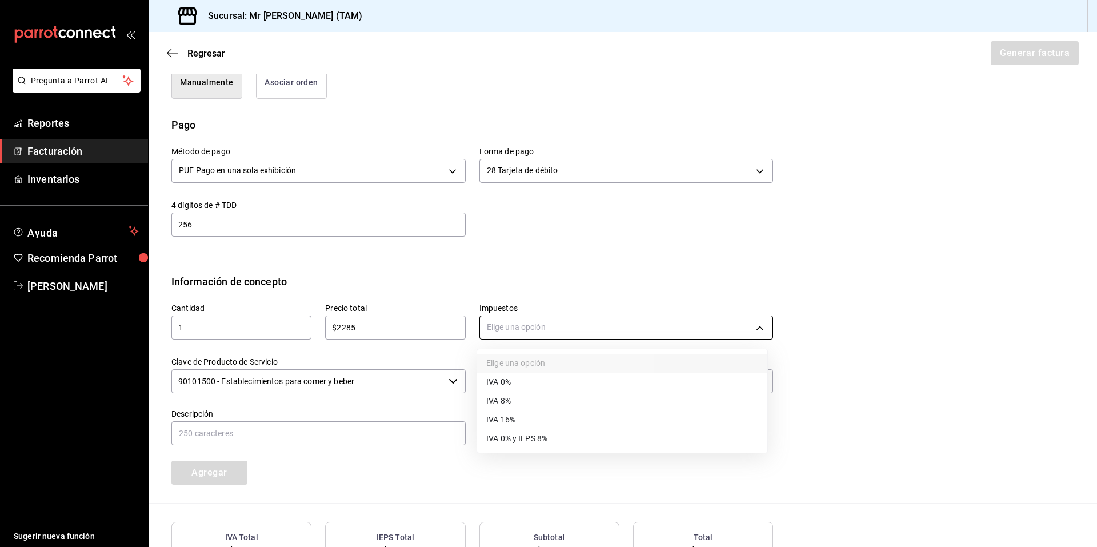
click at [538, 335] on body "Pregunta a Parrot AI Reportes Facturación Inventarios Ayuda Recomienda Parrot R…" at bounding box center [548, 273] width 1097 height 547
click at [505, 416] on span "IVA 16%" at bounding box center [500, 420] width 29 height 12
type input "IVA_16"
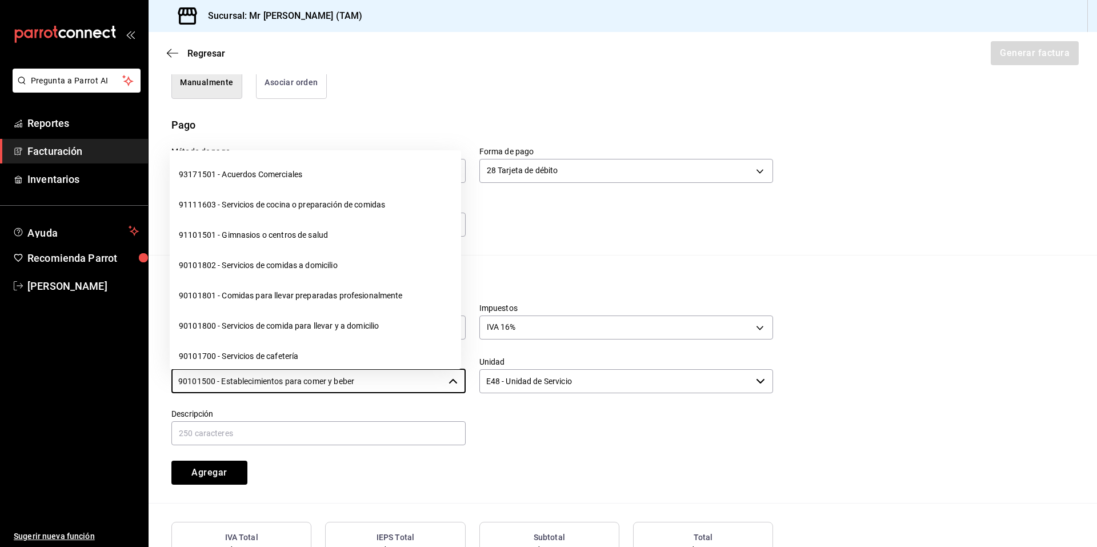
drag, startPoint x: 390, startPoint y: 380, endPoint x: 83, endPoint y: 374, distance: 307.4
click at [83, 374] on div "Pregunta a Parrot AI Reportes Facturación Inventarios Ayuda Recomienda Parrot R…" at bounding box center [548, 273] width 1097 height 547
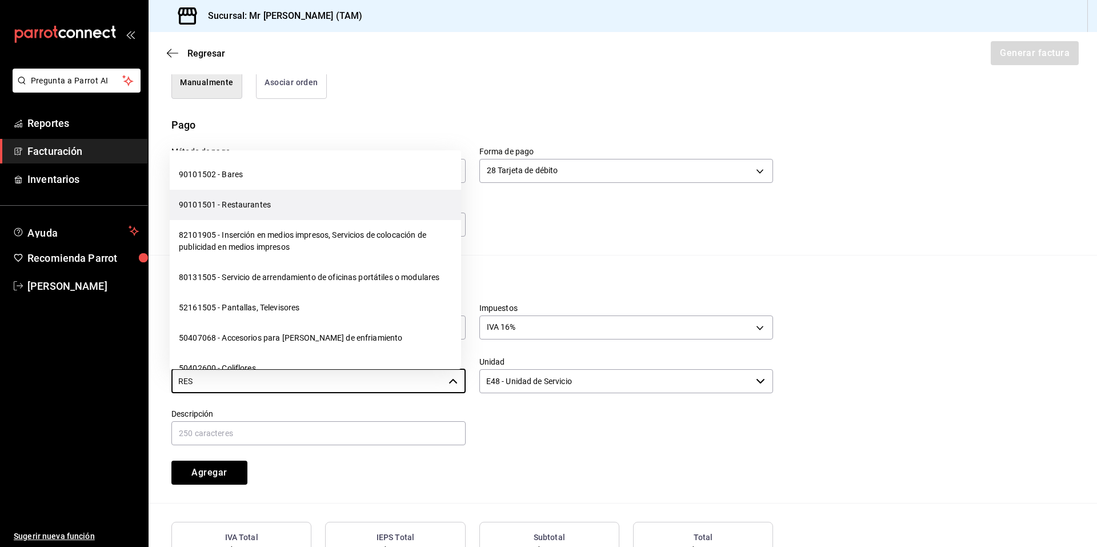
click at [274, 204] on li "90101501 - Restaurantes" at bounding box center [315, 205] width 291 height 30
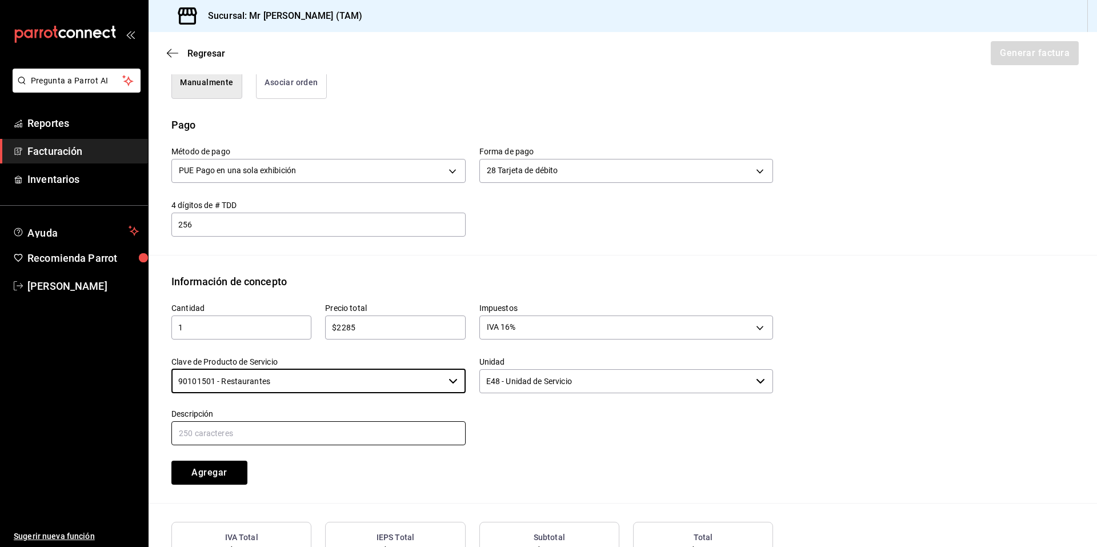
type input "90101501 - Restaurantes"
click at [387, 428] on input "text" at bounding box center [318, 433] width 294 height 24
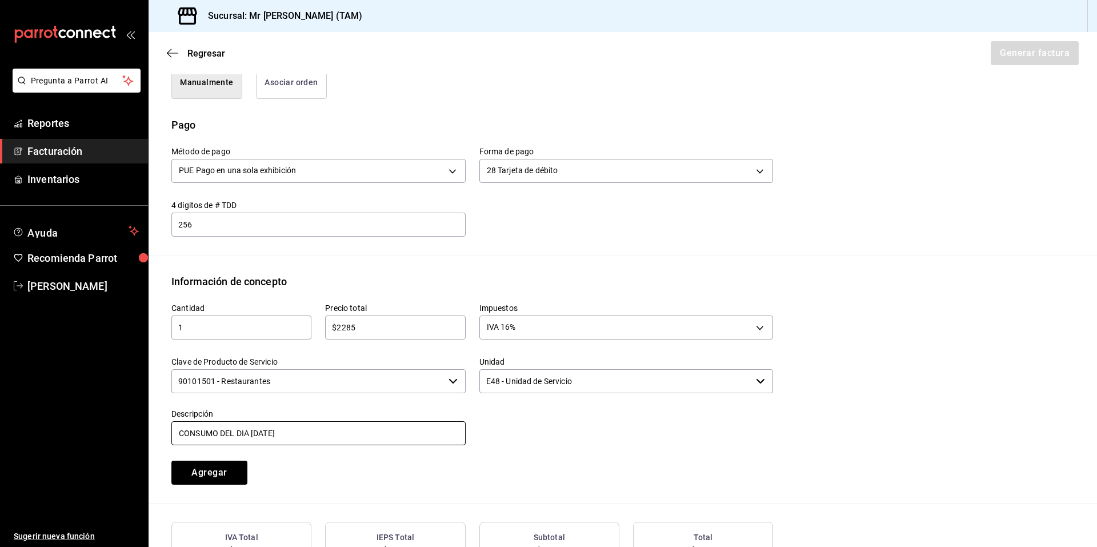
type input "CONSUMO DEL DIA 21 AGOSTO 2025"
click at [256, 251] on div "Método de pago PUE Pago en una sola exhibición PUE Forma de pago 28 Tarjeta de …" at bounding box center [622, 194] width 902 height 122
click at [176, 214] on div "256 ​" at bounding box center [318, 224] width 294 height 24
click at [176, 220] on input "256" at bounding box center [318, 225] width 294 height 14
paste input "0"
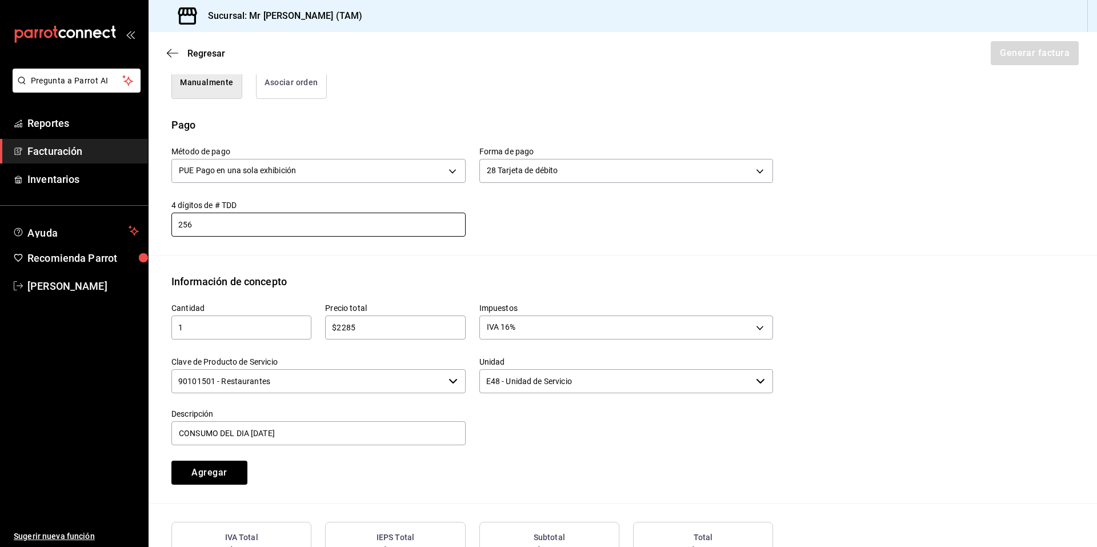
click at [247, 248] on div "Método de pago PUE Pago en una sola exhibición PUE Forma de pago 28 Tarjeta de …" at bounding box center [622, 194] width 902 height 122
drag, startPoint x: 207, startPoint y: 224, endPoint x: 174, endPoint y: 220, distance: 33.9
click at [174, 220] on input "256" at bounding box center [318, 225] width 294 height 14
type input "256"
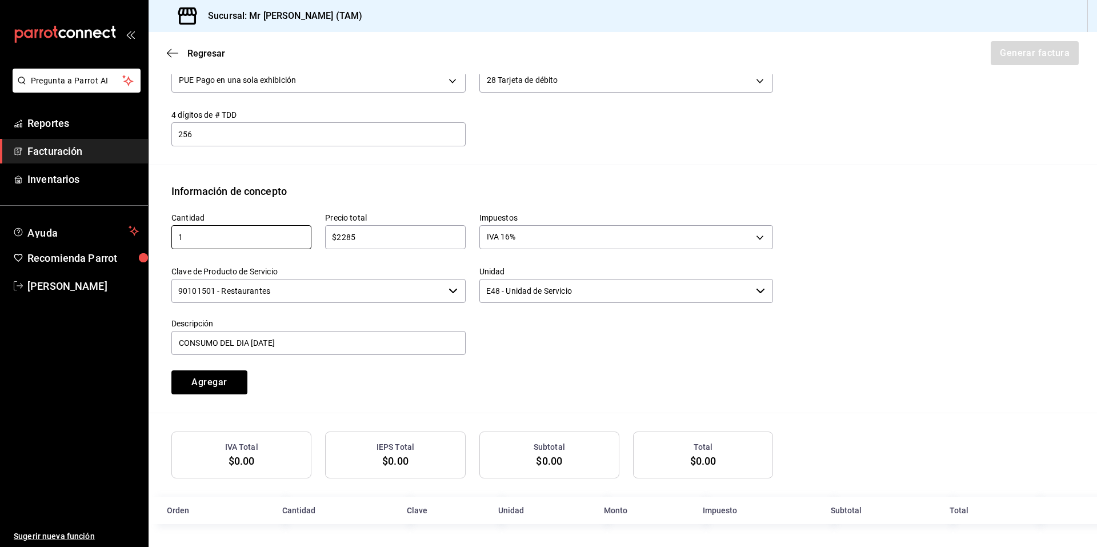
scroll to position [342, 0]
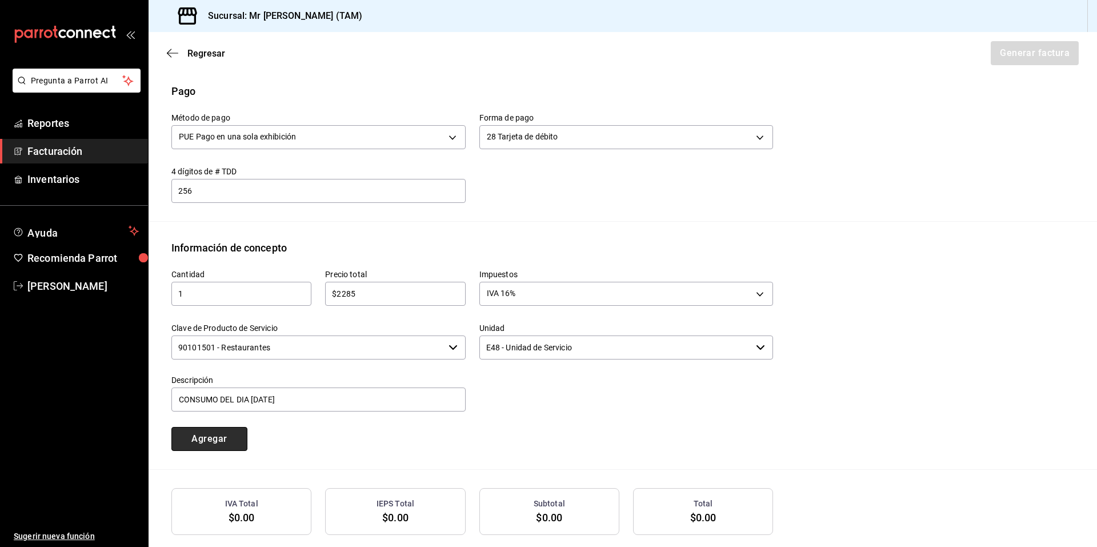
click at [226, 440] on button "Agregar" at bounding box center [209, 439] width 76 height 24
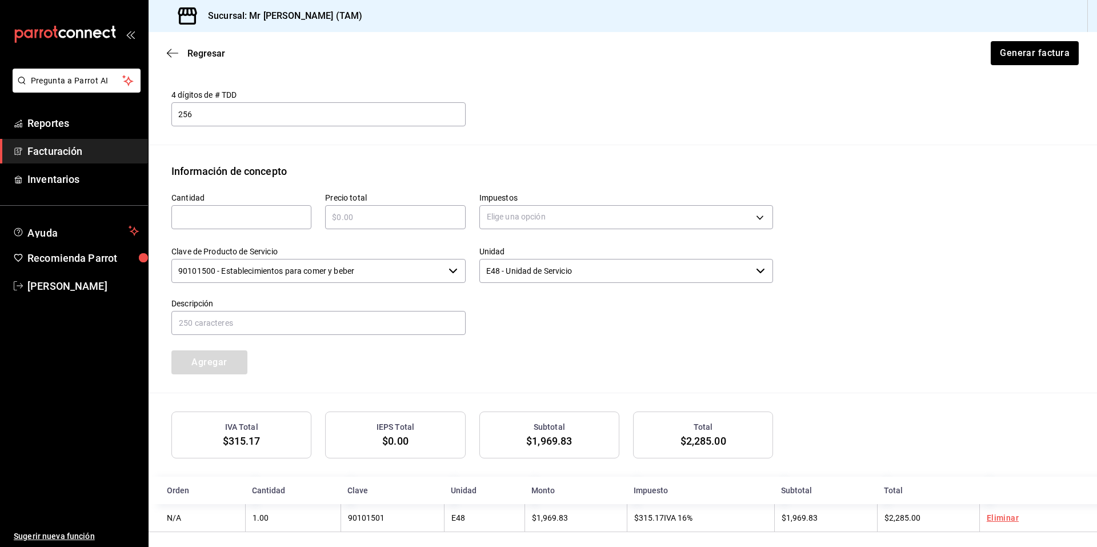
scroll to position [427, 0]
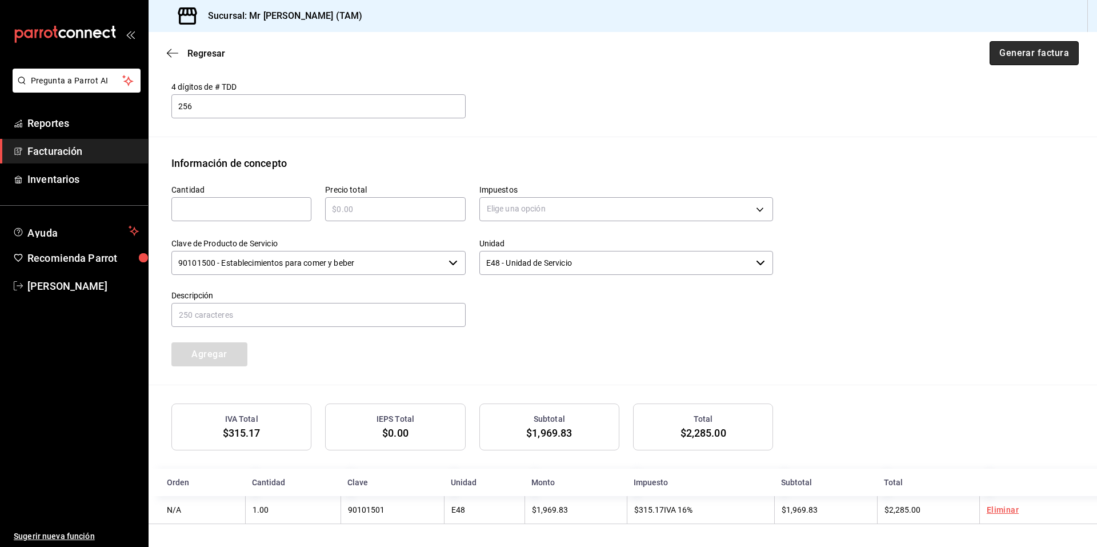
click at [1014, 53] on button "Generar factura" at bounding box center [1033, 53] width 89 height 24
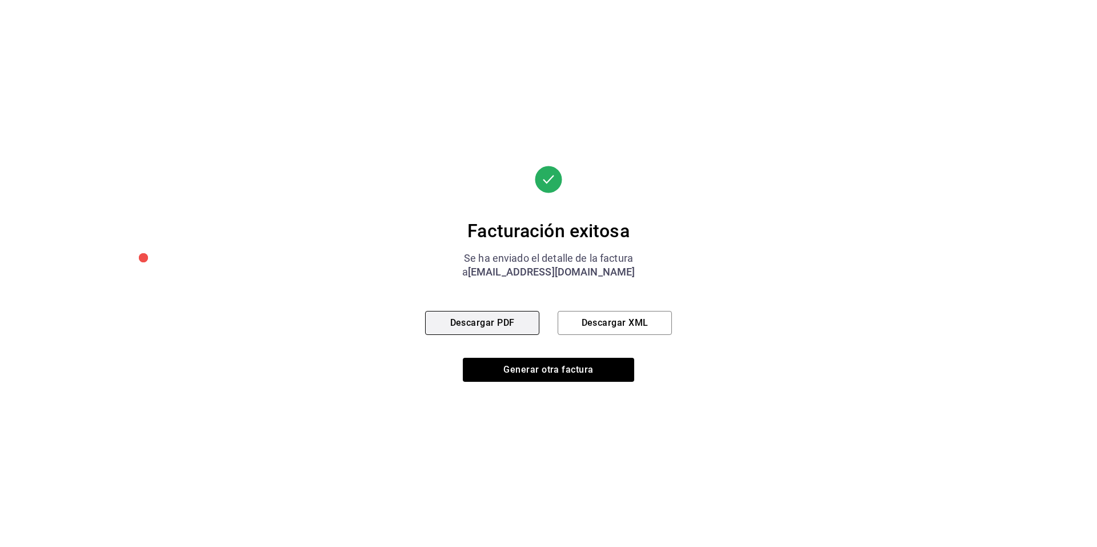
click at [510, 325] on button "Descargar PDF" at bounding box center [482, 323] width 114 height 24
click at [620, 315] on button "Descargar XML" at bounding box center [614, 323] width 114 height 24
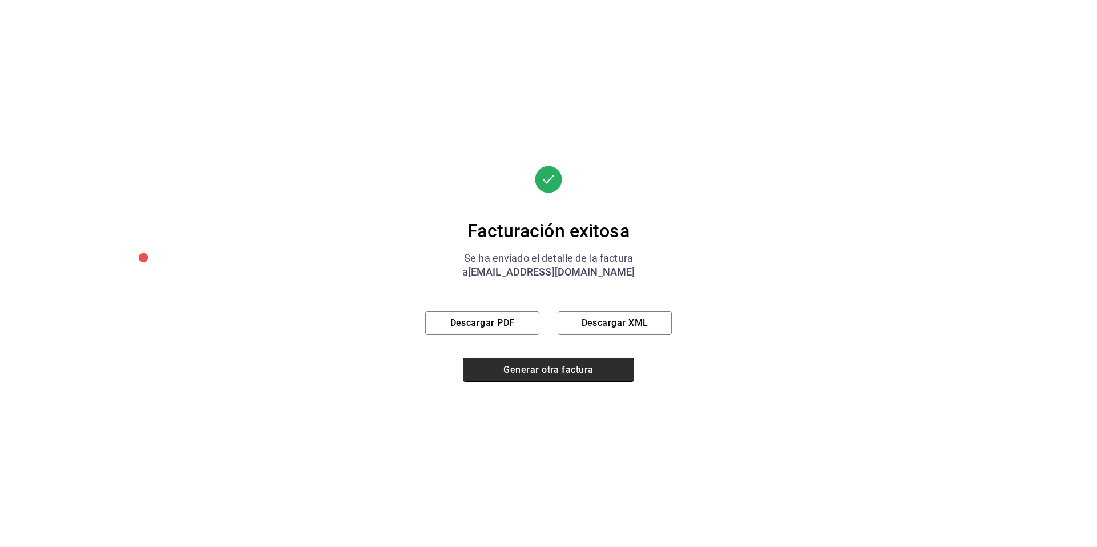
click at [510, 375] on button "Generar otra factura" at bounding box center [548, 370] width 171 height 24
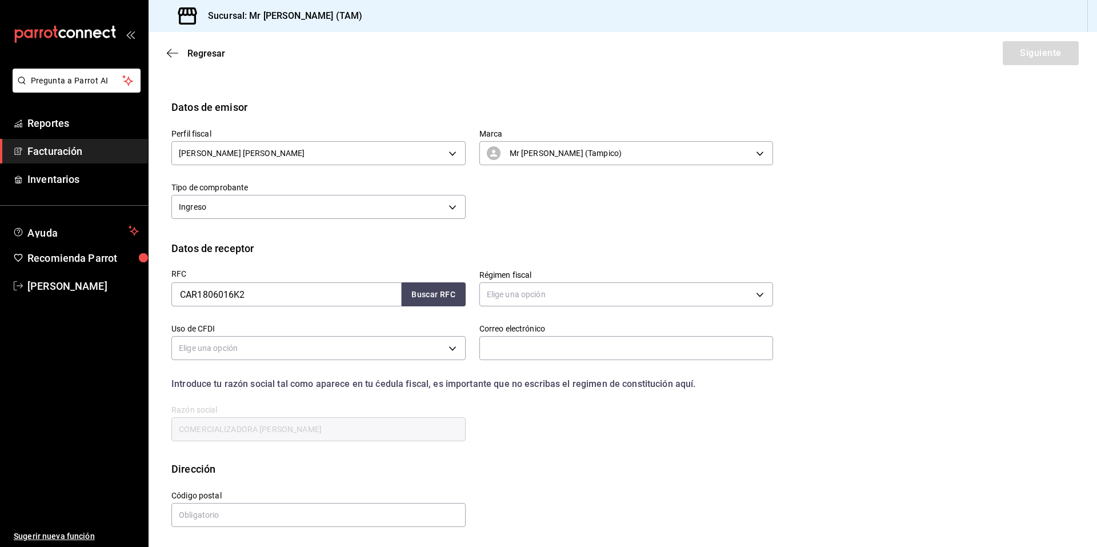
scroll to position [0, 0]
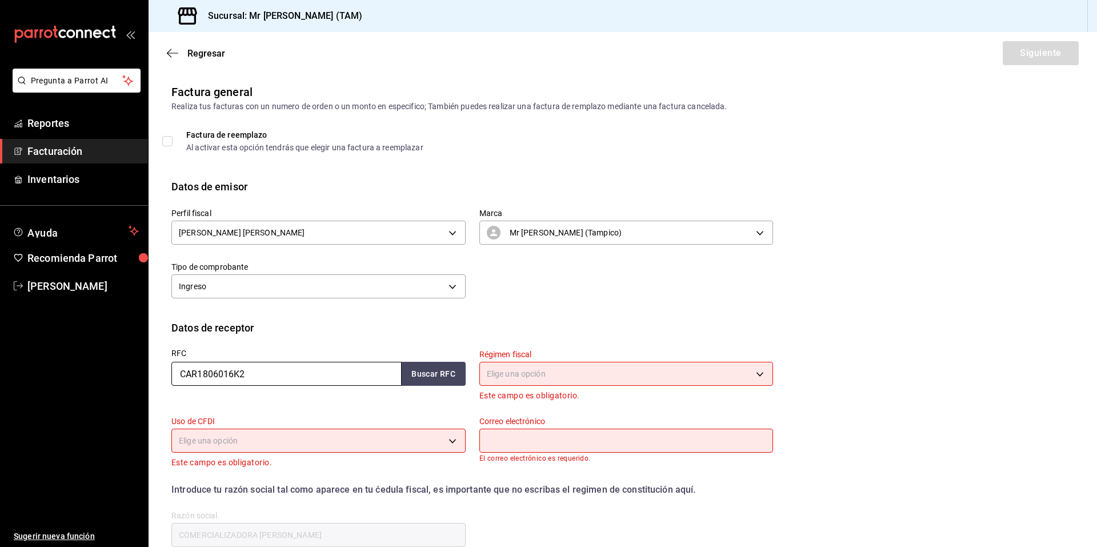
drag, startPoint x: 356, startPoint y: 383, endPoint x: 141, endPoint y: 368, distance: 215.9
click at [141, 368] on div "Pregunta a Parrot AI Reportes Facturación Inventarios Ayuda Recomienda Parrot R…" at bounding box center [548, 273] width 1097 height 547
paste input "PRO1511069H9"
type input "PRO1511069H9"
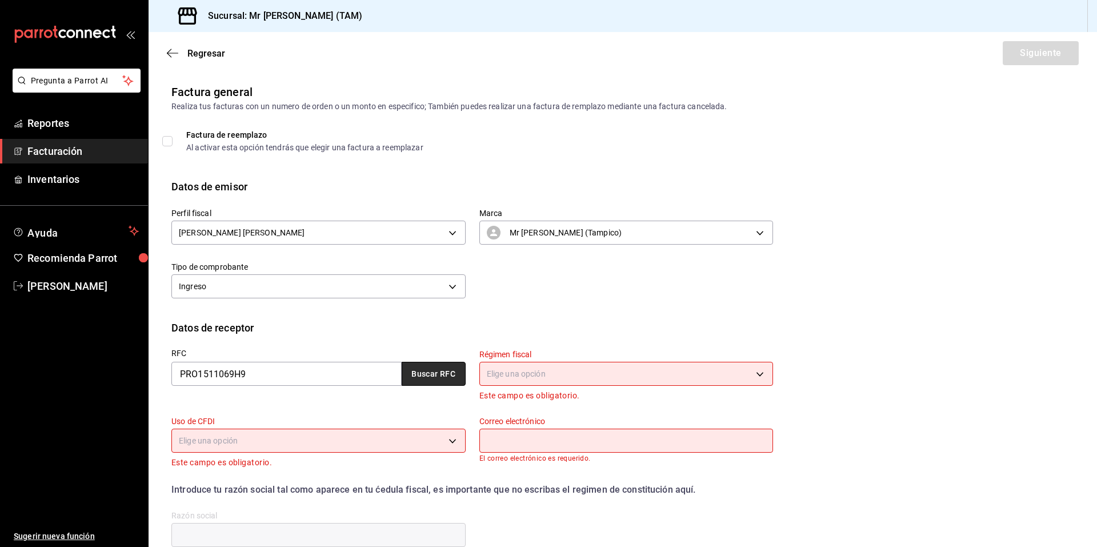
click at [443, 375] on button "Buscar RFC" at bounding box center [434, 374] width 64 height 24
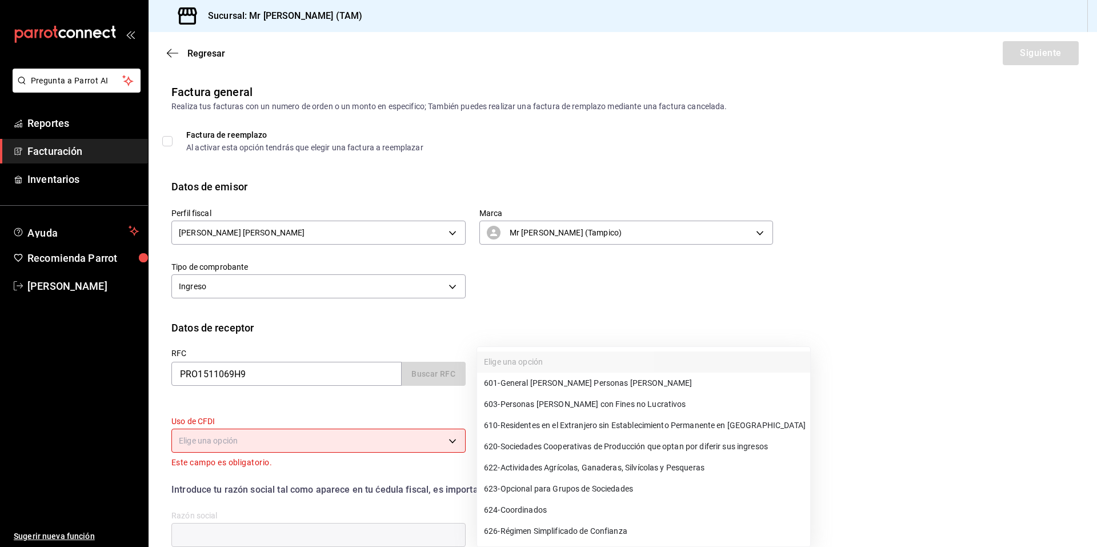
click at [539, 374] on body "Pregunta a Parrot AI Reportes Facturación Inventarios Ayuda Recomienda Parrot R…" at bounding box center [548, 273] width 1097 height 547
click at [432, 366] on div at bounding box center [548, 273] width 1097 height 547
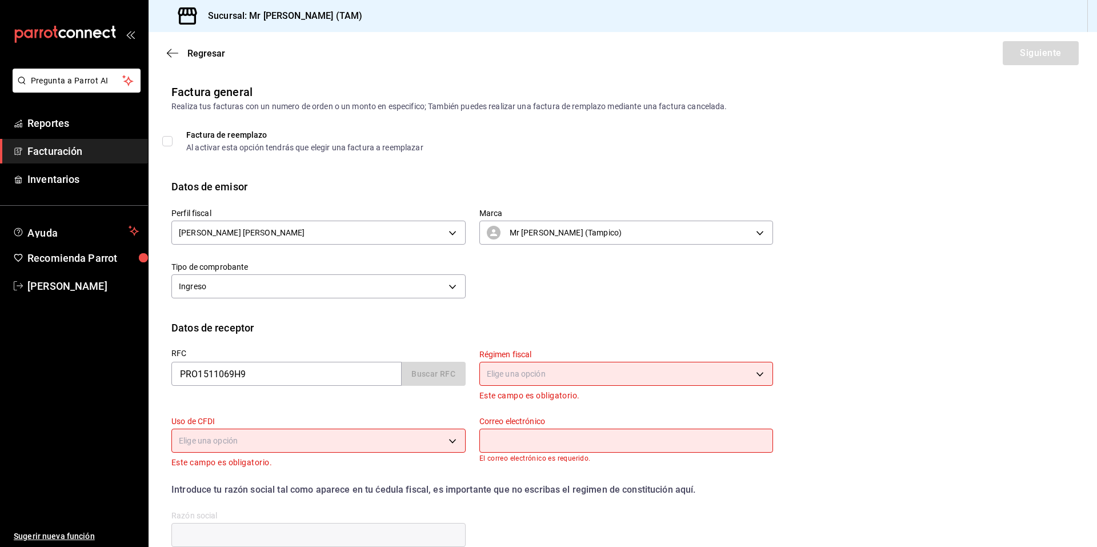
click at [984, 332] on div "Datos de receptor" at bounding box center [622, 327] width 902 height 15
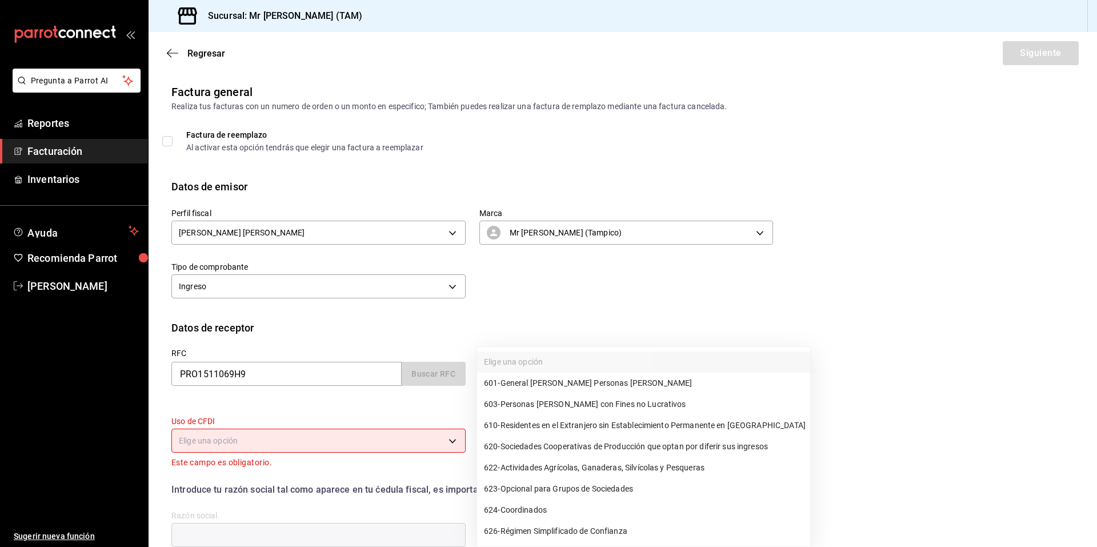
click at [508, 382] on body "Pregunta a Parrot AI Reportes Facturación Inventarios Ayuda Recomienda Parrot R…" at bounding box center [548, 273] width 1097 height 547
click at [525, 376] on li "601 - General de Ley Personas Morales" at bounding box center [643, 382] width 333 height 21
type input "601"
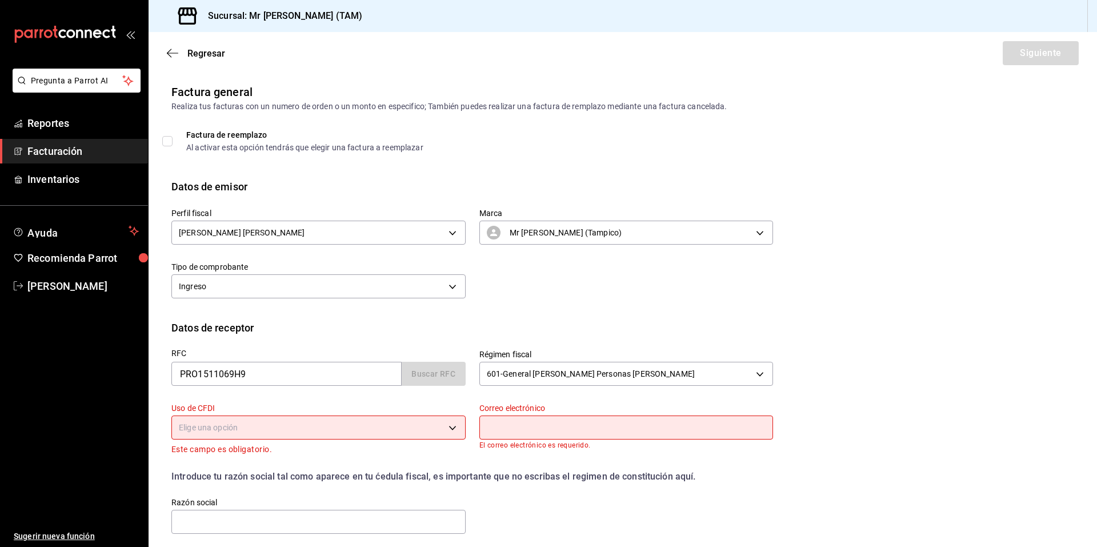
click at [352, 425] on body "Pregunta a Parrot AI Reportes Facturación Inventarios Ayuda Recomienda Parrot R…" at bounding box center [548, 273] width 1097 height 547
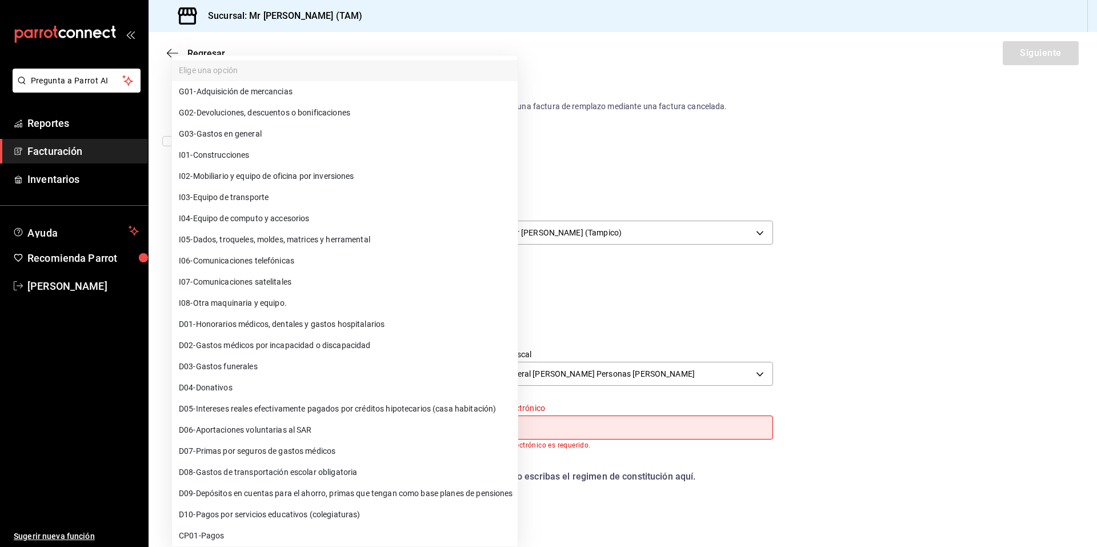
click at [242, 137] on span "G03 - Gastos en general" at bounding box center [220, 134] width 83 height 12
type input "G03"
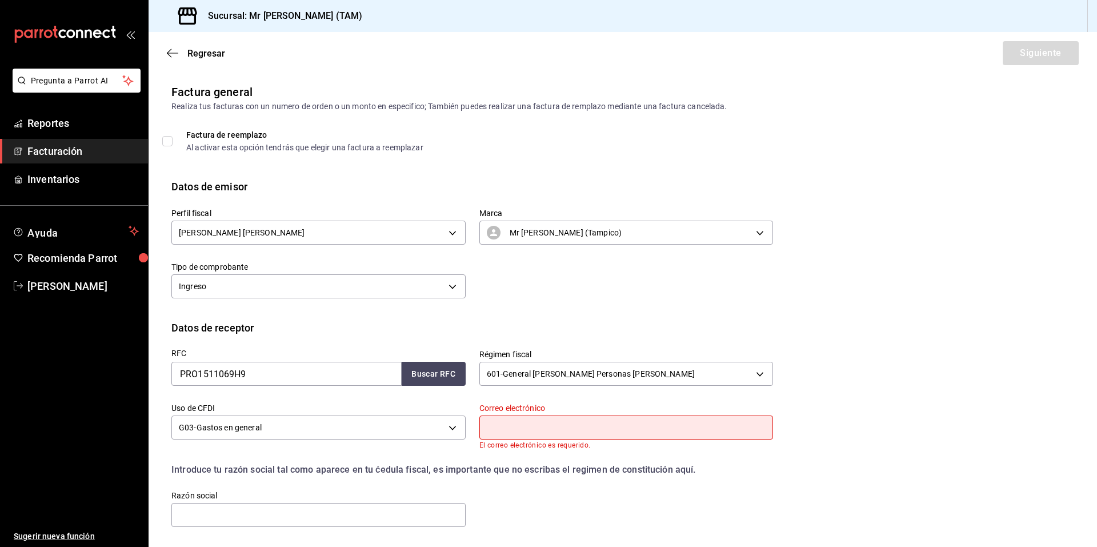
click at [594, 426] on input "text" at bounding box center [626, 427] width 294 height 24
paste input "Contabilidad5@grupojaktur.com.mx"
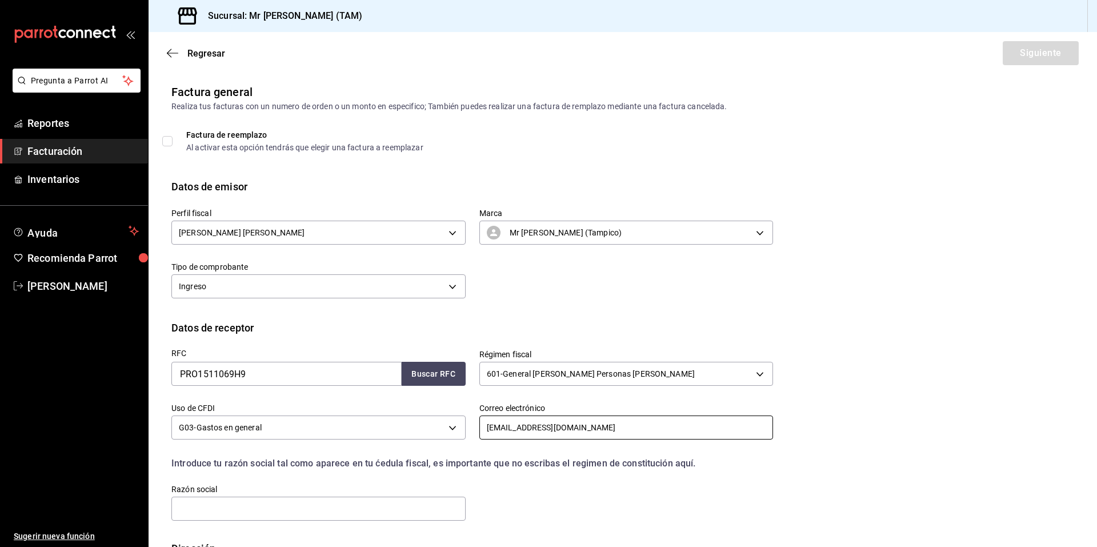
type input "Contabilidad5@grupojaktur.com.mx"
click at [821, 460] on div "RFC PRO1511069H9 Buscar RFC Régimen fiscal 601 - General de Ley Personas Morale…" at bounding box center [622, 437] width 902 height 205
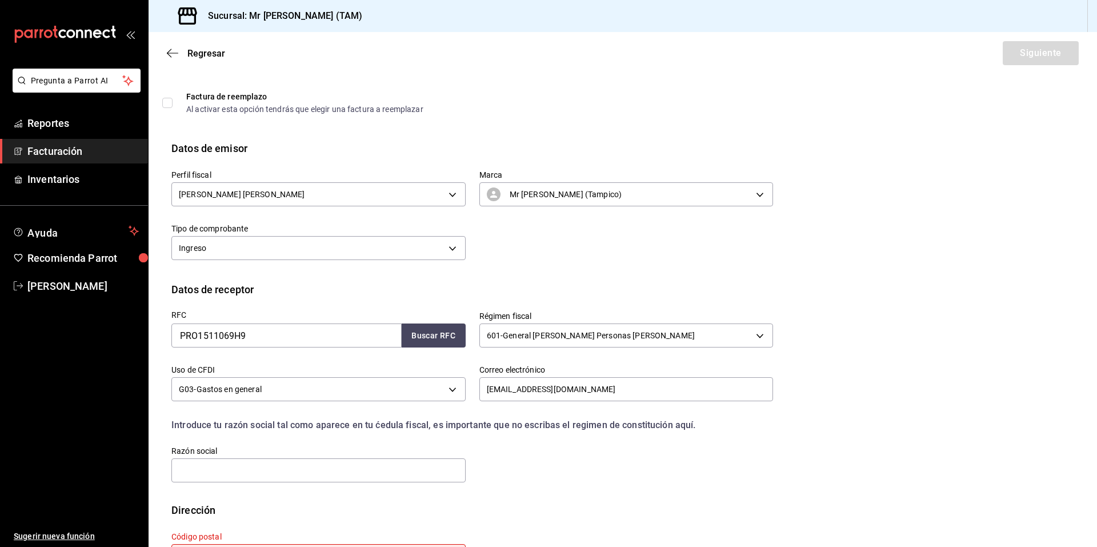
scroll to position [87, 0]
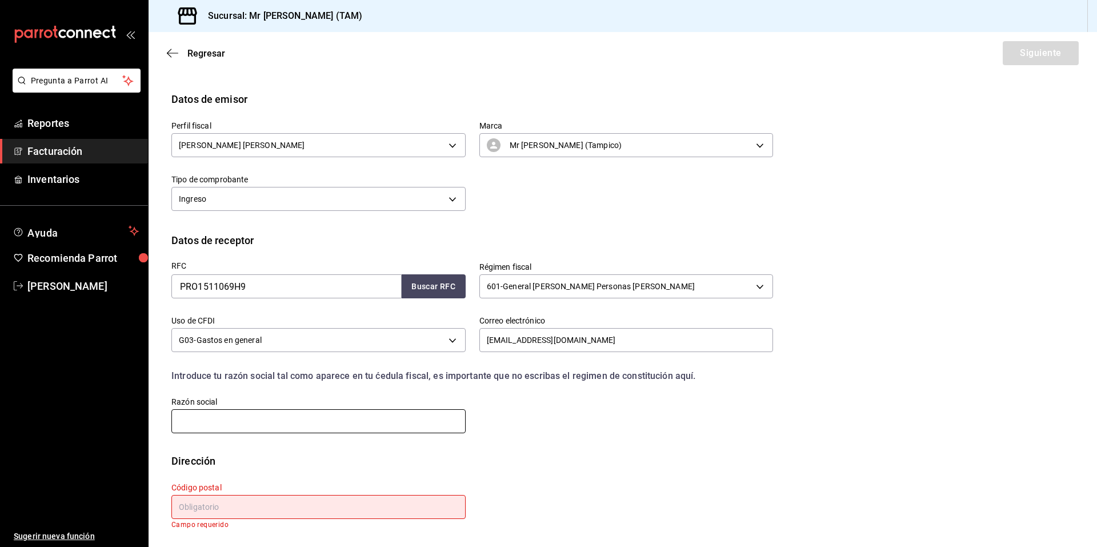
click at [372, 422] on input "text" at bounding box center [318, 421] width 294 height 24
click at [933, 291] on div "RFC PRO1511069H9 Buscar RFC Régimen fiscal 601 - General de Ley Personas Morale…" at bounding box center [622, 350] width 902 height 205
click at [260, 430] on input "text" at bounding box center [318, 421] width 294 height 24
paste input "DESARROLLOS Y SERVICIOS JIVTT"
type input "DESARROLLOS Y SERVICIOS JIVTT"
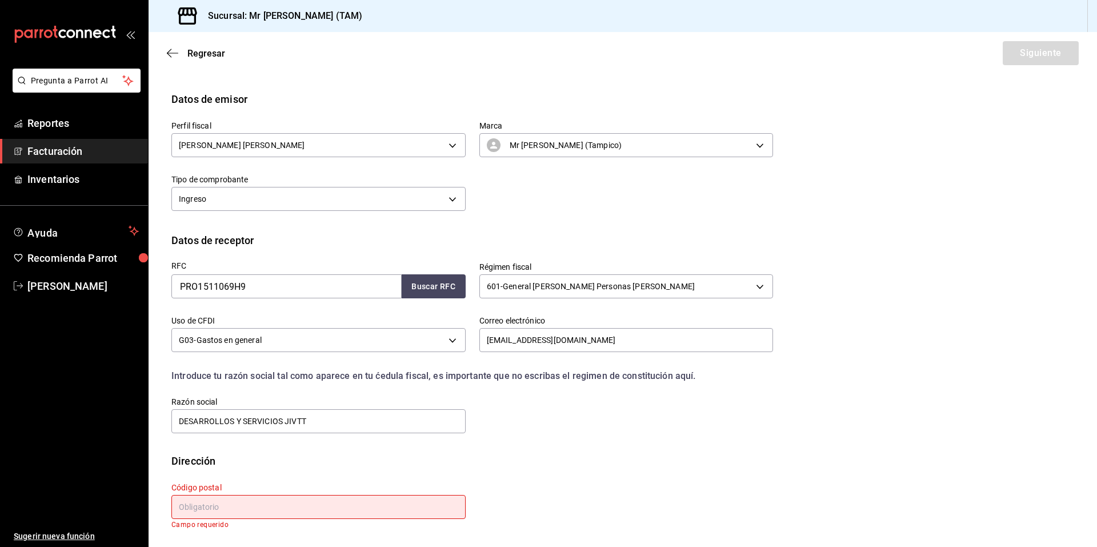
click at [937, 339] on div "RFC PRO1511069H9 Buscar RFC Régimen fiscal 601 - General de Ley Personas Morale…" at bounding box center [622, 350] width 902 height 205
click at [231, 508] on input "text" at bounding box center [318, 507] width 294 height 24
paste input "89510"
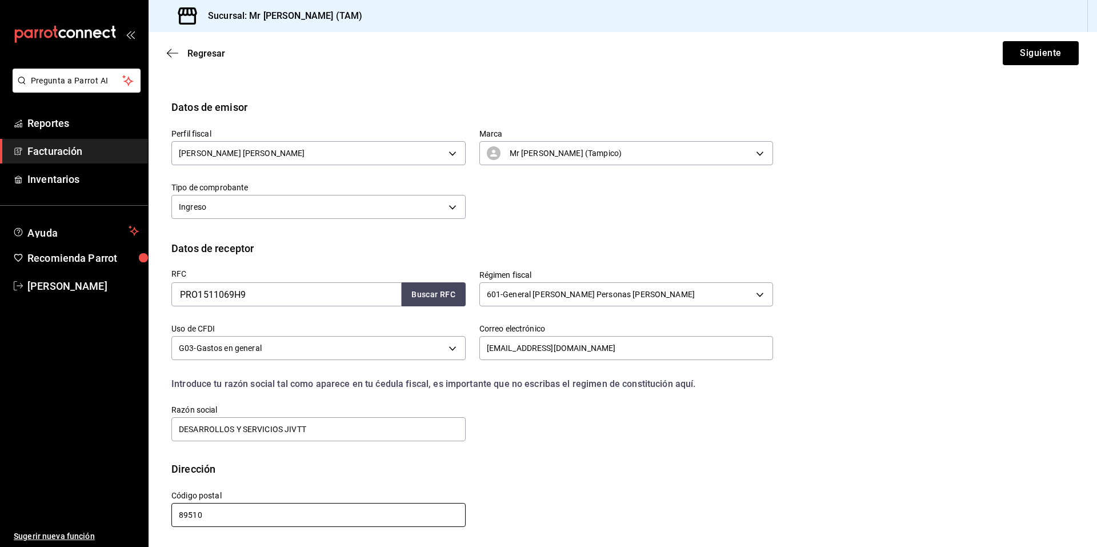
scroll to position [79, 0]
type input "89510"
click at [560, 501] on div "Calle # exterior # interior Código postal 89510 Estado ​ Municipio ​ Colonia ​" at bounding box center [465, 502] width 615 height 52
click at [1004, 47] on button "Siguiente" at bounding box center [1040, 53] width 76 height 24
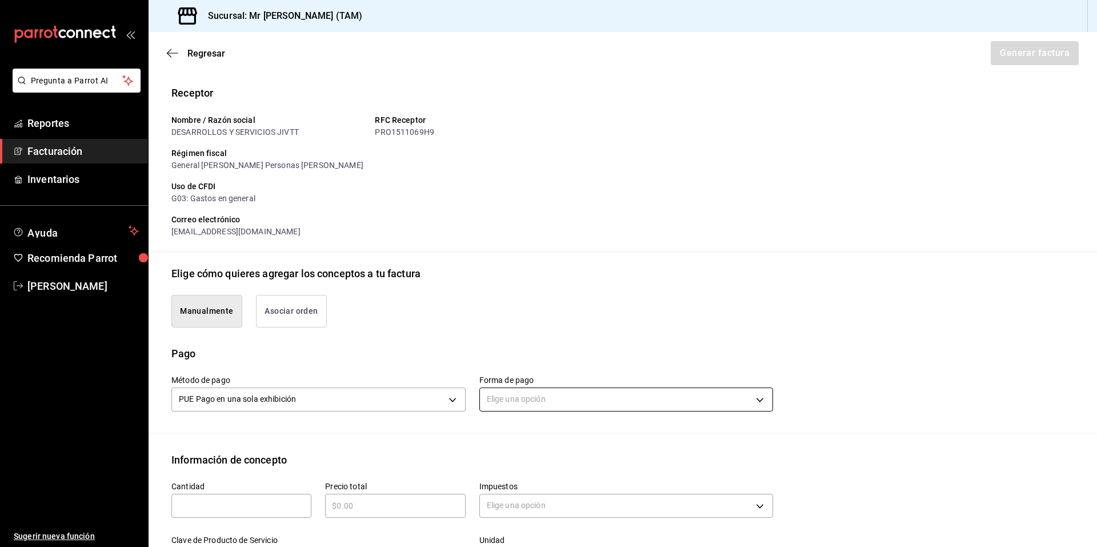
click at [617, 396] on body "Pregunta a Parrot AI Reportes Facturación Inventarios Ayuda Recomienda Parrot R…" at bounding box center [548, 273] width 1097 height 547
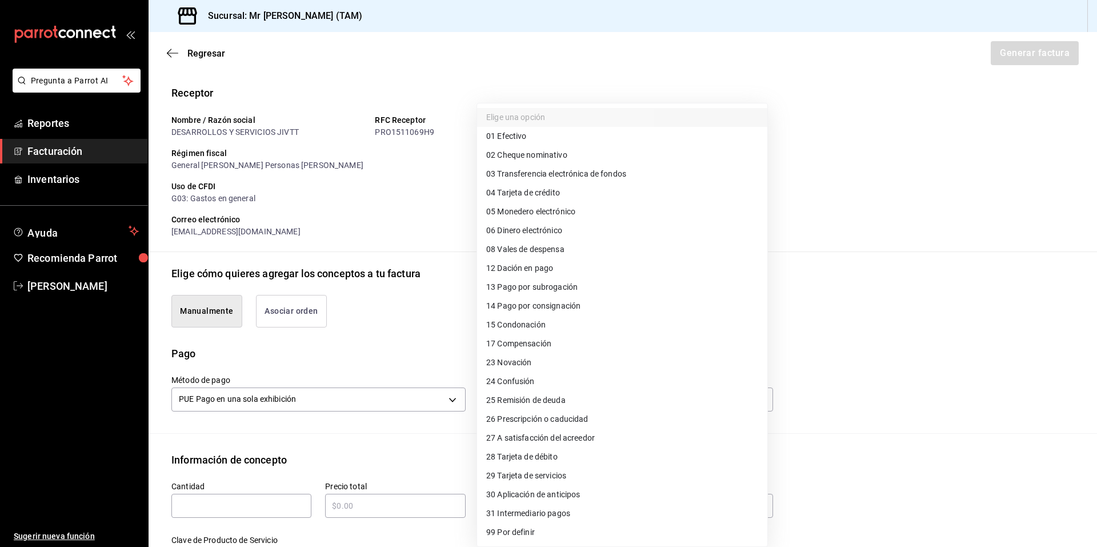
click at [541, 191] on span "04 Tarjeta de crédito" at bounding box center [523, 193] width 74 height 12
type input "04"
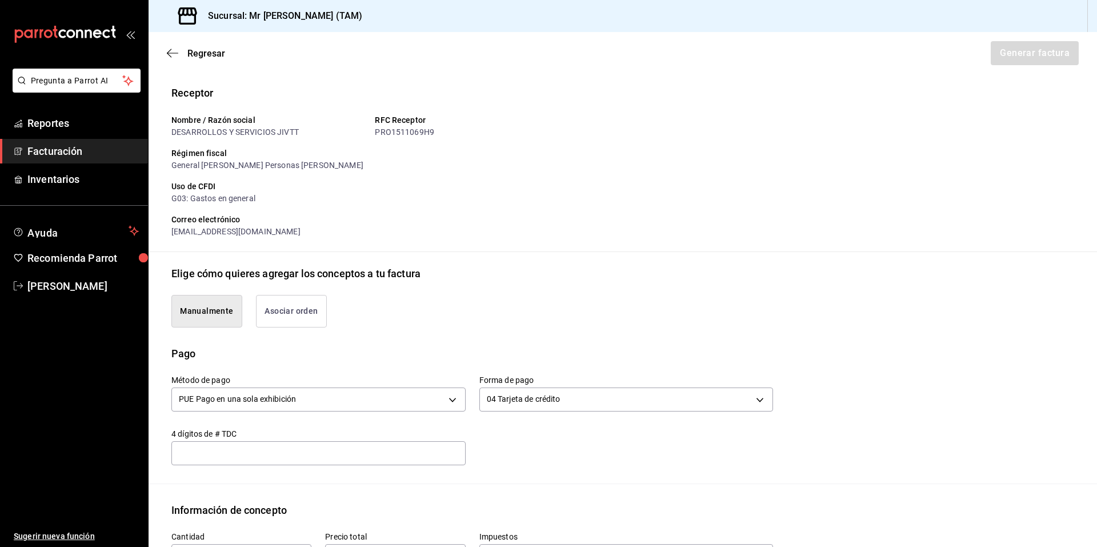
click at [286, 455] on input "text" at bounding box center [318, 453] width 294 height 14
type input "5149"
click at [512, 463] on div "Método de pago PUE Pago en una sola exhibición PUE Forma de pago 04 Tarjeta de …" at bounding box center [465, 413] width 615 height 104
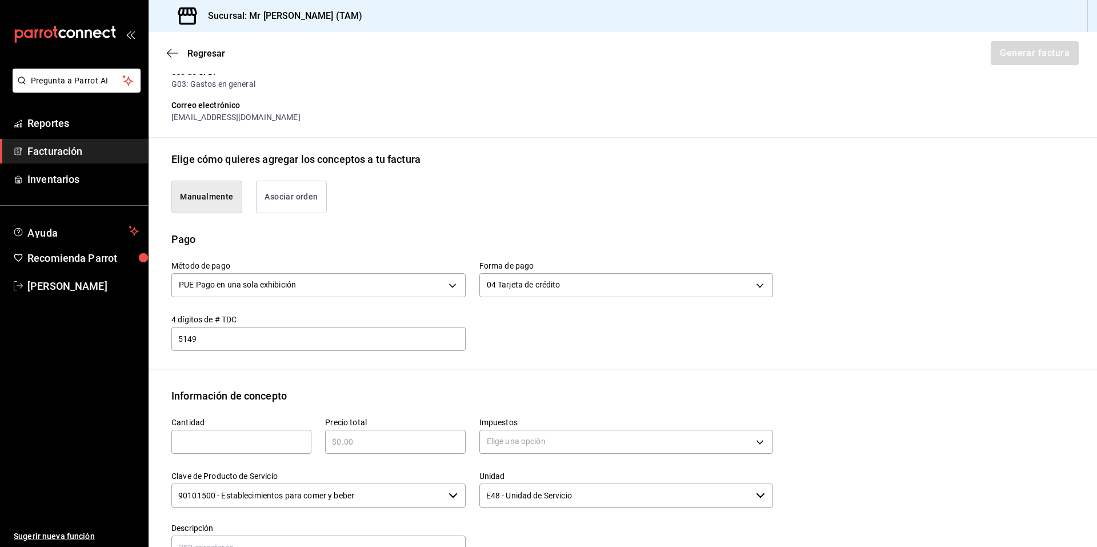
click at [402, 394] on div "Información de concepto" at bounding box center [622, 395] width 902 height 15
click at [257, 439] on input "text" at bounding box center [241, 442] width 140 height 14
type input "1"
click at [366, 443] on input "text" at bounding box center [395, 442] width 140 height 14
type input "$3705"
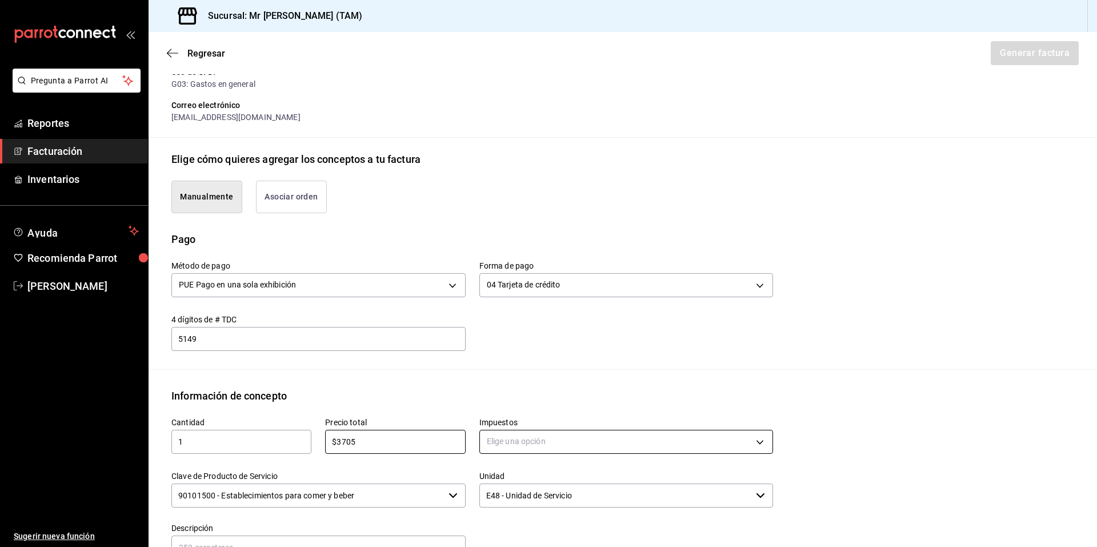
click at [548, 436] on body "Pregunta a Parrot AI Reportes Facturación Inventarios Ayuda Recomienda Parrot R…" at bounding box center [548, 273] width 1097 height 547
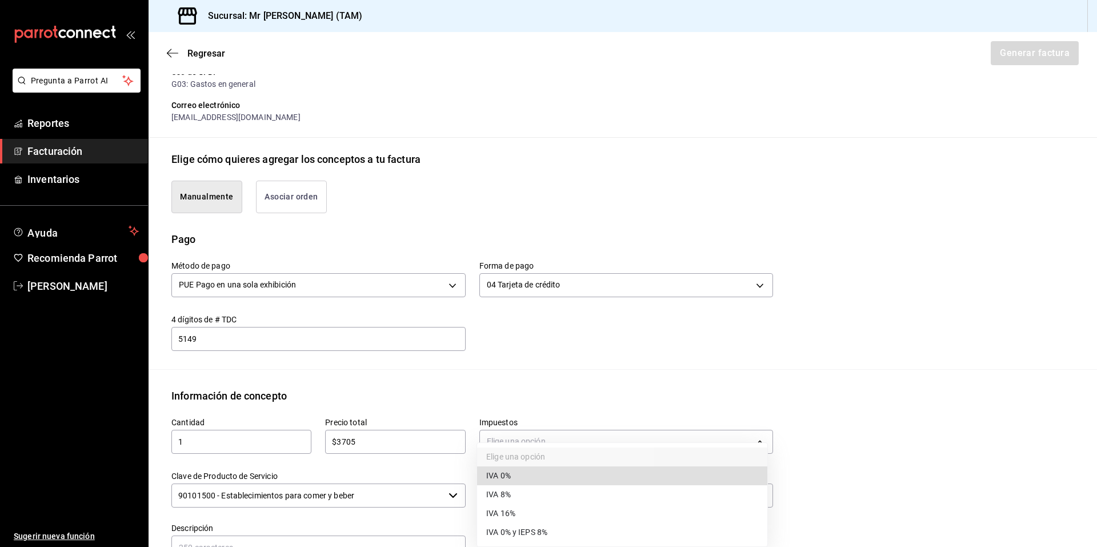
click at [501, 518] on span "IVA 16%" at bounding box center [500, 513] width 29 height 12
type input "IVA_16"
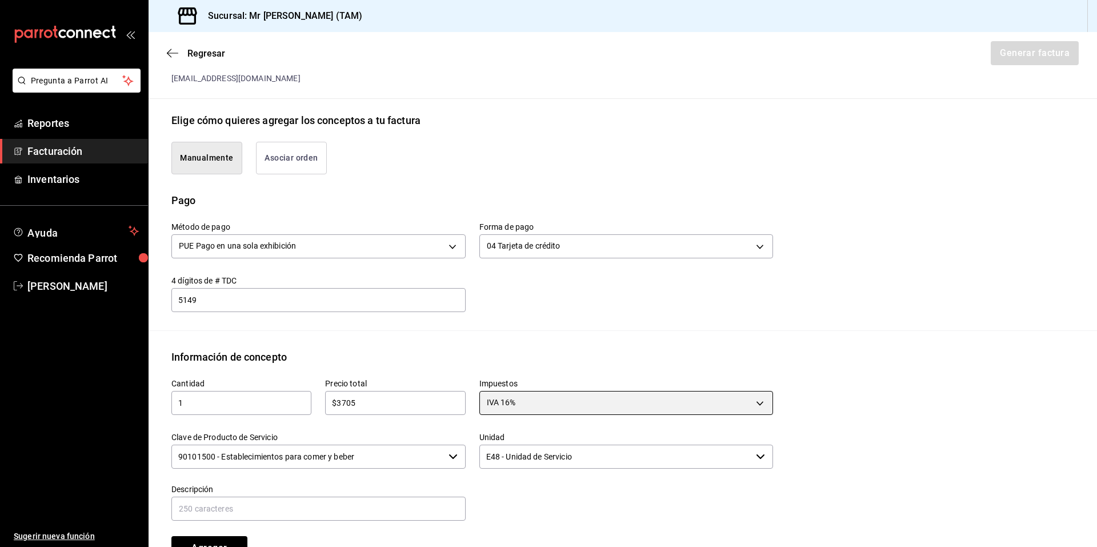
scroll to position [308, 0]
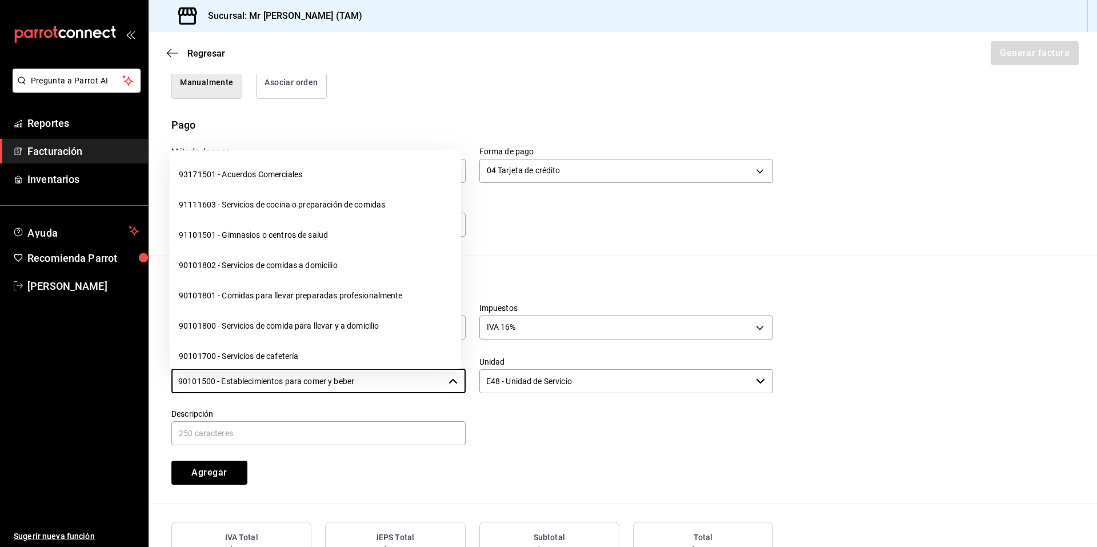
drag, startPoint x: 315, startPoint y: 378, endPoint x: 149, endPoint y: 376, distance: 166.2
click at [149, 376] on div "Información de concepto Cantidad 1 ​ Precio total $3705 ​ Impuestos IVA 16% IVA…" at bounding box center [623, 389] width 948 height 230
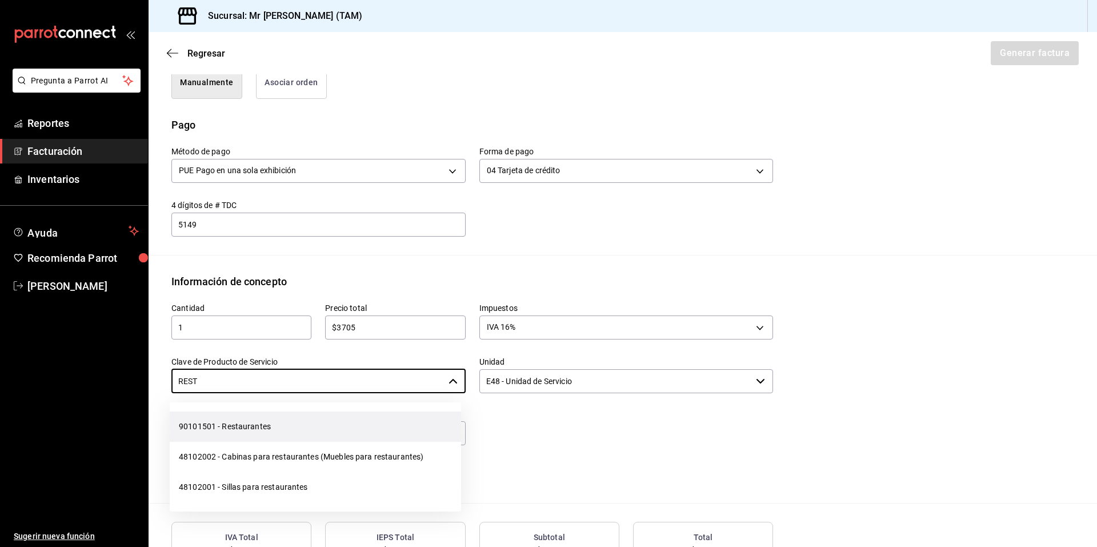
click at [257, 420] on li "90101501 - Restaurantes" at bounding box center [315, 426] width 291 height 30
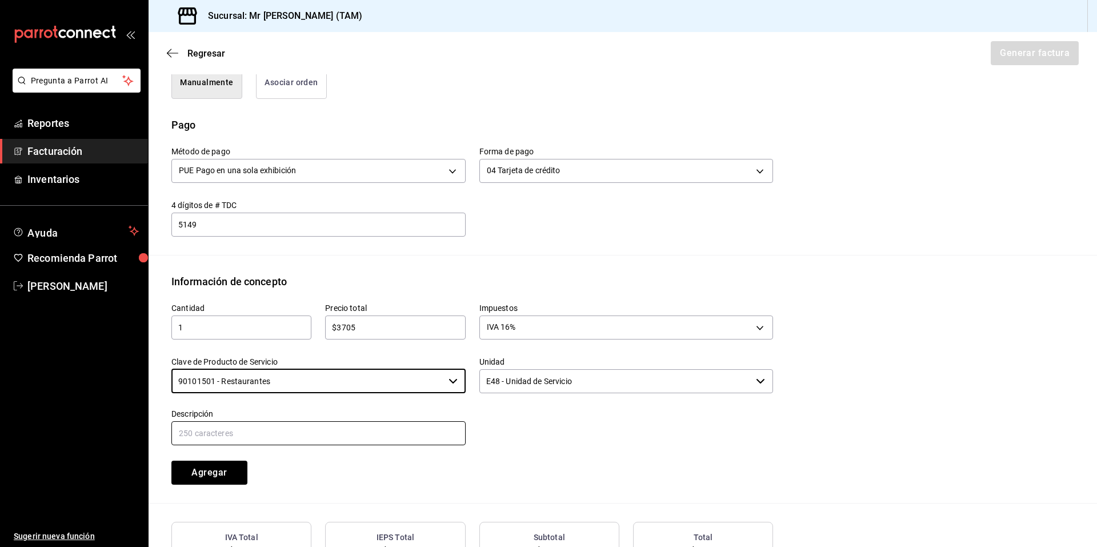
type input "90101501 - Restaurantes"
click at [269, 440] on input "text" at bounding box center [318, 433] width 294 height 24
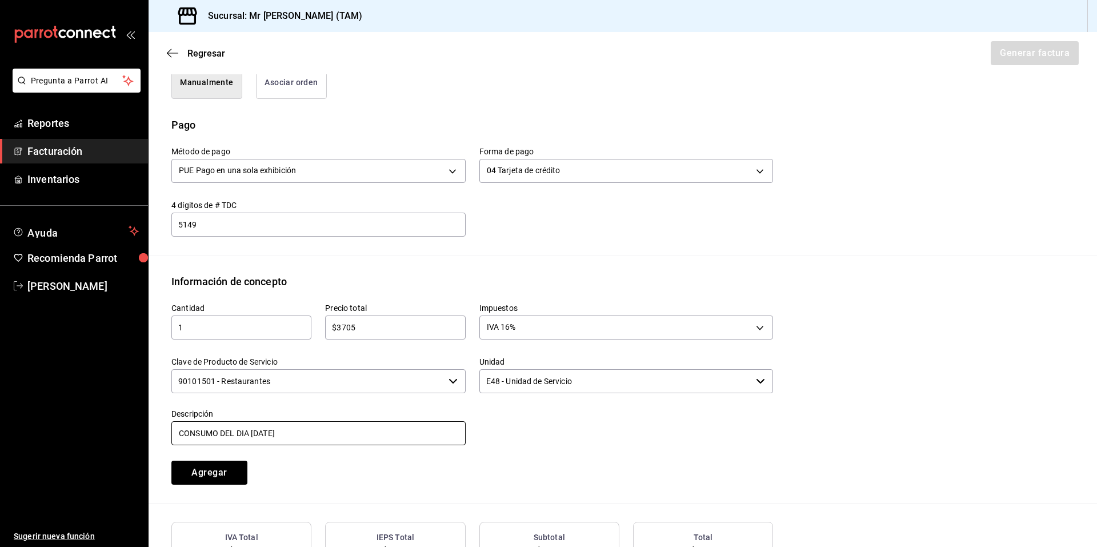
drag, startPoint x: 259, startPoint y: 434, endPoint x: 248, endPoint y: 437, distance: 10.8
click at [248, 437] on input "CONSUMO DEL DIA 21 AGOSTO 2025" at bounding box center [318, 433] width 294 height 24
type input "CONSUMO DEL DIA 16 AGOSTO 2025"
click at [230, 466] on button "Agregar" at bounding box center [209, 472] width 76 height 24
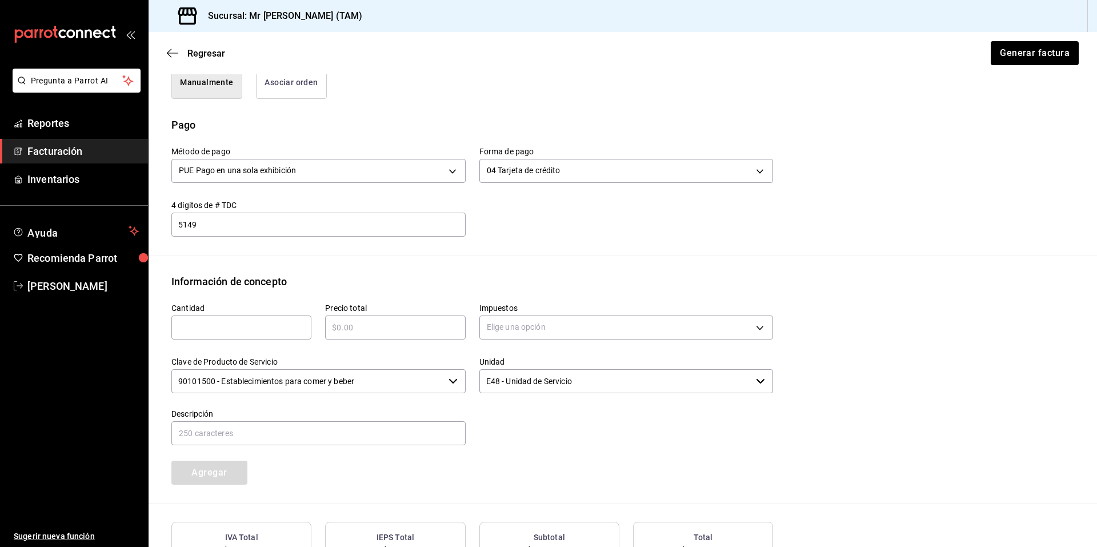
click at [218, 325] on input "text" at bounding box center [241, 327] width 140 height 14
type input "1"
click at [353, 326] on input "text" at bounding box center [395, 327] width 140 height 14
type input "$555.75"
click at [508, 318] on body "Pregunta a Parrot AI Reportes Facturación Inventarios Ayuda Recomienda Parrot R…" at bounding box center [548, 273] width 1097 height 547
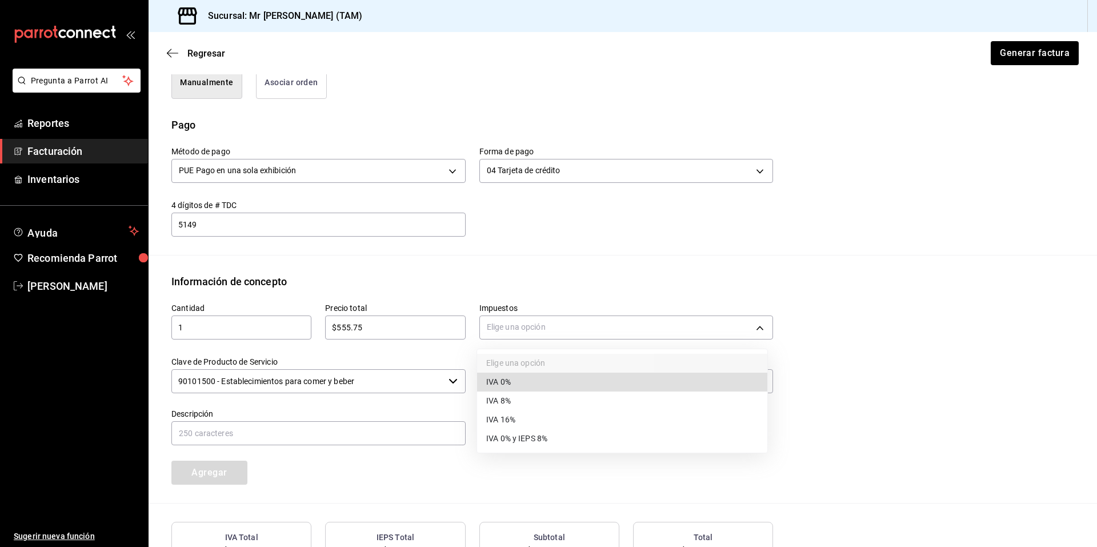
click at [516, 387] on li "IVA 0%" at bounding box center [622, 381] width 290 height 19
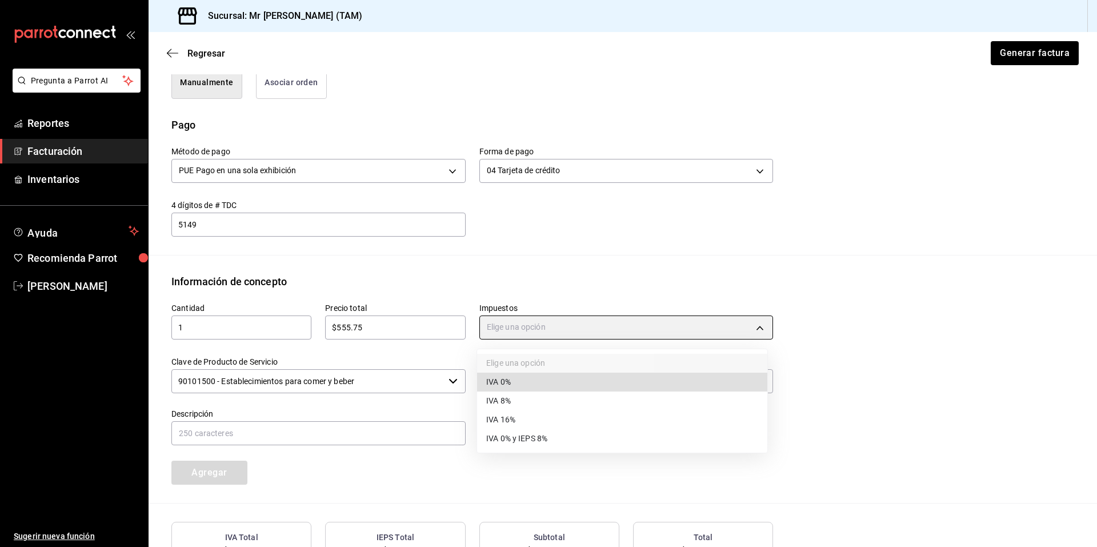
type input "IVA_0"
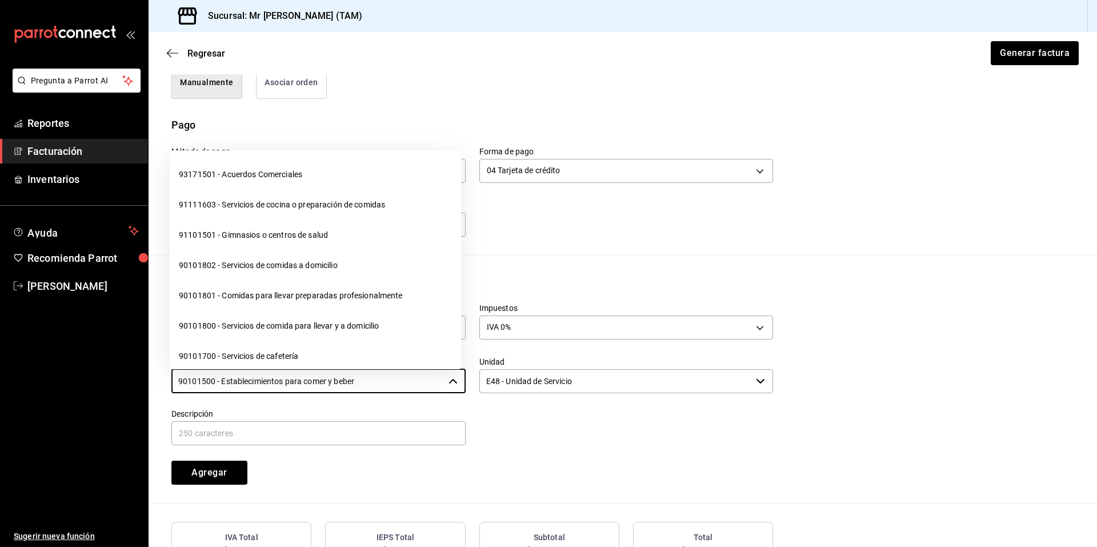
drag, startPoint x: 311, startPoint y: 389, endPoint x: 131, endPoint y: 400, distance: 180.8
click at [131, 400] on div "Pregunta a Parrot AI Reportes Facturación Inventarios Ayuda Recomienda Parrot R…" at bounding box center [548, 273] width 1097 height 547
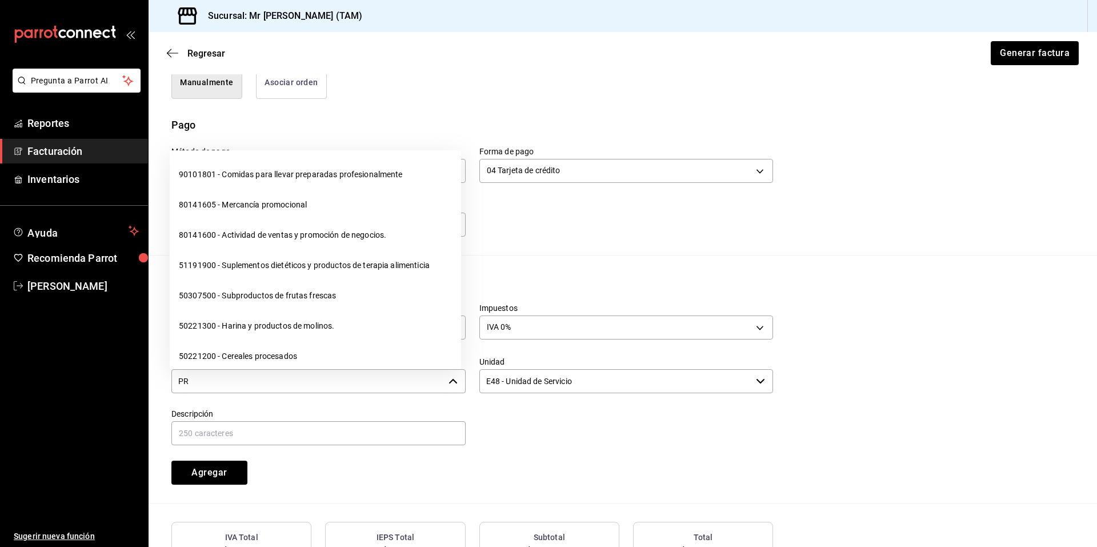
type input "P"
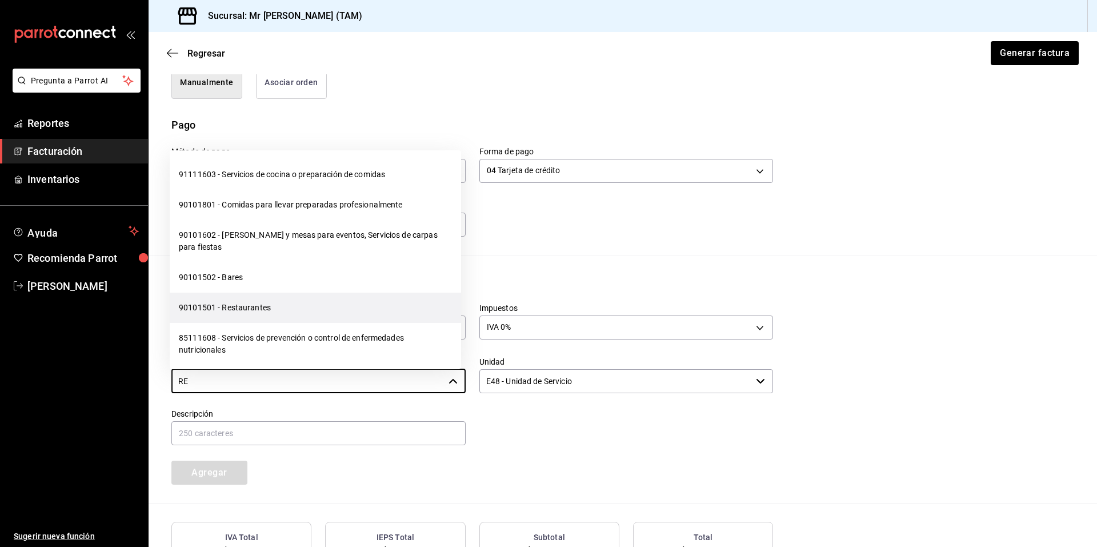
click at [256, 312] on li "90101501 - Restaurantes" at bounding box center [315, 307] width 291 height 30
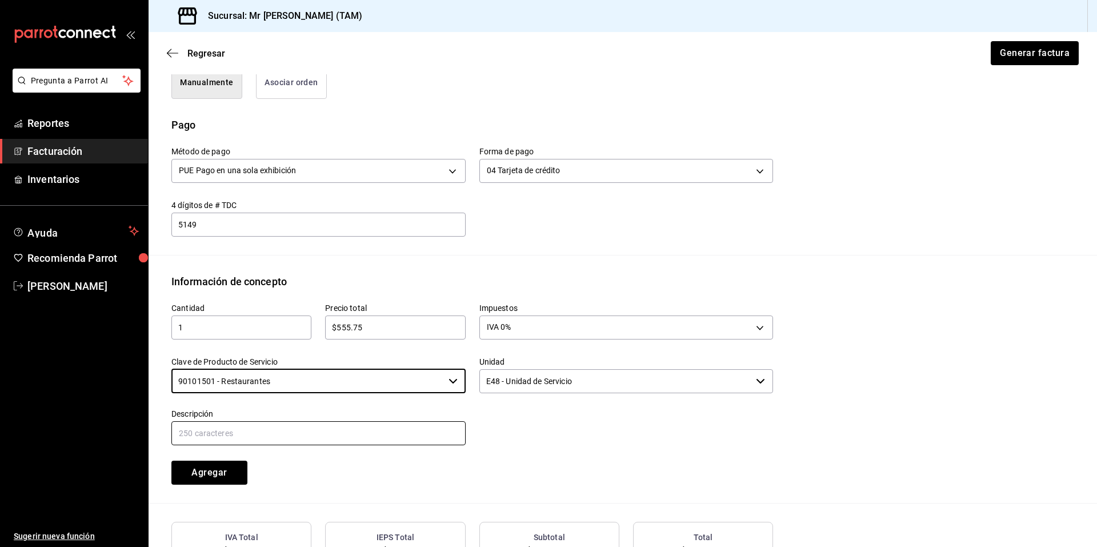
type input "90101501 - Restaurantes"
click at [305, 431] on input "text" at bounding box center [318, 433] width 294 height 24
type input "PROPINA"
click at [295, 479] on div "Agregar" at bounding box center [235, 466] width 154 height 38
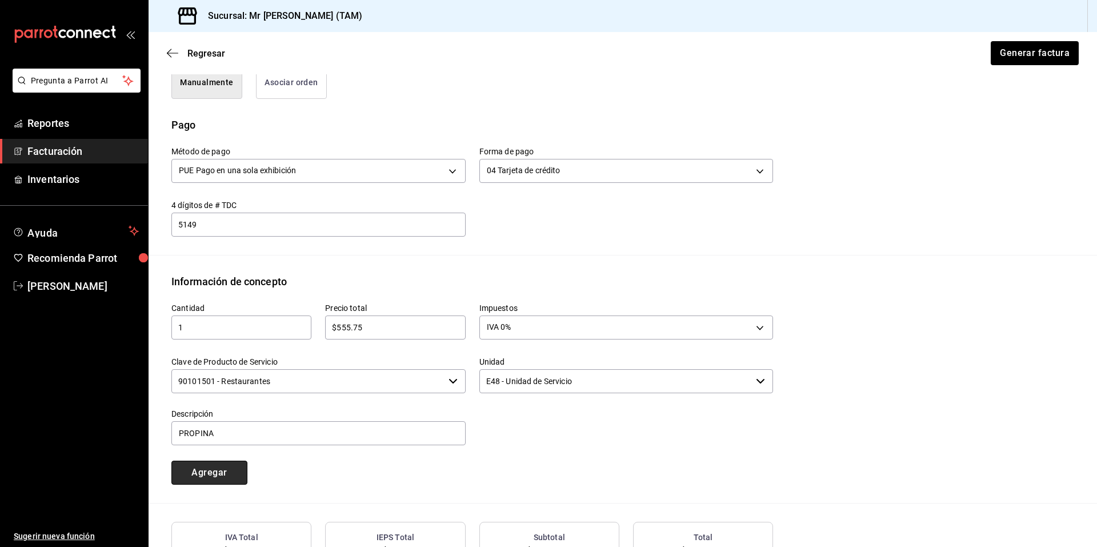
click at [204, 476] on button "Agregar" at bounding box center [209, 472] width 76 height 24
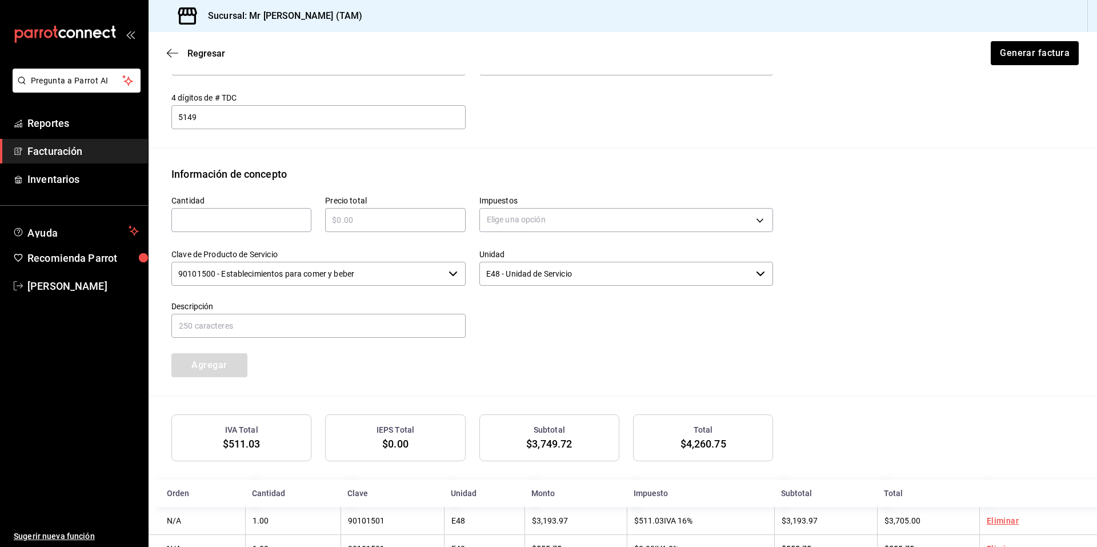
scroll to position [456, 0]
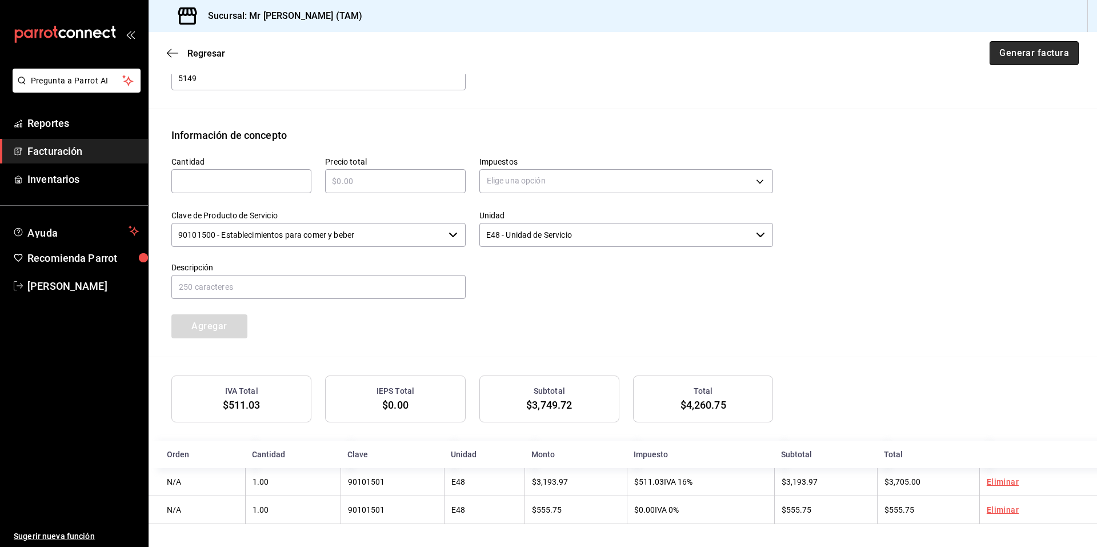
click at [1051, 61] on button "Generar factura" at bounding box center [1033, 53] width 89 height 24
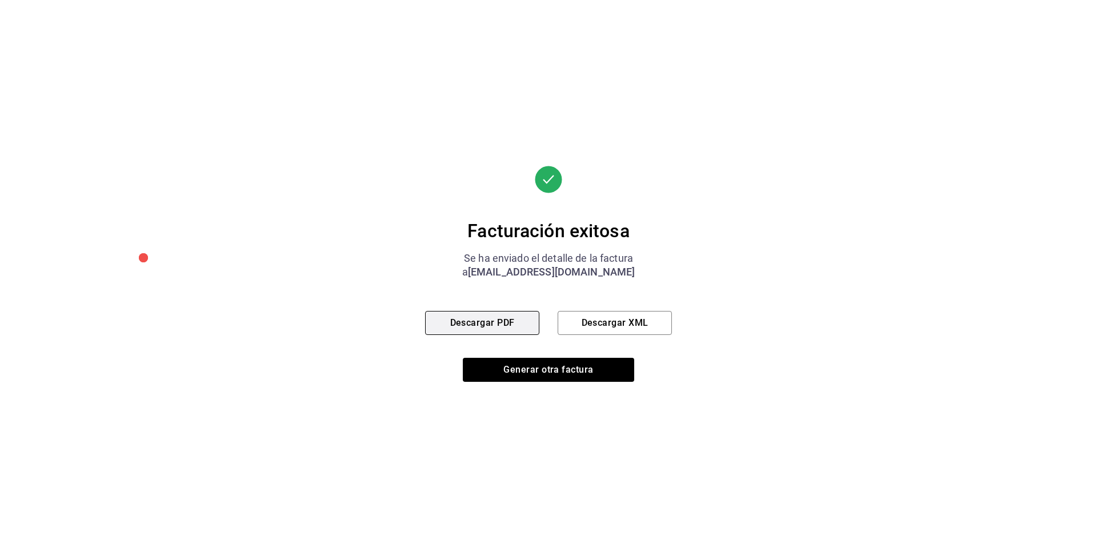
click at [515, 327] on button "Descargar PDF" at bounding box center [482, 323] width 114 height 24
click at [626, 317] on button "Descargar XML" at bounding box center [614, 323] width 114 height 24
click at [548, 507] on div "Facturación exitosa Se ha enviado el detalle de la factura a Contabilidad5@grup…" at bounding box center [548, 273] width 247 height 547
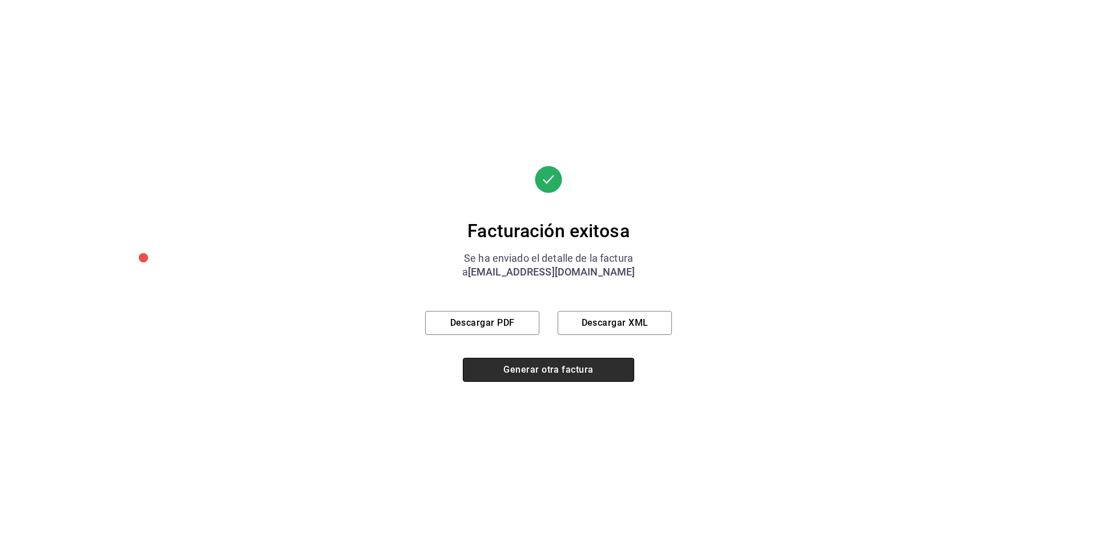
click at [541, 369] on button "Generar otra factura" at bounding box center [548, 370] width 171 height 24
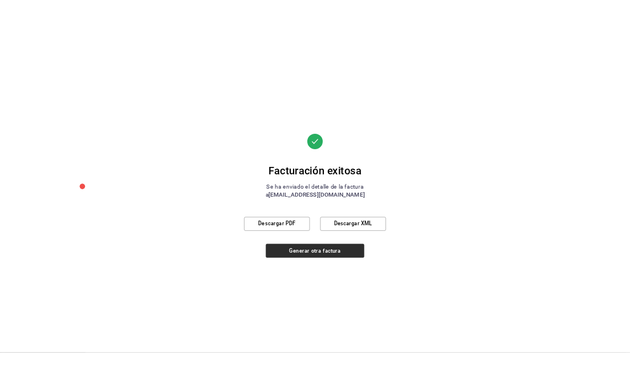
scroll to position [0, 0]
